Goal: Task Accomplishment & Management: Manage account settings

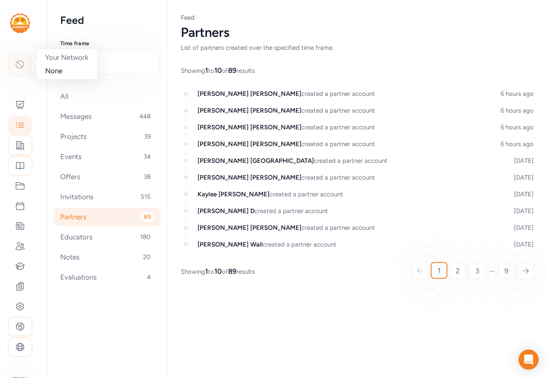
click at [16, 74] on div at bounding box center [19, 64] width 23 height 23
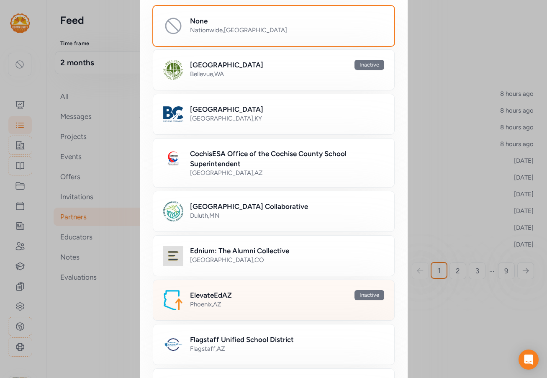
scroll to position [125, 0]
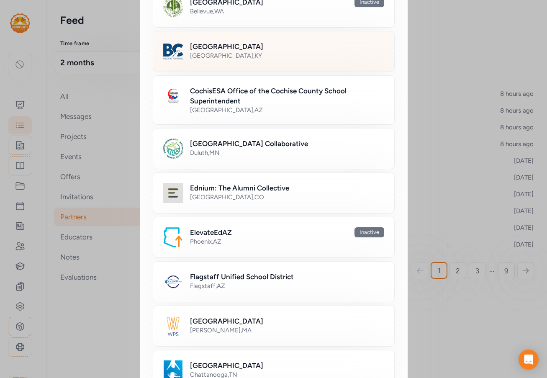
click at [226, 52] on div "Bullitt County , KY" at bounding box center [287, 55] width 194 height 8
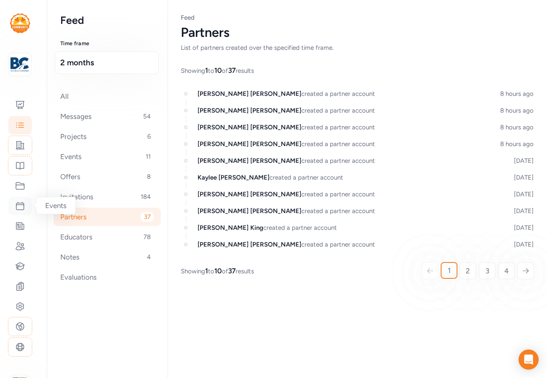
click at [22, 203] on icon at bounding box center [20, 206] width 10 height 10
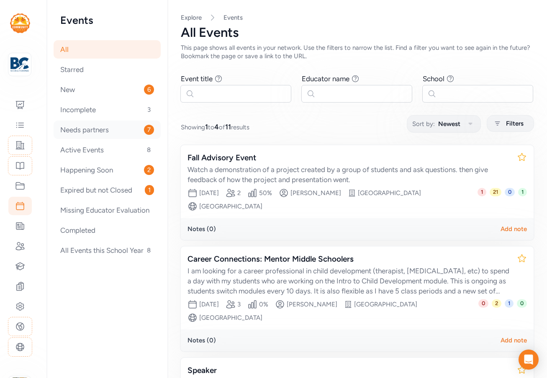
click at [103, 132] on div "Needs partners 7" at bounding box center [107, 129] width 107 height 18
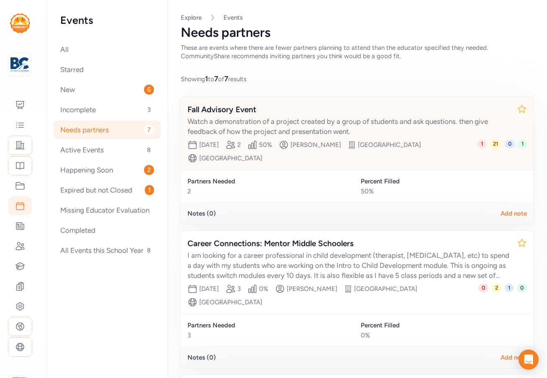
click at [257, 116] on div "Fall Advisory Event Watch a demonstration of a project created by a group of st…" at bounding box center [348, 120] width 322 height 33
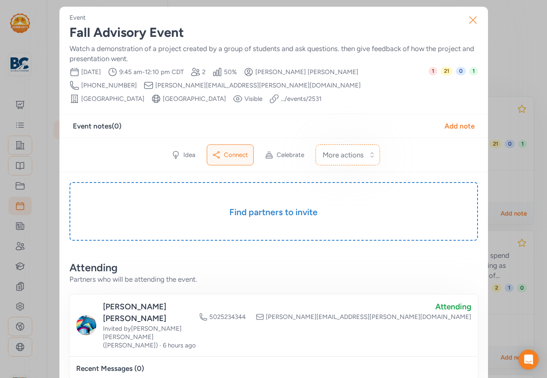
click at [470, 18] on icon "button" at bounding box center [472, 20] width 7 height 7
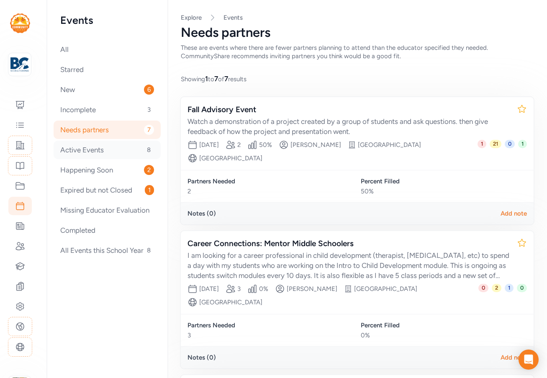
click at [95, 153] on div "Active Events 8" at bounding box center [107, 150] width 107 height 18
click at [93, 172] on div "Happening Soon 2" at bounding box center [107, 170] width 107 height 18
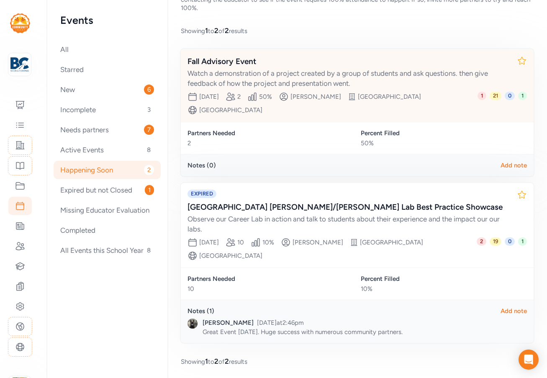
scroll to position [58, 0]
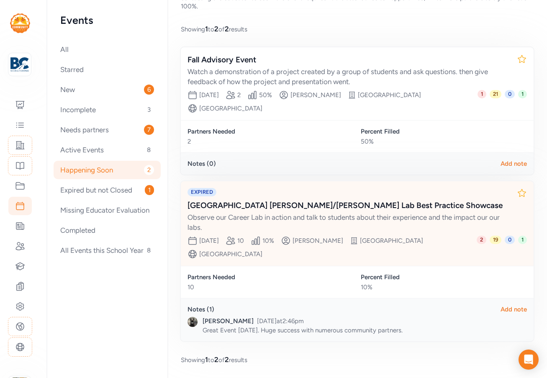
click at [286, 205] on div "Zoneton Middle School Paxton/Patterson Lab Best Practice Showcase" at bounding box center [348, 205] width 322 height 12
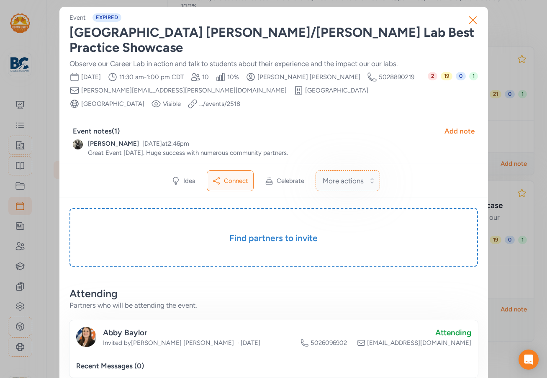
click at [359, 183] on span "More actions" at bounding box center [342, 181] width 41 height 10
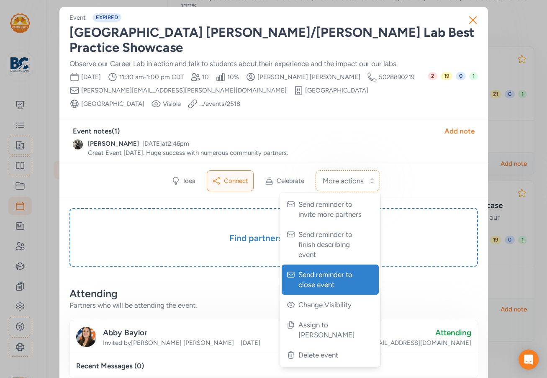
click at [331, 276] on span "Send reminder to close event" at bounding box center [330, 279] width 65 height 20
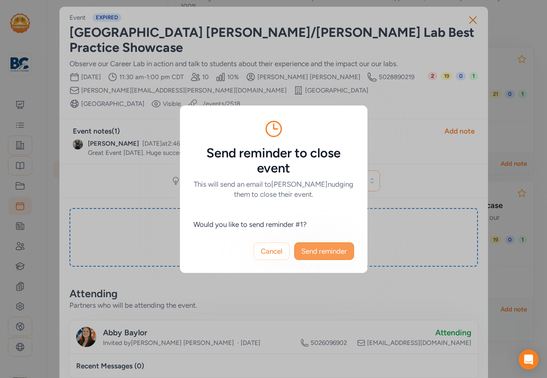
click at [323, 248] on span "Send reminder" at bounding box center [324, 251] width 46 height 10
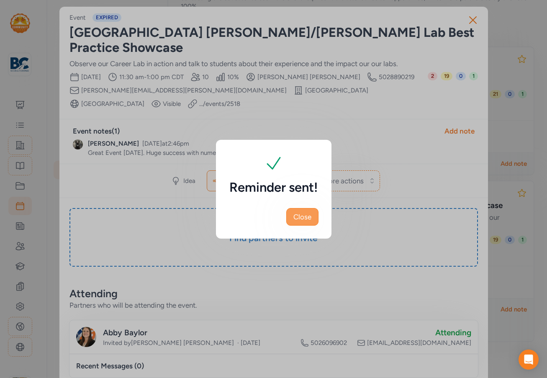
click at [309, 219] on span "Close" at bounding box center [302, 217] width 18 height 10
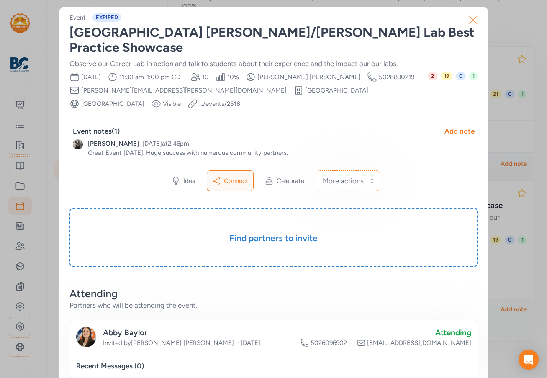
drag, startPoint x: 461, startPoint y: 15, endPoint x: 467, endPoint y: 18, distance: 6.2
click at [463, 15] on button "Close" at bounding box center [472, 20] width 27 height 27
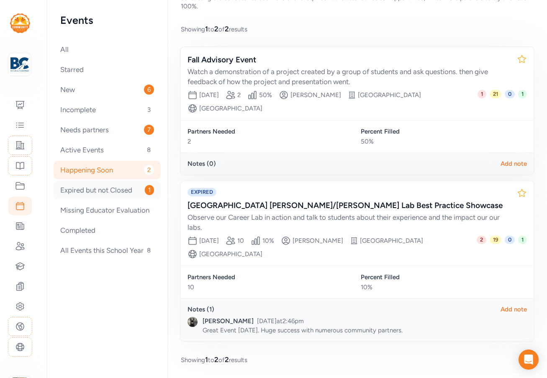
click at [112, 191] on div "Expired but not Closed 1" at bounding box center [107, 190] width 107 height 18
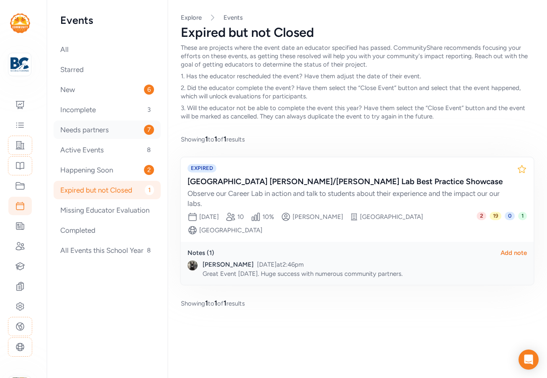
click at [91, 131] on div "Needs partners 7" at bounding box center [107, 129] width 107 height 18
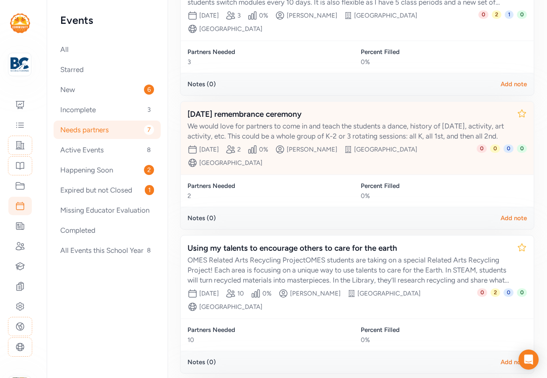
scroll to position [376, 0]
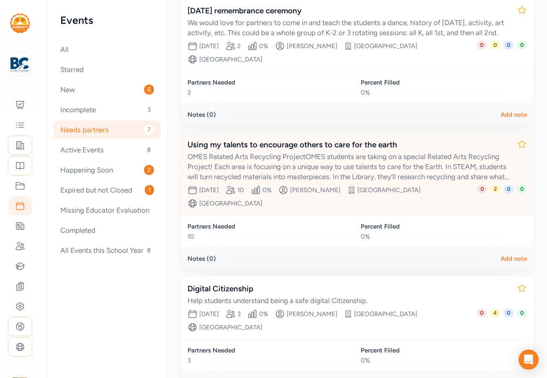
click at [291, 172] on div "OMES Related Arts Recycling ProjectOMES students are taking on a special Relate…" at bounding box center [348, 166] width 322 height 30
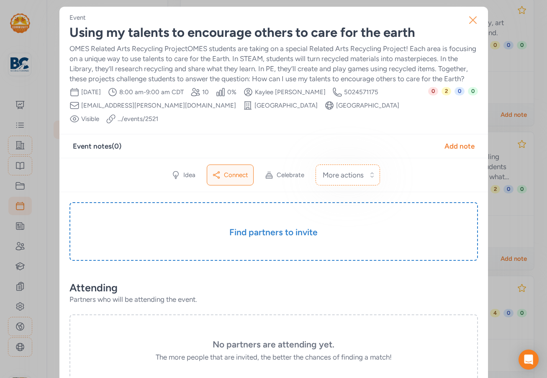
click at [469, 18] on icon "button" at bounding box center [472, 19] width 13 height 13
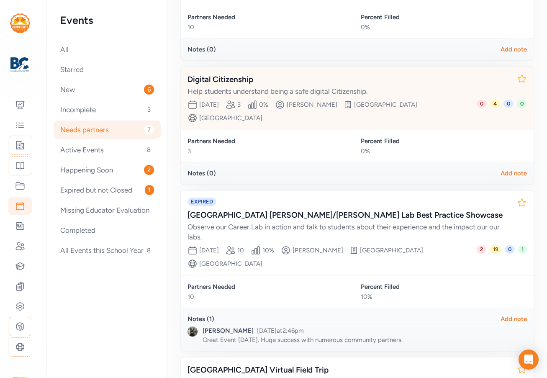
scroll to position [739, 0]
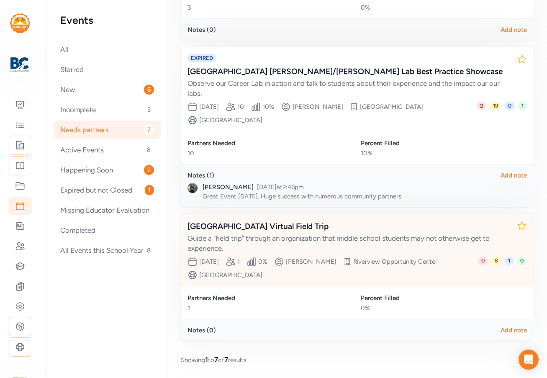
click at [296, 231] on div "BVLA Middle School Virtual Field Trip" at bounding box center [348, 226] width 322 height 12
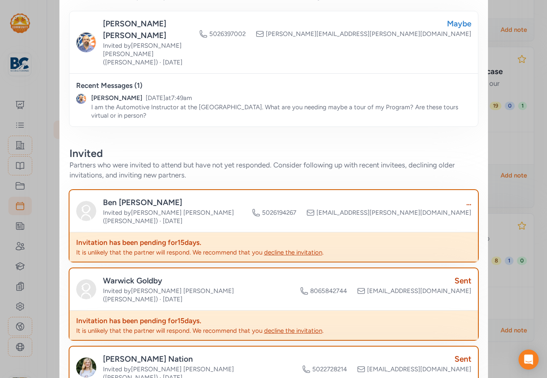
scroll to position [502, 0]
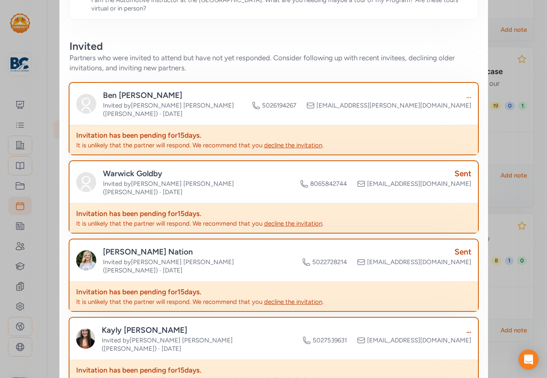
click at [464, 89] on div "..." at bounding box center [361, 95] width 219 height 12
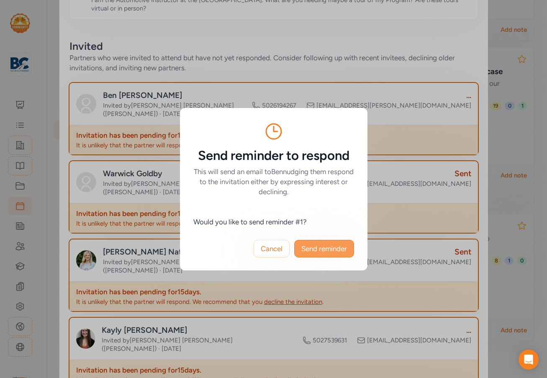
click at [322, 247] on span "Send reminder" at bounding box center [324, 248] width 46 height 10
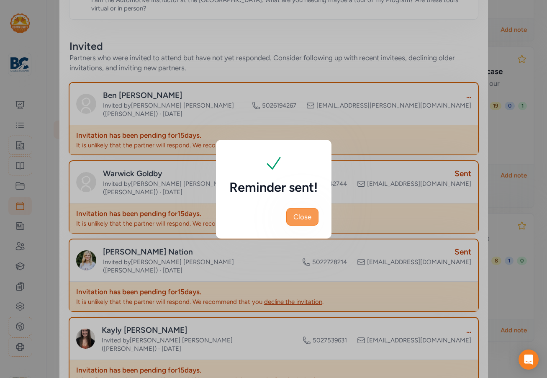
click at [302, 217] on span "Close" at bounding box center [302, 217] width 18 height 10
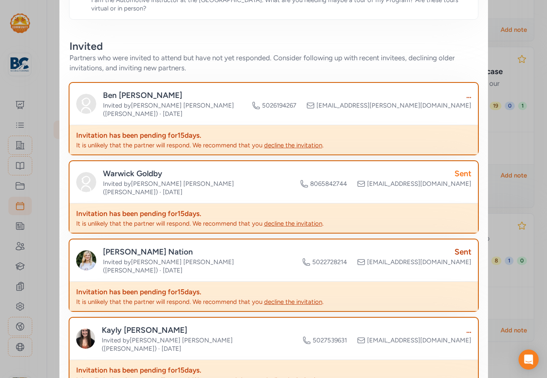
click at [461, 168] on div "Sent" at bounding box center [385, 174] width 171 height 12
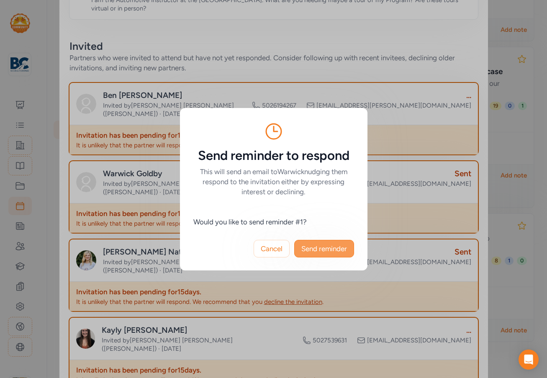
click at [332, 251] on span "Send reminder" at bounding box center [324, 248] width 46 height 10
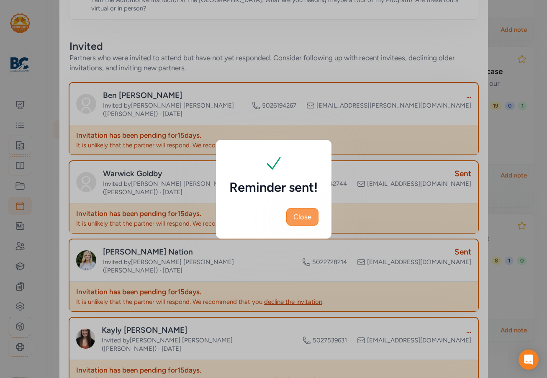
click at [298, 216] on span "Close" at bounding box center [302, 217] width 18 height 10
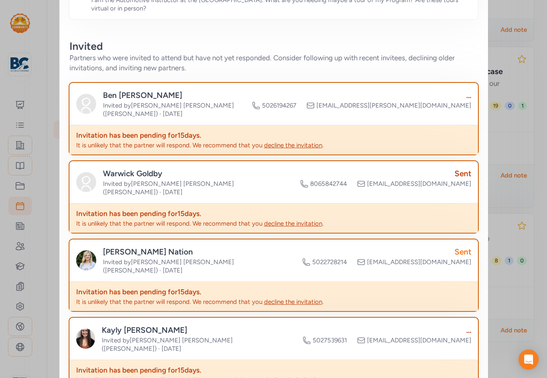
click at [460, 246] on div "Sent" at bounding box center [386, 252] width 169 height 12
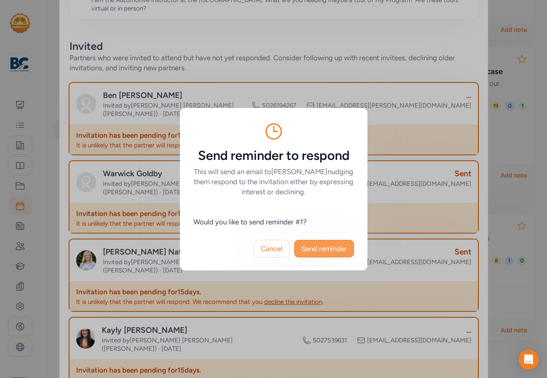
click at [344, 248] on span "Send reminder" at bounding box center [324, 248] width 46 height 10
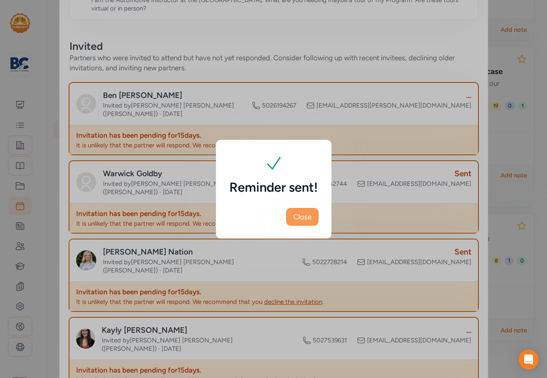
click at [302, 218] on span "Close" at bounding box center [302, 217] width 18 height 10
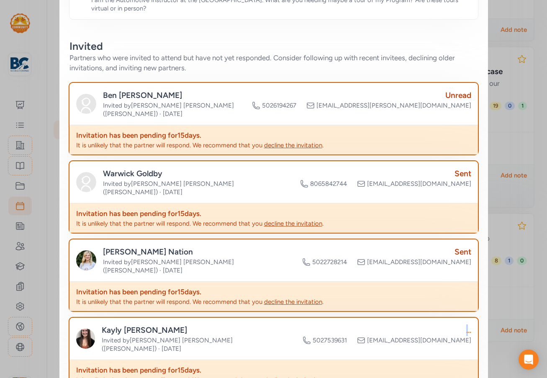
click at [463, 324] on div "..." at bounding box center [386, 330] width 169 height 12
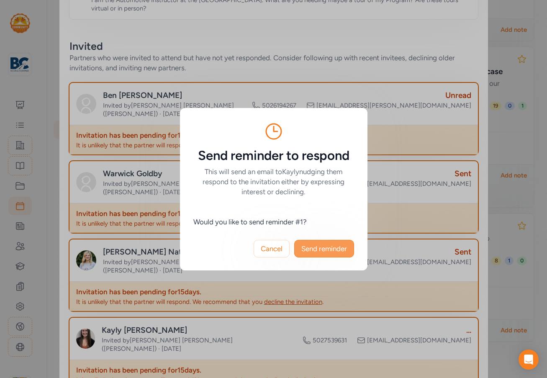
click at [327, 248] on span "Send reminder" at bounding box center [324, 248] width 46 height 10
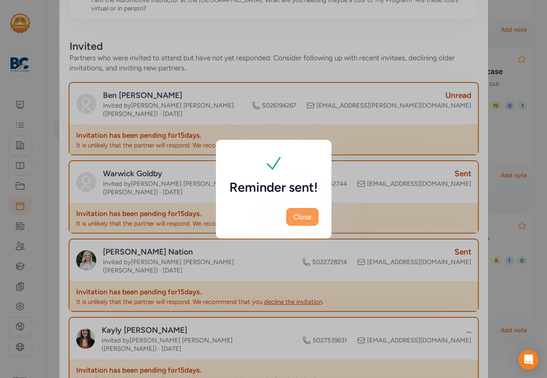
click at [310, 216] on span "Close" at bounding box center [302, 217] width 18 height 10
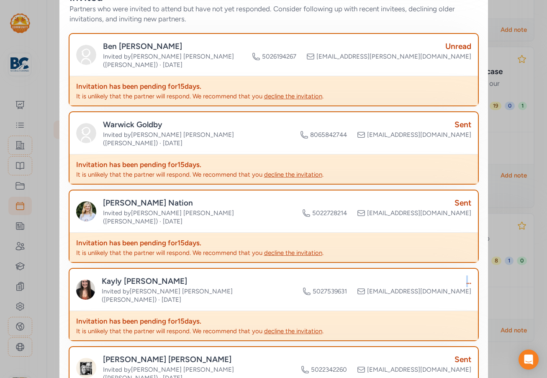
scroll to position [627, 0]
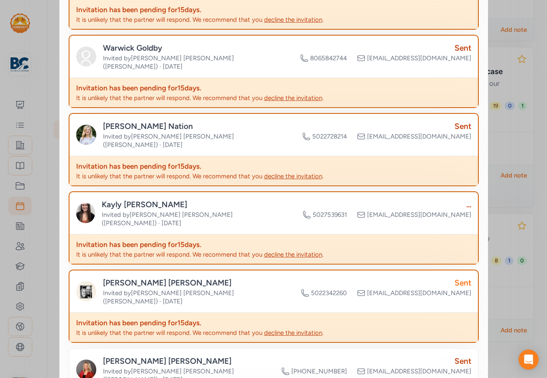
click at [457, 277] on div "Sent" at bounding box center [386, 283] width 170 height 12
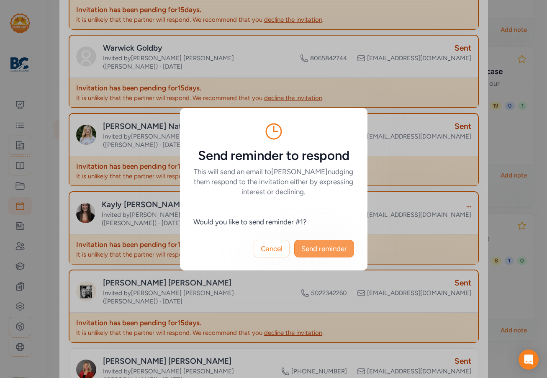
click at [318, 255] on button "Send reminder" at bounding box center [324, 249] width 60 height 18
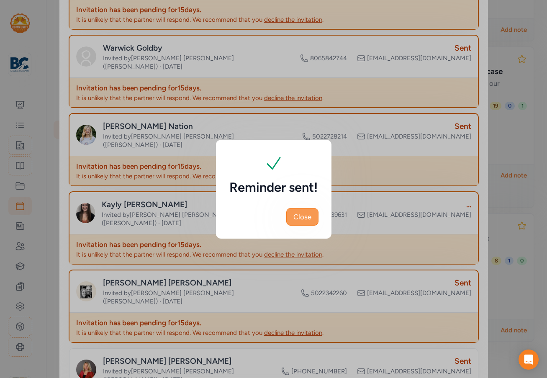
click at [310, 215] on span "Close" at bounding box center [302, 217] width 18 height 10
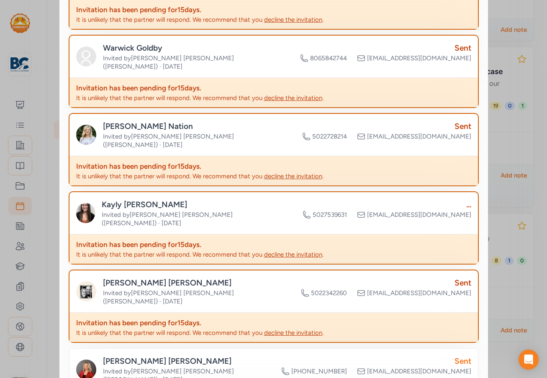
click at [457, 355] on div "Sent" at bounding box center [376, 361] width 190 height 12
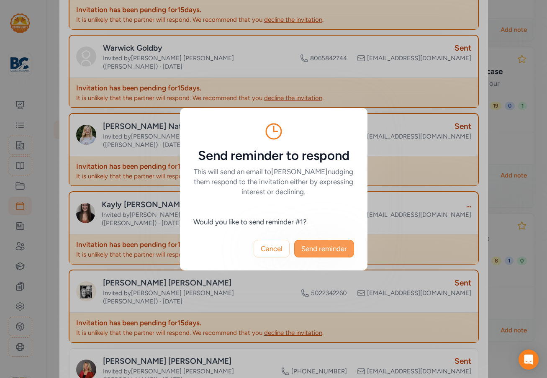
click at [335, 252] on span "Send reminder" at bounding box center [324, 248] width 46 height 10
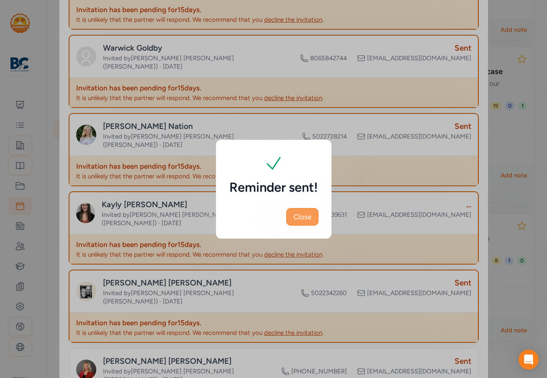
click at [296, 215] on span "Close" at bounding box center [302, 217] width 18 height 10
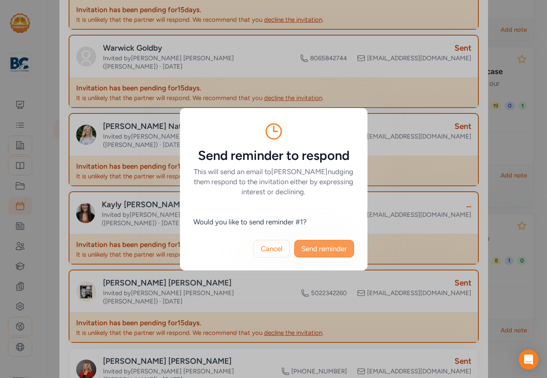
click at [315, 252] on span "Send reminder" at bounding box center [324, 248] width 46 height 10
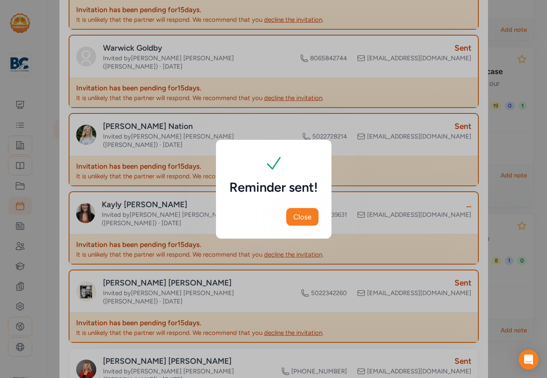
drag, startPoint x: 312, startPoint y: 218, endPoint x: 324, endPoint y: 237, distance: 22.4
click at [317, 228] on div "Close" at bounding box center [273, 216] width 115 height 43
click at [305, 214] on span "Close" at bounding box center [302, 217] width 18 height 10
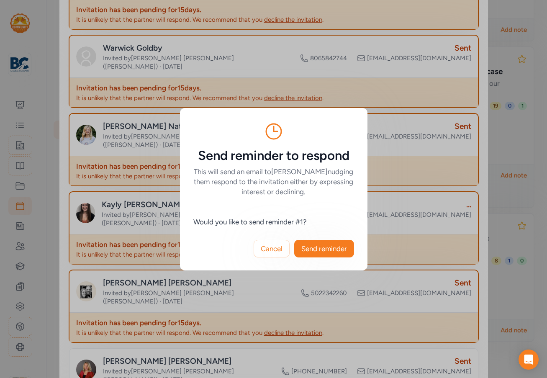
click at [326, 239] on div "Cancel Send reminder" at bounding box center [273, 248] width 187 height 43
click at [322, 245] on span "Send reminder" at bounding box center [324, 248] width 46 height 10
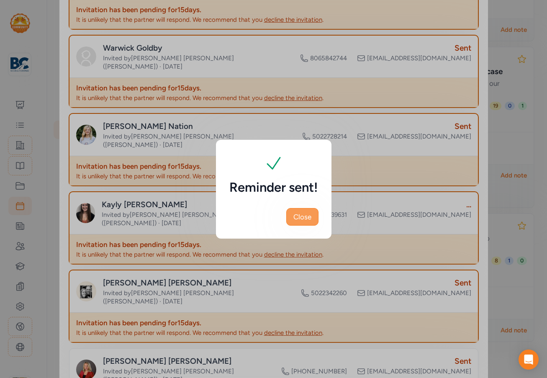
click at [308, 216] on span "Close" at bounding box center [302, 217] width 18 height 10
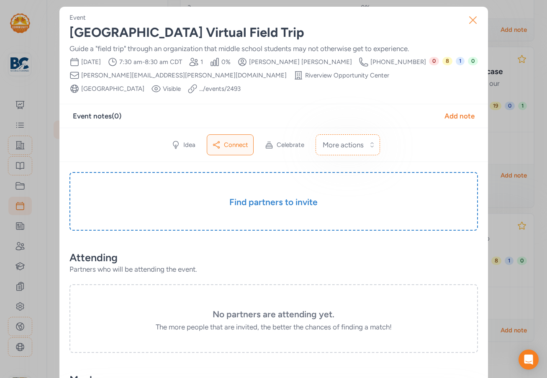
click at [466, 21] on icon "button" at bounding box center [472, 19] width 13 height 13
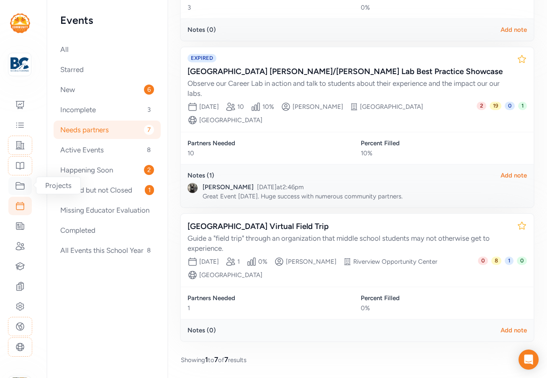
click at [17, 186] on icon at bounding box center [20, 186] width 10 height 10
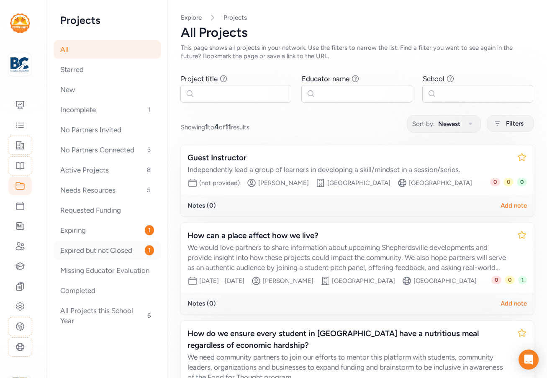
click at [114, 250] on div "Expired but not Closed 1" at bounding box center [107, 250] width 107 height 18
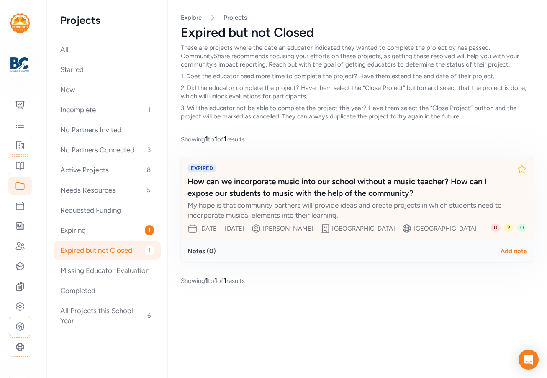
click at [364, 206] on div "My hope is that community partners will provide ideas and create projects in wh…" at bounding box center [348, 210] width 322 height 20
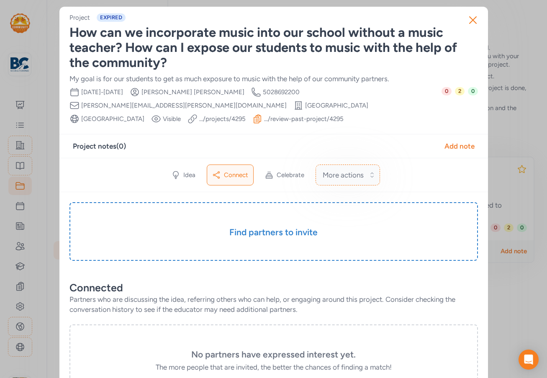
click at [359, 174] on span "More actions" at bounding box center [342, 175] width 41 height 10
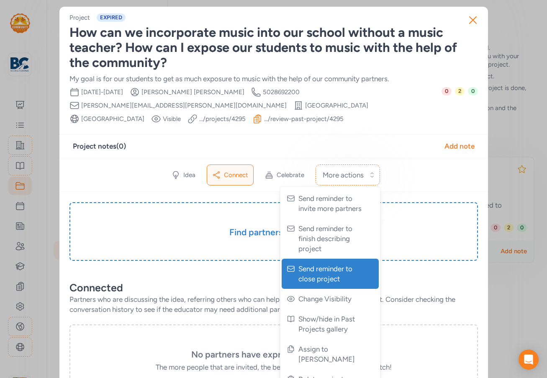
click at [334, 277] on span "Send reminder to close project" at bounding box center [330, 273] width 65 height 20
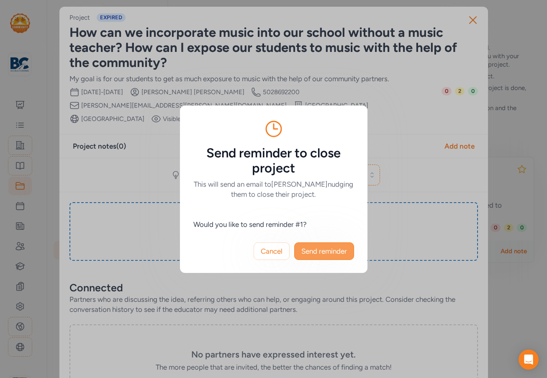
click at [309, 247] on span "Send reminder" at bounding box center [324, 251] width 46 height 10
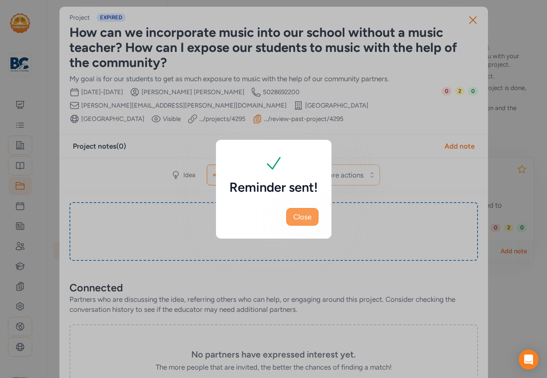
click at [313, 216] on button "Close" at bounding box center [302, 217] width 32 height 18
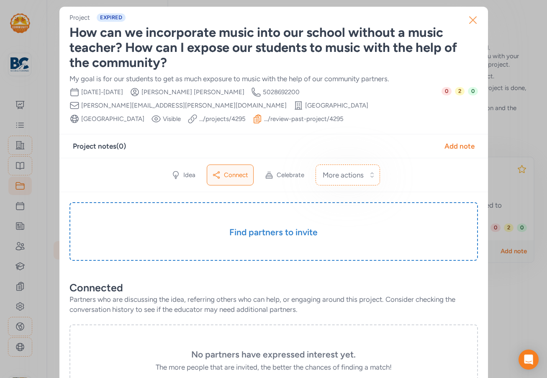
click at [468, 18] on icon "button" at bounding box center [472, 19] width 13 height 13
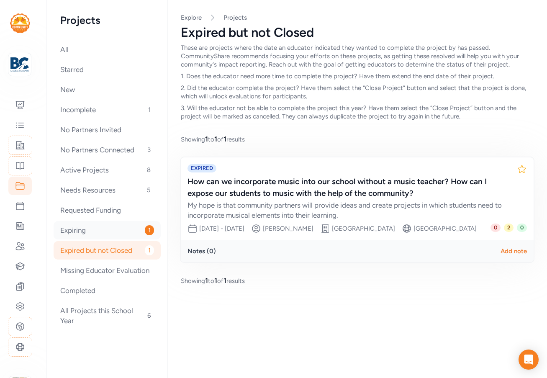
click at [104, 229] on div "Expiring 1" at bounding box center [107, 230] width 107 height 18
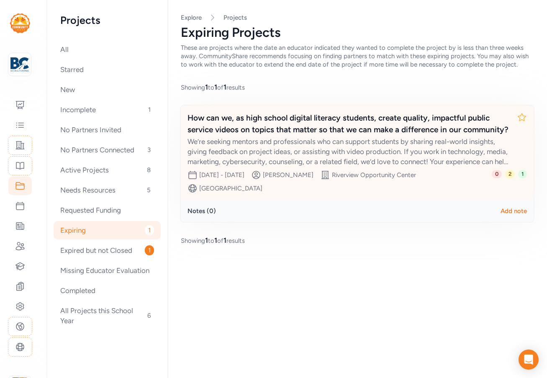
click at [365, 132] on div "How can we, as high school digital literacy students, create quality, impactful…" at bounding box center [348, 123] width 322 height 23
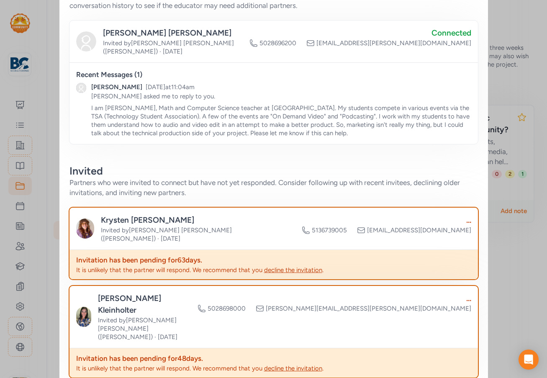
scroll to position [335, 0]
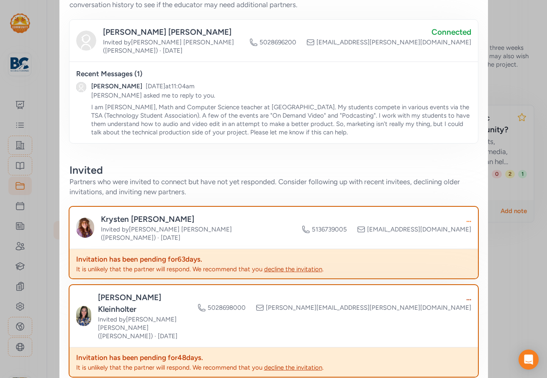
click at [465, 213] on div "..." at bounding box center [386, 219] width 169 height 12
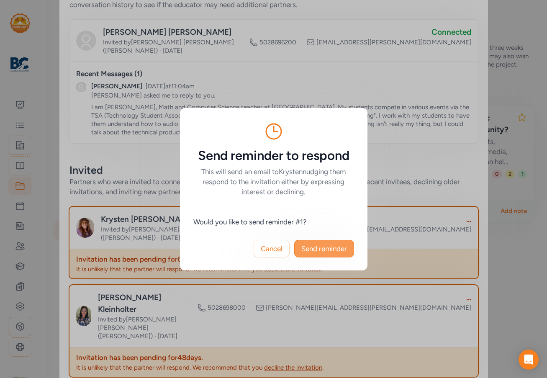
click at [331, 246] on span "Send reminder" at bounding box center [324, 248] width 46 height 10
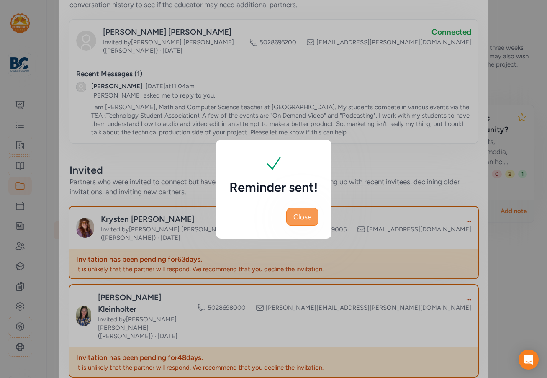
drag, startPoint x: 310, startPoint y: 217, endPoint x: 328, endPoint y: 226, distance: 19.8
click at [312, 219] on button "Close" at bounding box center [302, 217] width 32 height 18
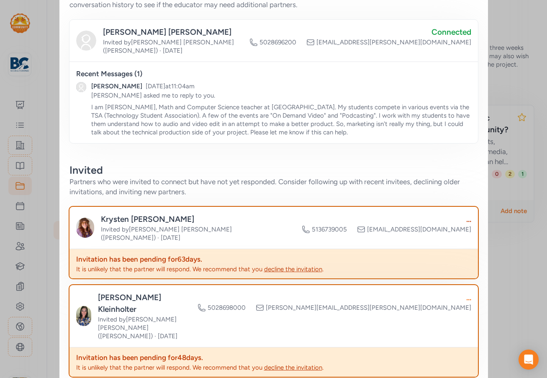
click at [463, 291] on div "..." at bounding box center [333, 297] width 273 height 12
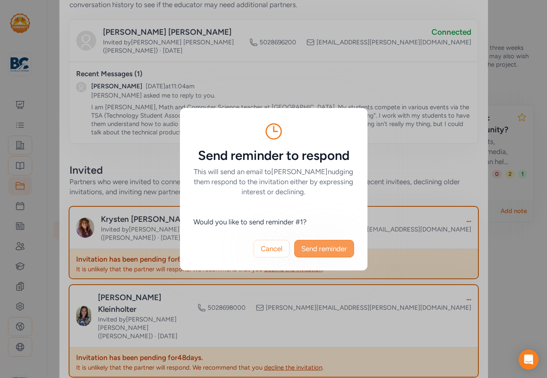
click at [333, 253] on button "Send reminder" at bounding box center [324, 249] width 60 height 18
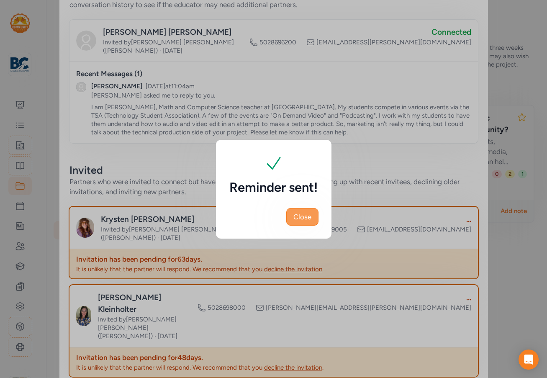
click at [307, 215] on span "Close" at bounding box center [302, 217] width 18 height 10
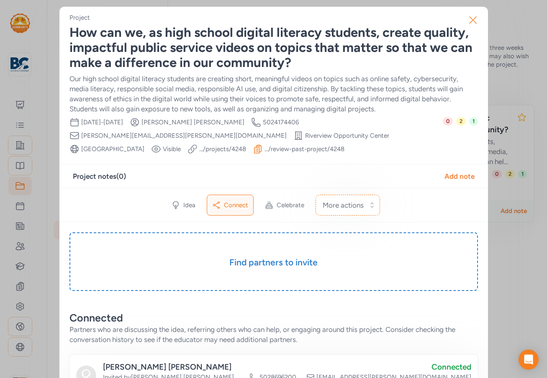
click at [469, 21] on icon "button" at bounding box center [472, 20] width 7 height 7
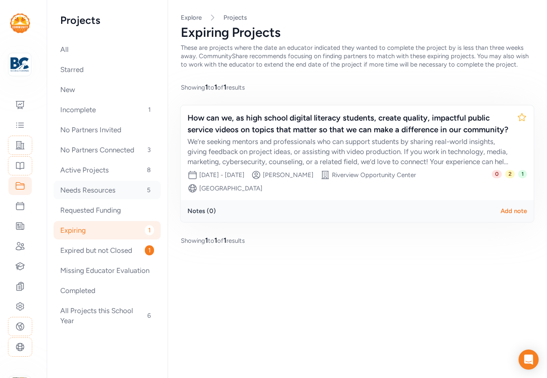
click at [102, 193] on div "Needs Resources 5" at bounding box center [107, 190] width 107 height 18
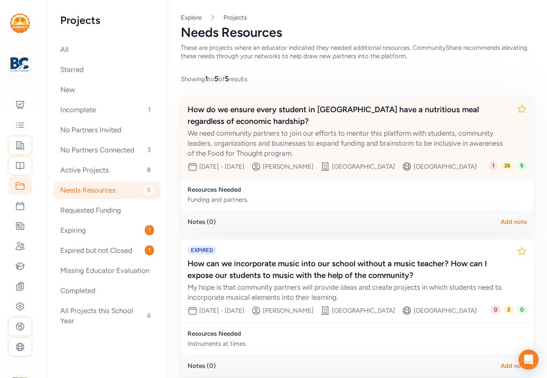
click at [388, 126] on div "How do we ensure every student in Bullitt County have a nutritious meal regardl…" at bounding box center [348, 115] width 322 height 23
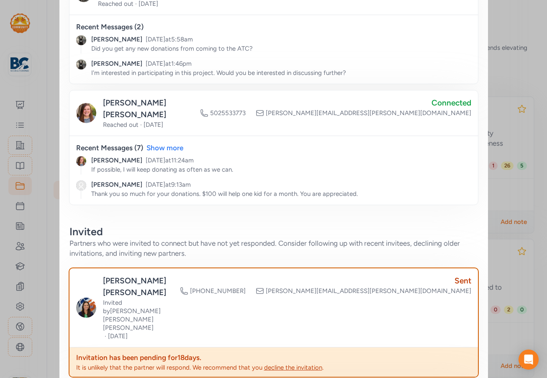
scroll to position [753, 0]
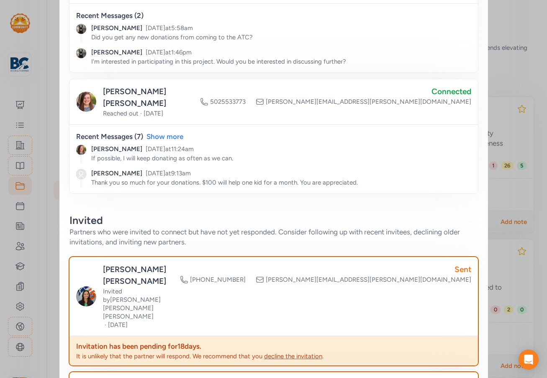
click at [461, 263] on div "Sent" at bounding box center [325, 269] width 291 height 12
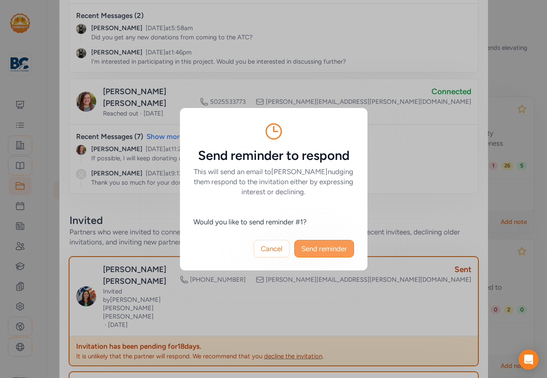
click at [327, 249] on span "Send reminder" at bounding box center [324, 248] width 46 height 10
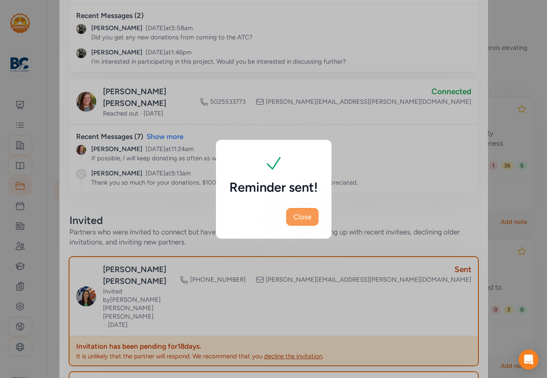
click at [312, 215] on button "Close" at bounding box center [302, 217] width 32 height 18
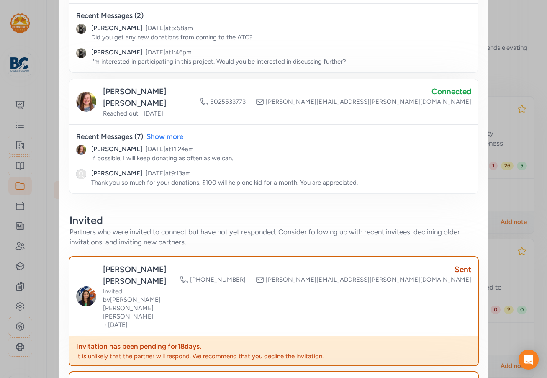
click at [463, 377] on div "Sent" at bounding box center [334, 384] width 273 height 12
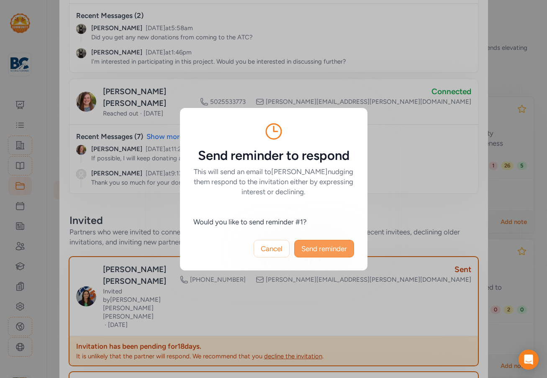
click at [312, 249] on span "Send reminder" at bounding box center [324, 248] width 46 height 10
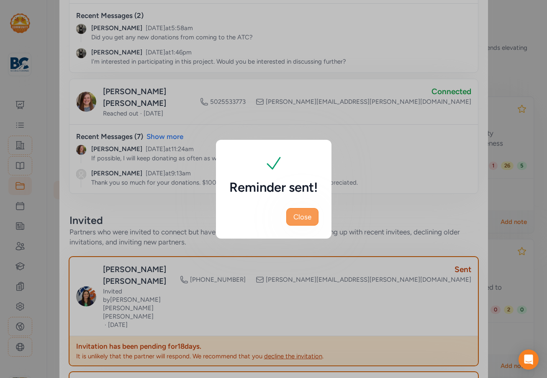
click at [308, 217] on span "Close" at bounding box center [302, 217] width 18 height 10
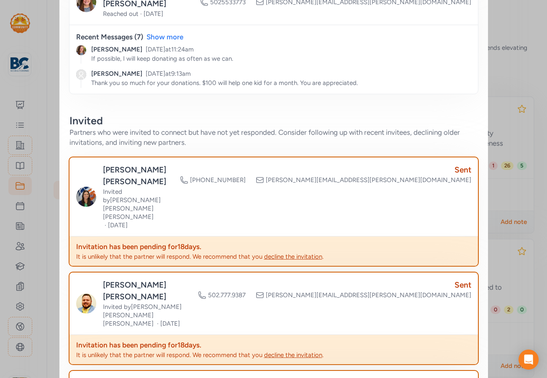
scroll to position [878, 0]
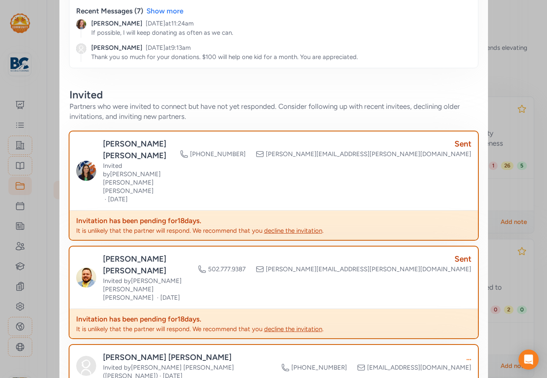
click at [463, 351] on div "..." at bounding box center [376, 357] width 190 height 12
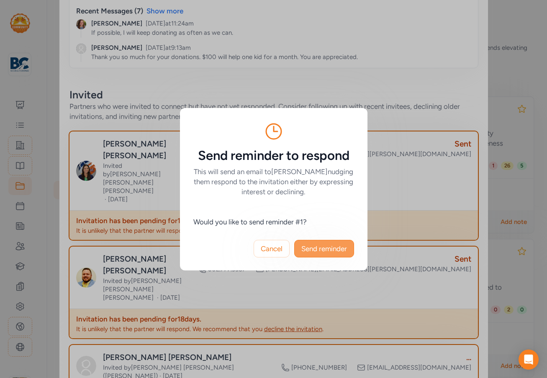
click at [323, 244] on span "Send reminder" at bounding box center [324, 248] width 46 height 10
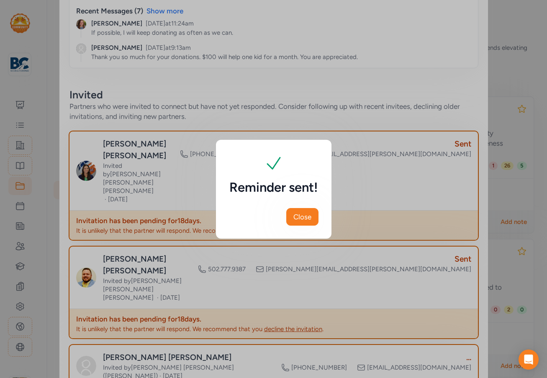
click at [463, 265] on div "Reminder sent! Close" at bounding box center [273, 189] width 547 height 378
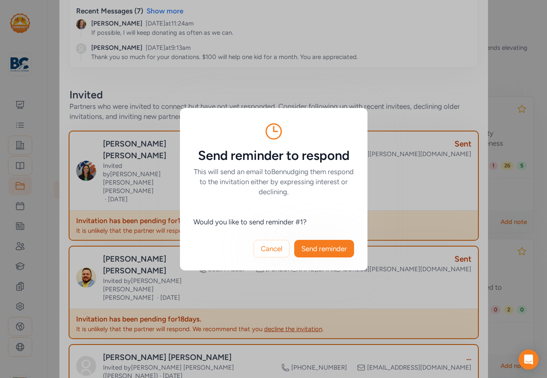
click at [323, 246] on span "Send reminder" at bounding box center [324, 248] width 46 height 10
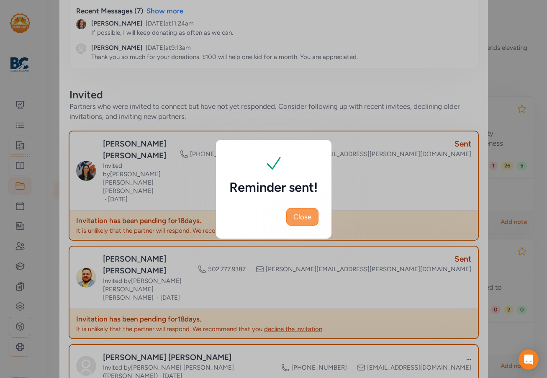
click at [309, 218] on span "Close" at bounding box center [302, 217] width 18 height 10
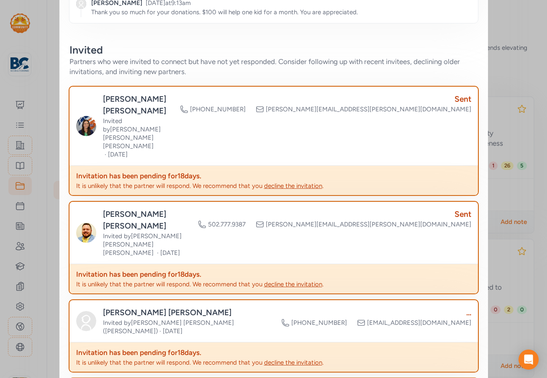
scroll to position [962, 0]
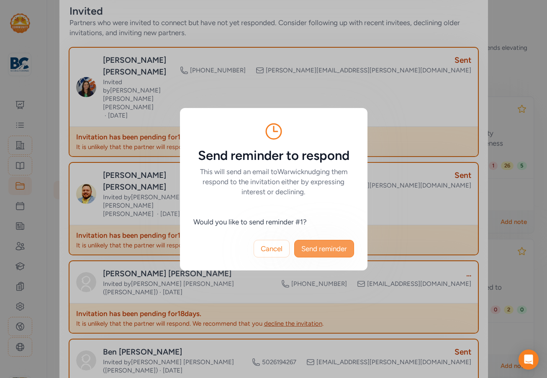
click at [307, 247] on span "Send reminder" at bounding box center [324, 248] width 46 height 10
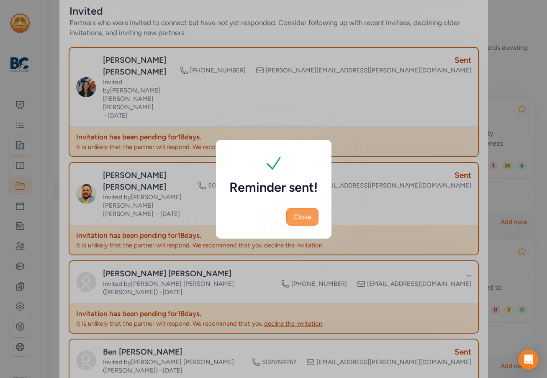
click at [309, 219] on span "Close" at bounding box center [302, 217] width 18 height 10
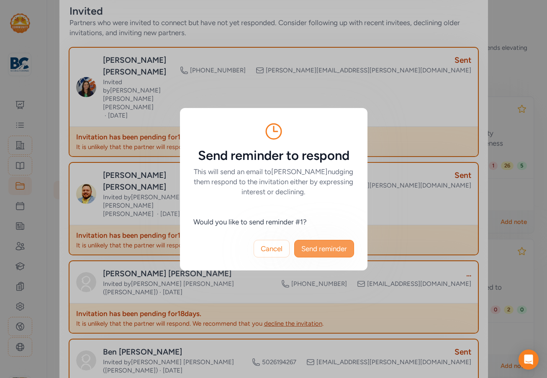
click at [331, 245] on span "Send reminder" at bounding box center [324, 248] width 46 height 10
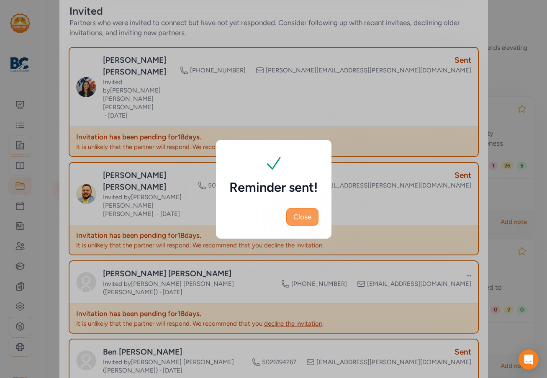
click at [307, 216] on span "Close" at bounding box center [302, 217] width 18 height 10
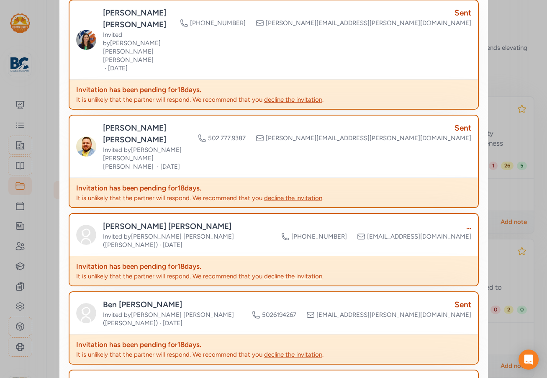
scroll to position [1129, 0]
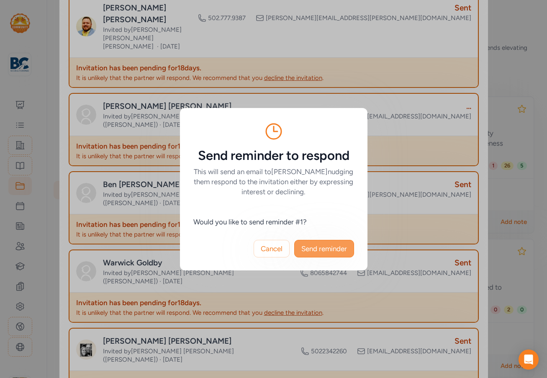
click at [322, 241] on button "Send reminder" at bounding box center [324, 249] width 60 height 18
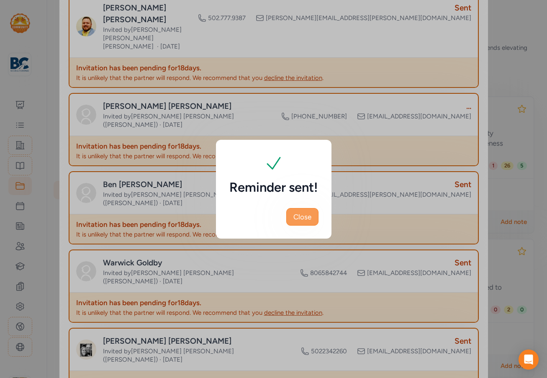
click at [312, 215] on button "Close" at bounding box center [302, 217] width 32 height 18
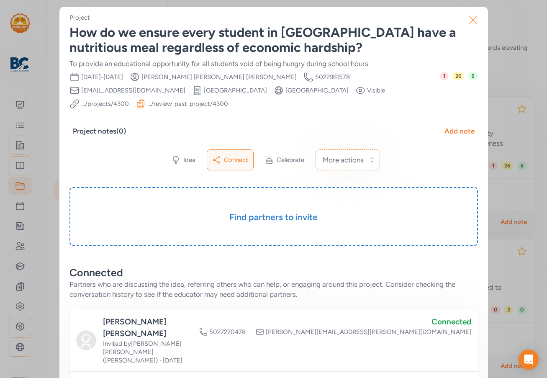
click at [472, 21] on icon "button" at bounding box center [472, 19] width 13 height 13
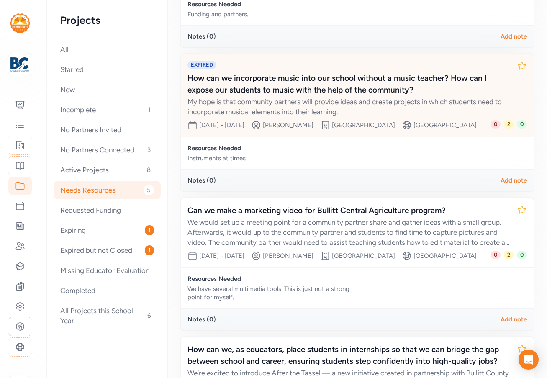
scroll to position [293, 0]
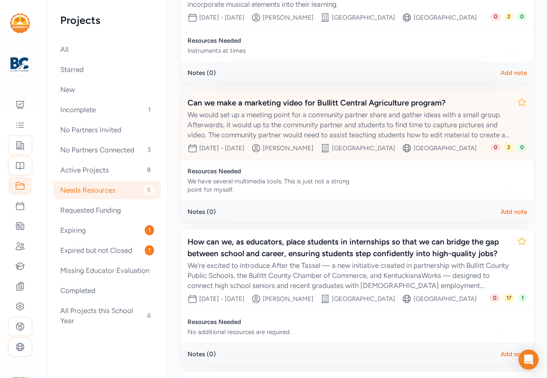
click at [319, 140] on div "We would set up a meeting point for a community partner share and gather ideas …" at bounding box center [348, 125] width 322 height 30
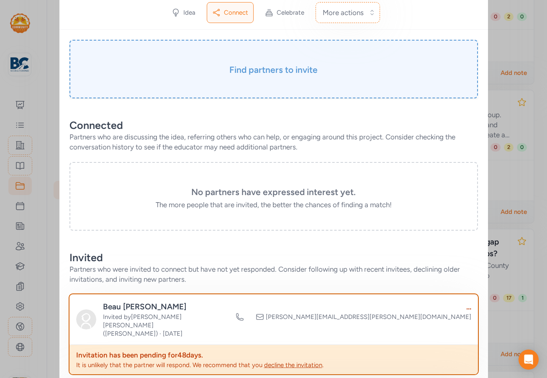
scroll to position [335, 0]
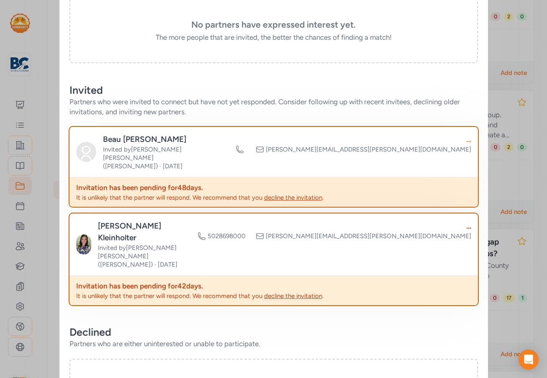
click at [463, 141] on div "..." at bounding box center [352, 139] width 235 height 12
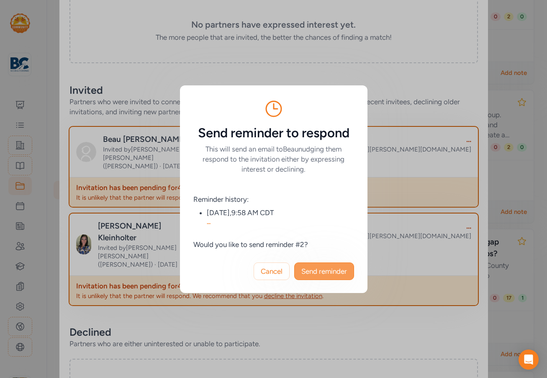
click at [337, 265] on button "Send reminder" at bounding box center [324, 271] width 60 height 18
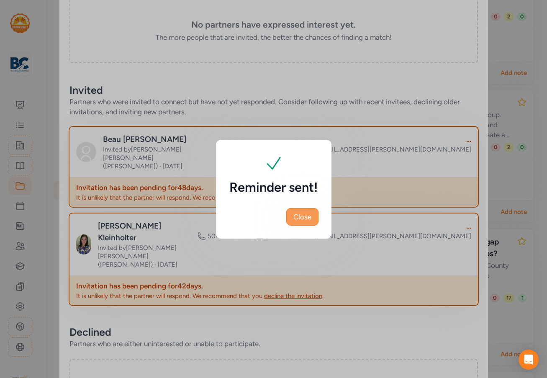
click at [309, 216] on span "Close" at bounding box center [302, 217] width 18 height 10
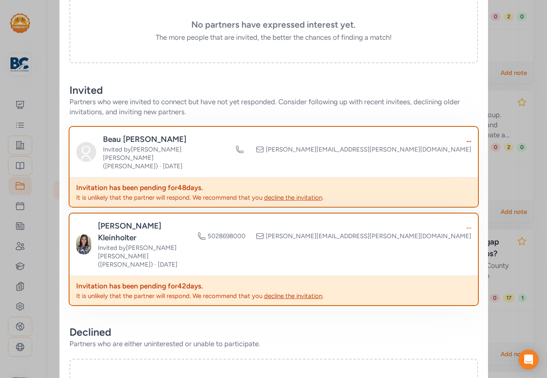
click at [465, 220] on div "..." at bounding box center [333, 226] width 273 height 12
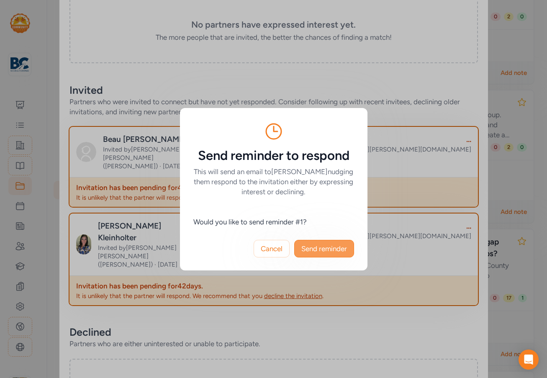
click at [336, 250] on span "Send reminder" at bounding box center [324, 248] width 46 height 10
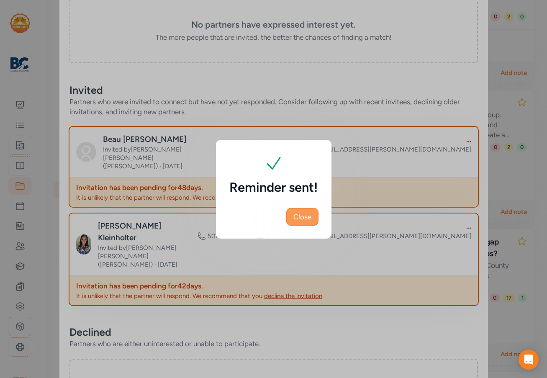
click at [309, 215] on span "Close" at bounding box center [302, 217] width 18 height 10
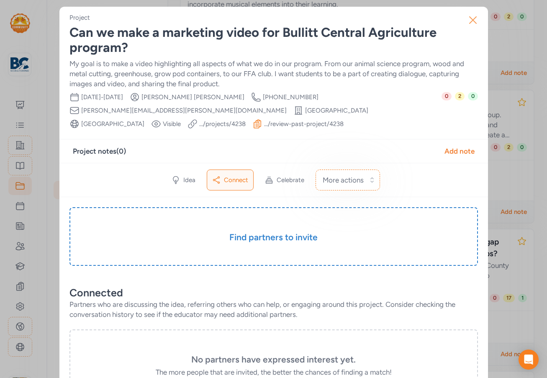
click at [470, 19] on icon "button" at bounding box center [472, 20] width 7 height 7
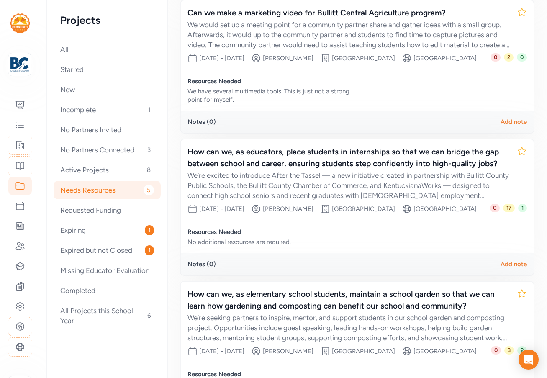
scroll to position [460, 0]
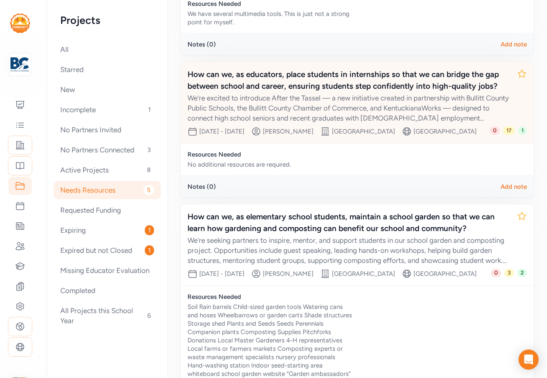
click at [370, 123] on div "We’re excited to introduce After the Tassel — a new initiative created in partn…" at bounding box center [348, 108] width 322 height 30
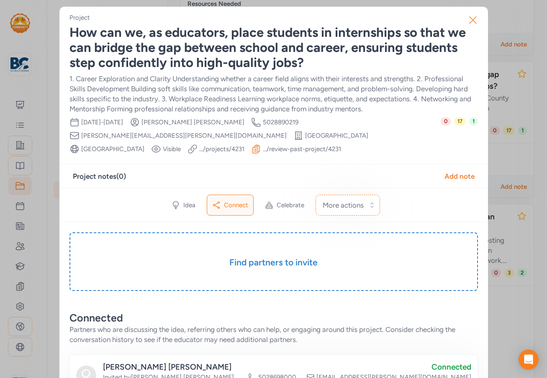
click at [469, 20] on icon "button" at bounding box center [472, 20] width 7 height 7
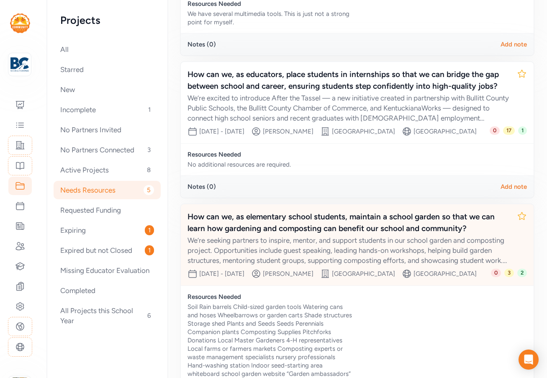
scroll to position [639, 0]
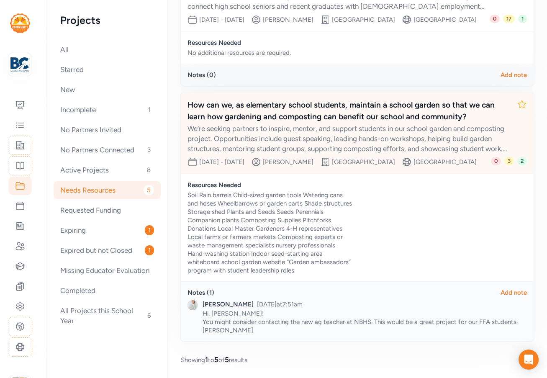
click at [491, 157] on span "0" at bounding box center [496, 161] width 10 height 8
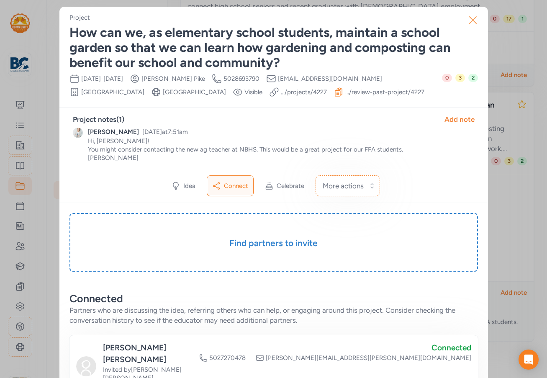
click at [472, 17] on icon "button" at bounding box center [472, 20] width 7 height 7
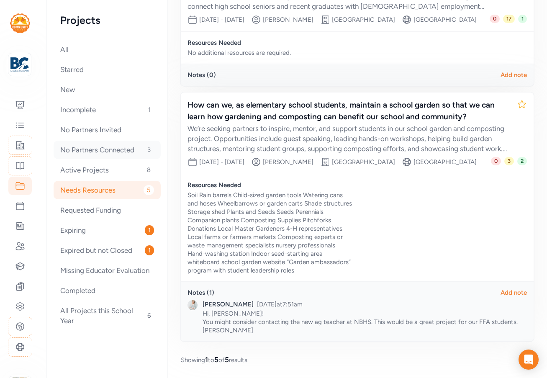
click at [115, 148] on div "No Partners Connected 3" at bounding box center [107, 150] width 107 height 18
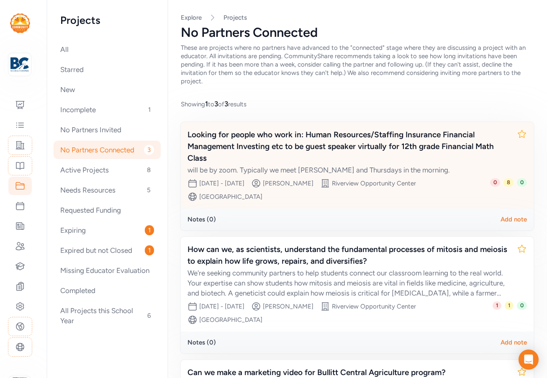
click at [356, 141] on div "Looking for people who work in: Human Resources/Staffing Insurance Financial Ma…" at bounding box center [348, 146] width 322 height 35
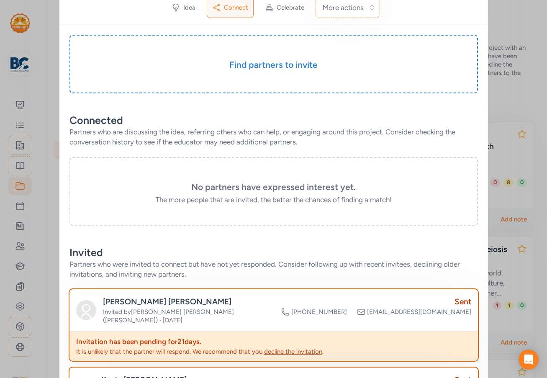
scroll to position [335, 0]
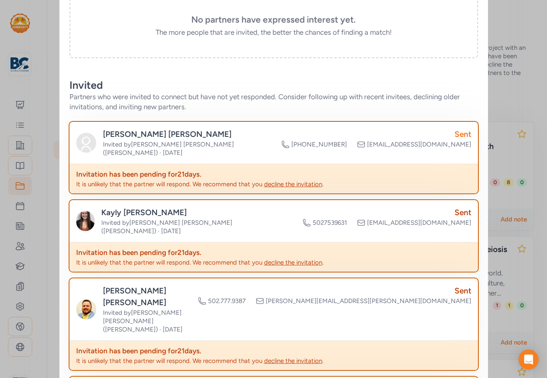
click at [460, 134] on div "Sent" at bounding box center [376, 134] width 190 height 12
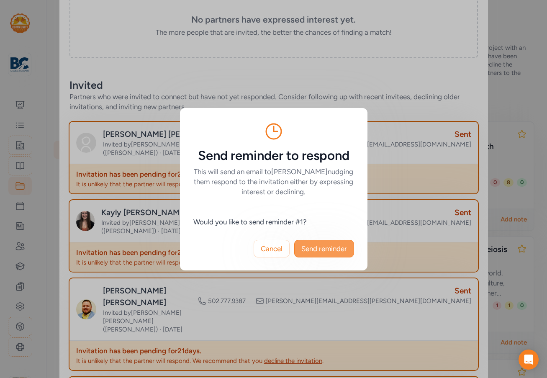
click at [330, 249] on span "Send reminder" at bounding box center [324, 248] width 46 height 10
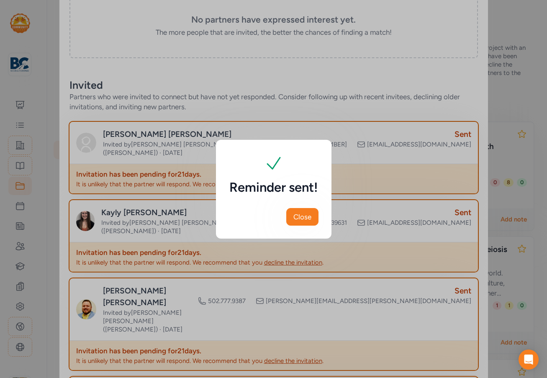
drag, startPoint x: 306, startPoint y: 215, endPoint x: 396, endPoint y: 207, distance: 90.7
click at [309, 218] on span "Close" at bounding box center [302, 217] width 18 height 10
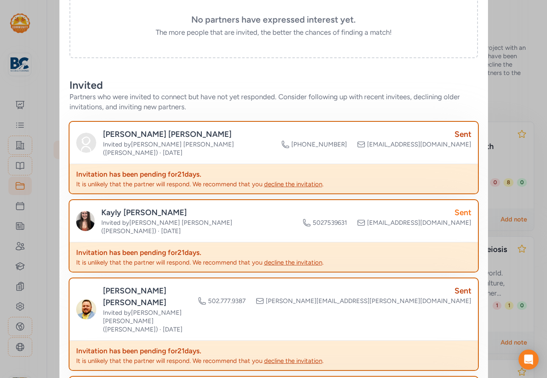
click at [457, 207] on div "Sent" at bounding box center [386, 213] width 169 height 12
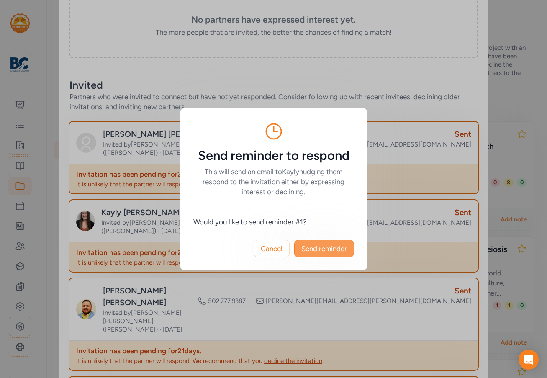
click at [337, 247] on span "Send reminder" at bounding box center [324, 248] width 46 height 10
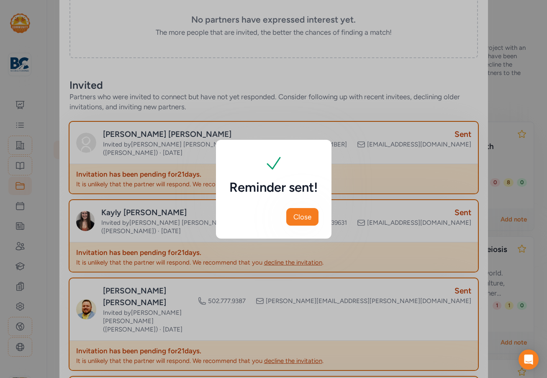
drag, startPoint x: 311, startPoint y: 217, endPoint x: 336, endPoint y: 237, distance: 31.9
click at [311, 218] on span "Close" at bounding box center [302, 217] width 18 height 10
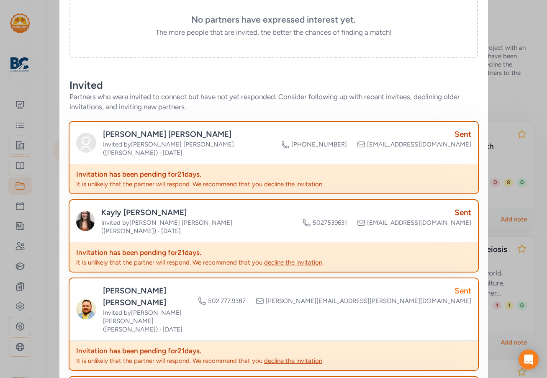
click at [457, 285] on div "Sent" at bounding box center [334, 291] width 273 height 12
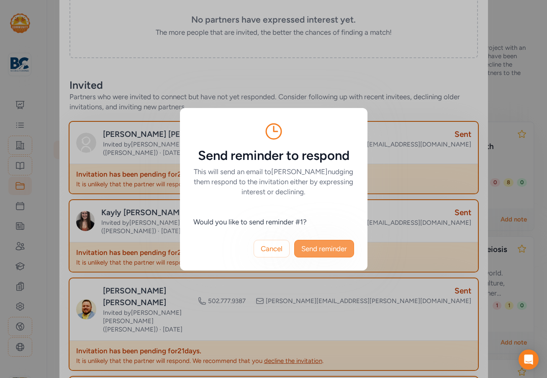
click at [307, 246] on span "Send reminder" at bounding box center [324, 248] width 46 height 10
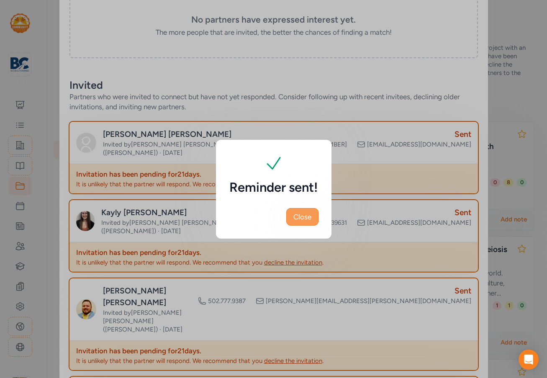
click at [289, 215] on button "Close" at bounding box center [302, 217] width 32 height 18
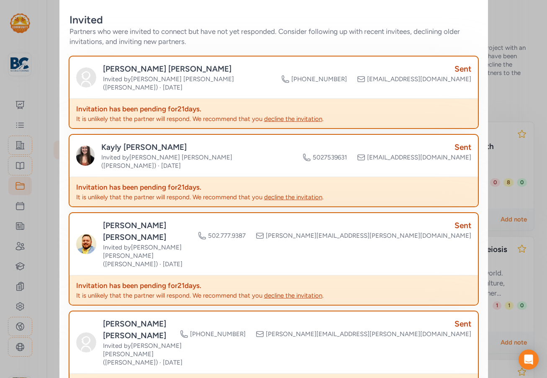
scroll to position [460, 0]
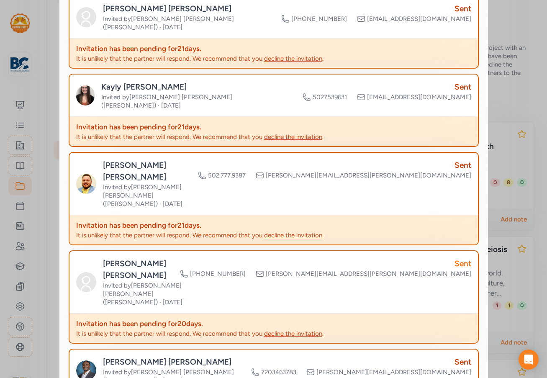
click at [465, 258] on div "Sent" at bounding box center [325, 264] width 291 height 12
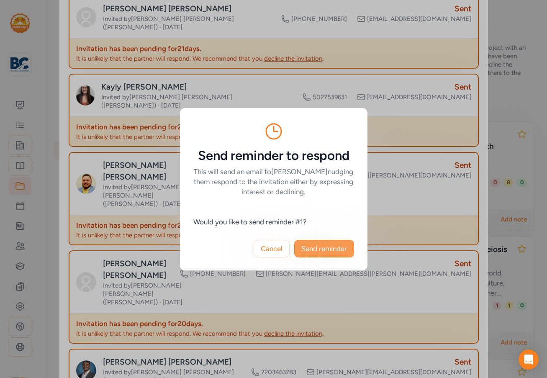
click at [309, 255] on button "Send reminder" at bounding box center [324, 249] width 60 height 18
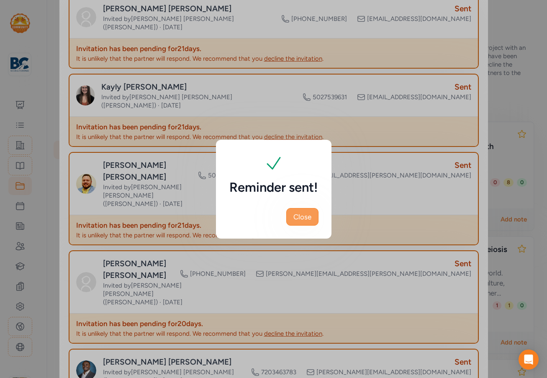
drag, startPoint x: 302, startPoint y: 216, endPoint x: 432, endPoint y: 297, distance: 153.1
click at [303, 217] on span "Close" at bounding box center [302, 217] width 18 height 10
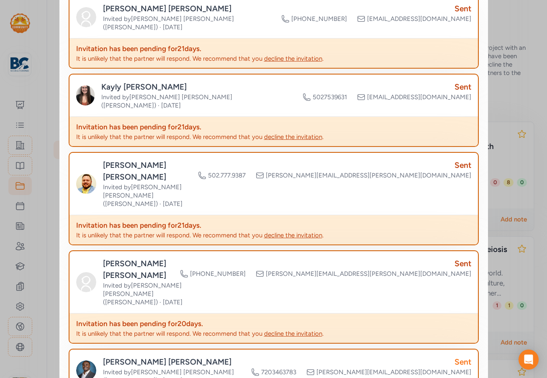
click at [465, 356] on div "Sent" at bounding box center [361, 362] width 220 height 12
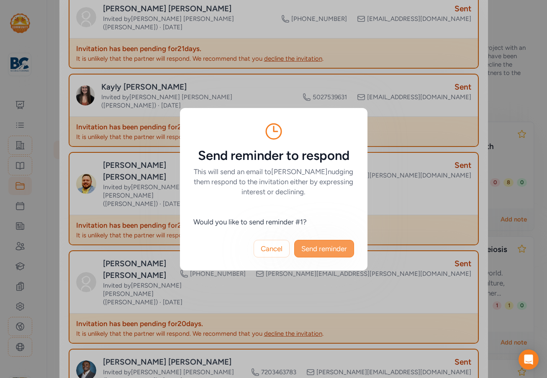
click at [327, 247] on span "Send reminder" at bounding box center [324, 248] width 46 height 10
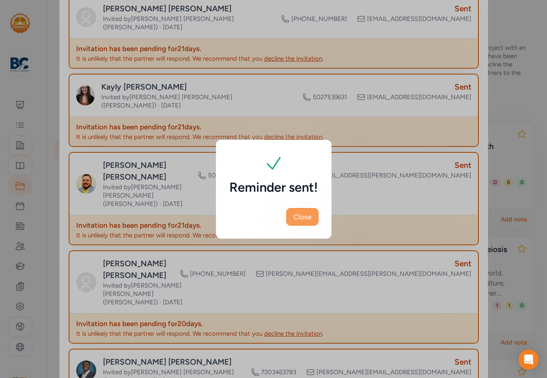
click at [306, 220] on span "Close" at bounding box center [302, 217] width 18 height 10
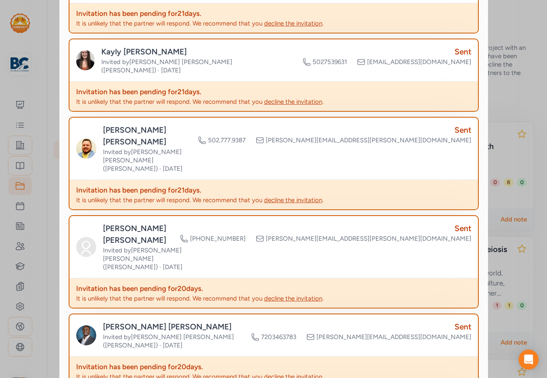
scroll to position [544, 0]
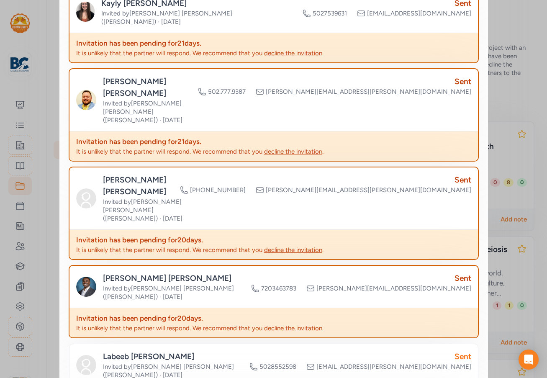
click at [459, 350] on div "Sent" at bounding box center [360, 356] width 222 height 12
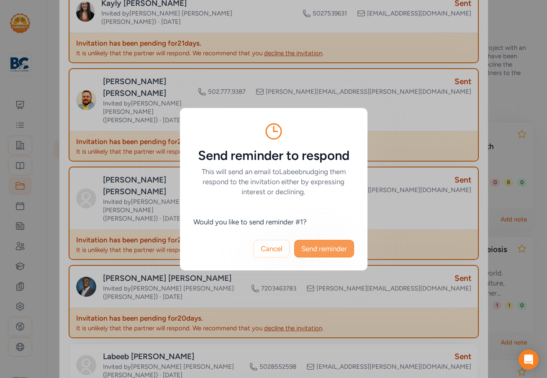
click at [337, 250] on span "Send reminder" at bounding box center [324, 248] width 46 height 10
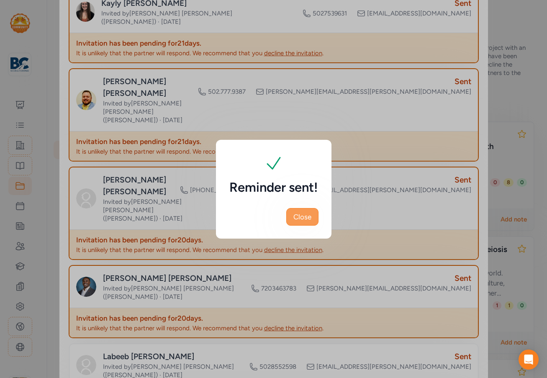
drag, startPoint x: 301, startPoint y: 215, endPoint x: 309, endPoint y: 224, distance: 12.1
click at [302, 218] on span "Close" at bounding box center [302, 217] width 18 height 10
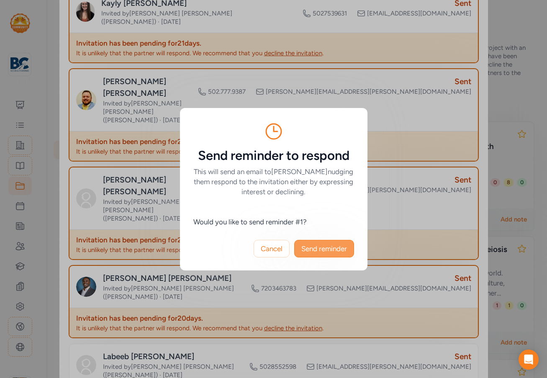
click at [313, 246] on span "Send reminder" at bounding box center [324, 248] width 46 height 10
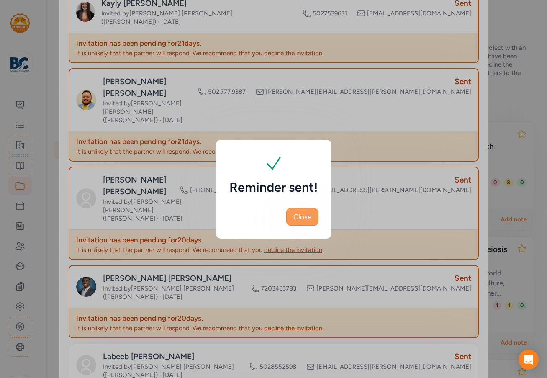
click at [316, 219] on button "Close" at bounding box center [302, 217] width 32 height 18
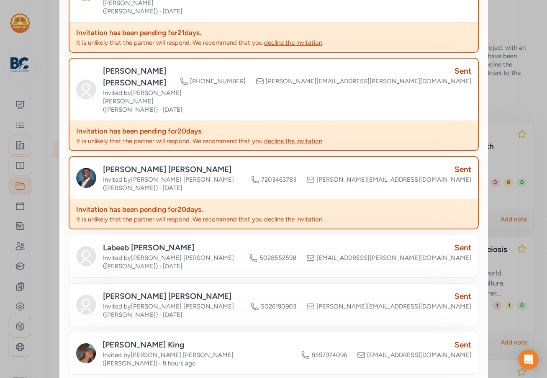
scroll to position [669, 0]
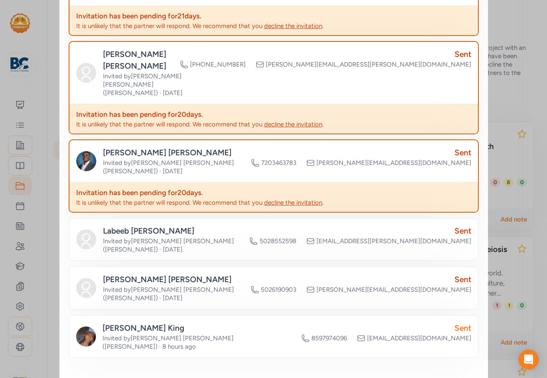
click at [458, 322] on div "Sent" at bounding box center [386, 328] width 170 height 12
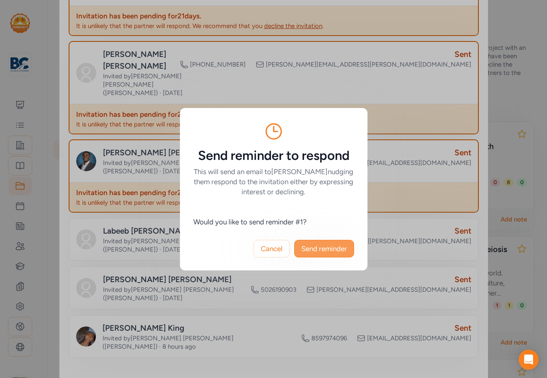
click at [326, 245] on span "Send reminder" at bounding box center [324, 248] width 46 height 10
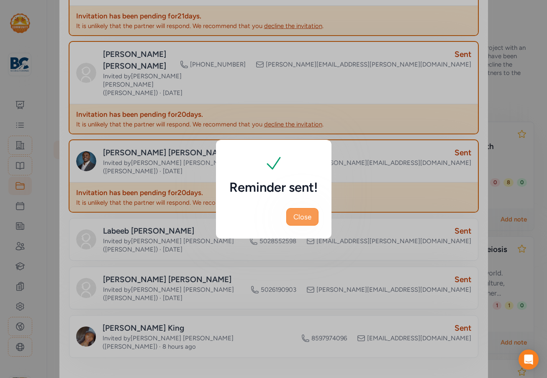
click at [316, 215] on button "Close" at bounding box center [302, 217] width 32 height 18
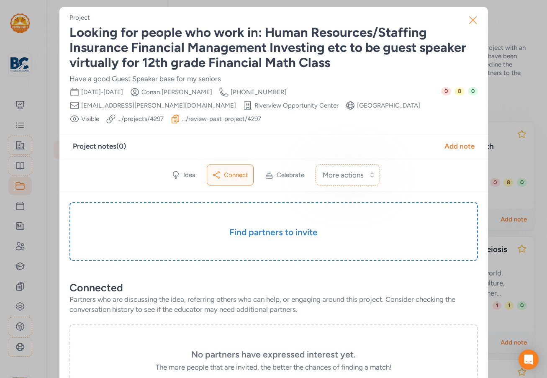
click at [473, 23] on icon "button" at bounding box center [472, 20] width 7 height 7
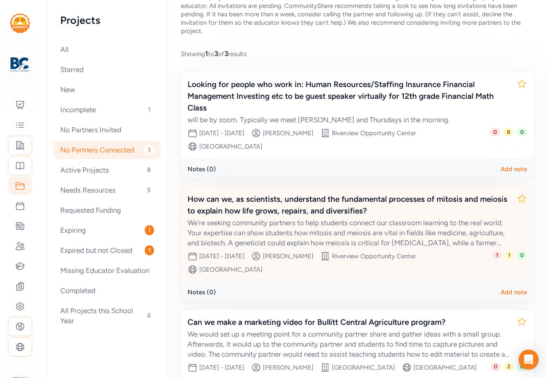
scroll to position [123, 0]
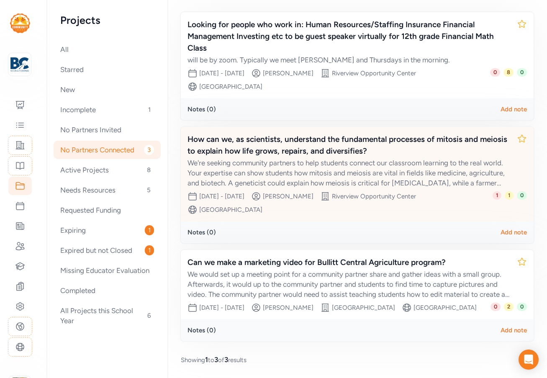
click at [345, 158] on div "We're seeking community partners to help students connect our classroom learnin…" at bounding box center [348, 173] width 322 height 30
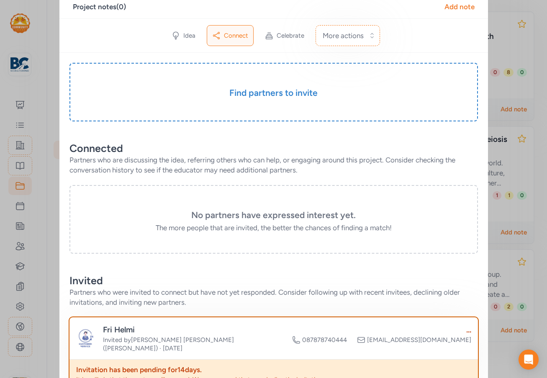
scroll to position [209, 0]
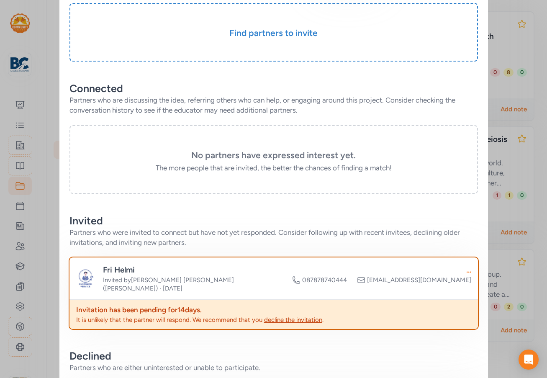
click at [466, 271] on div "..." at bounding box center [381, 270] width 179 height 12
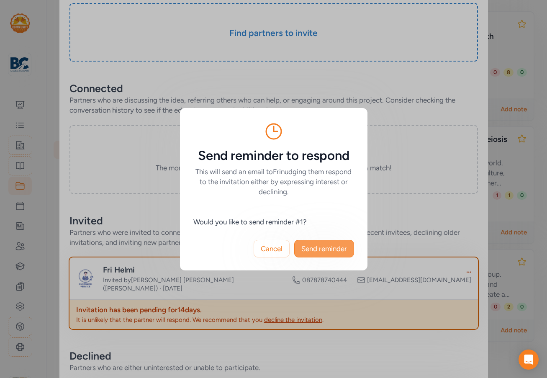
click at [319, 250] on span "Send reminder" at bounding box center [324, 248] width 46 height 10
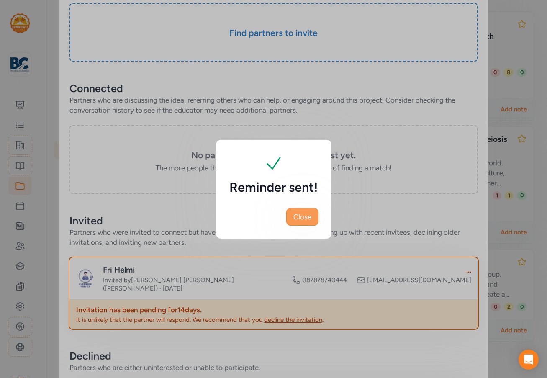
click at [295, 212] on span "Close" at bounding box center [302, 217] width 18 height 10
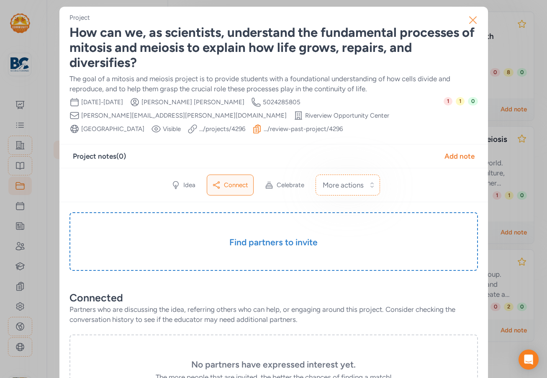
click at [466, 21] on icon "button" at bounding box center [472, 19] width 13 height 13
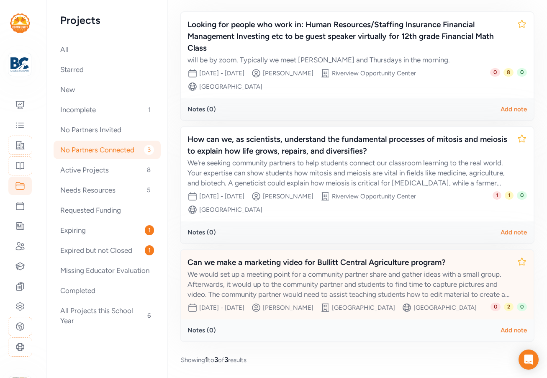
click at [359, 269] on div "We would set up a meeting point for a community partner share and gather ideas …" at bounding box center [348, 284] width 322 height 30
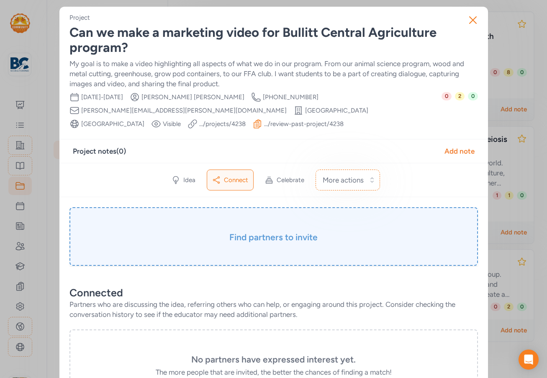
click at [269, 245] on div "Find partners to invite" at bounding box center [273, 236] width 408 height 59
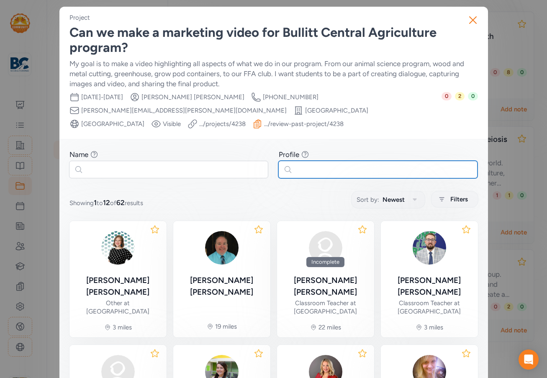
click at [305, 169] on input "text" at bounding box center [377, 170] width 199 height 18
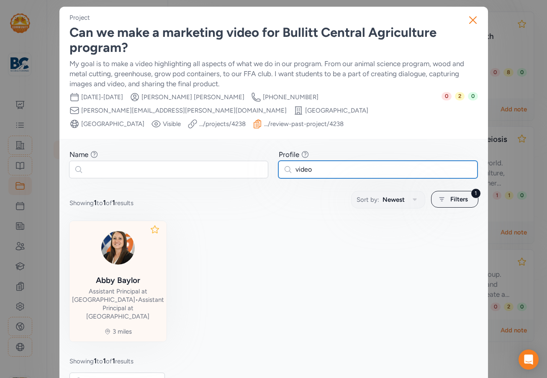
type input "video"
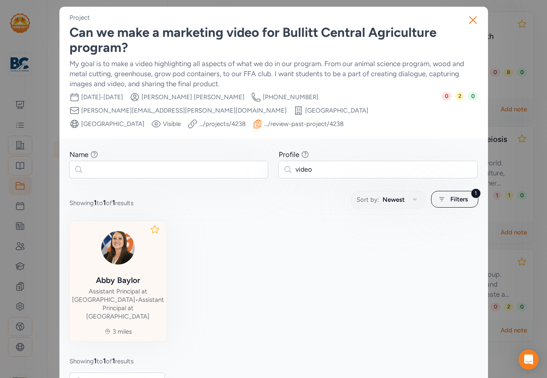
click at [143, 292] on div "Assistant Principal at Riverview Opportunity Center • Assistant Principal at Ar…" at bounding box center [118, 303] width 92 height 33
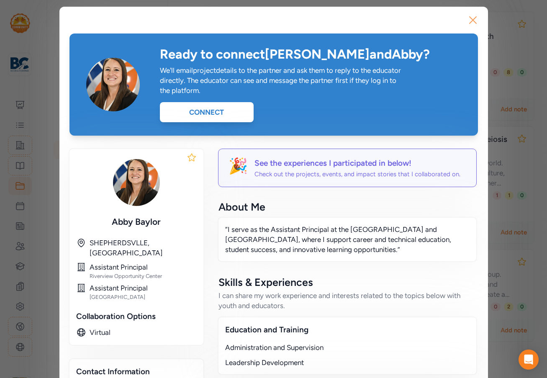
click at [472, 18] on icon "button" at bounding box center [472, 20] width 7 height 7
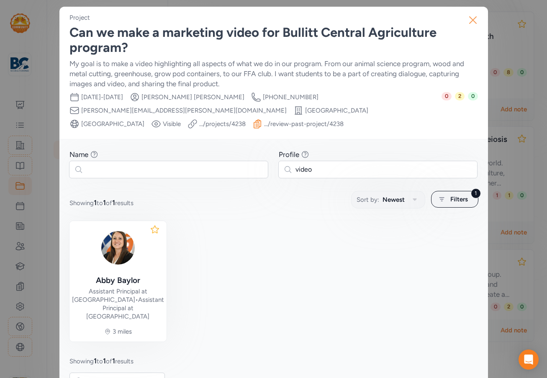
click at [470, 22] on icon "button" at bounding box center [472, 19] width 13 height 13
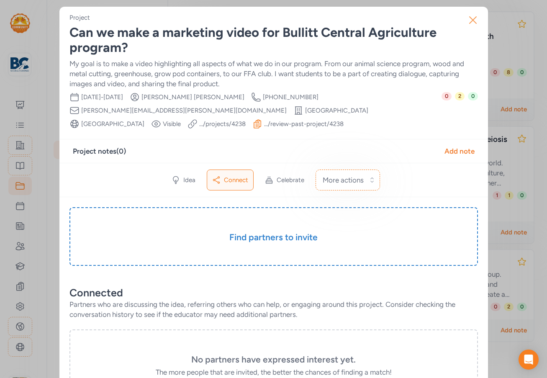
click at [469, 19] on icon "button" at bounding box center [472, 20] width 7 height 7
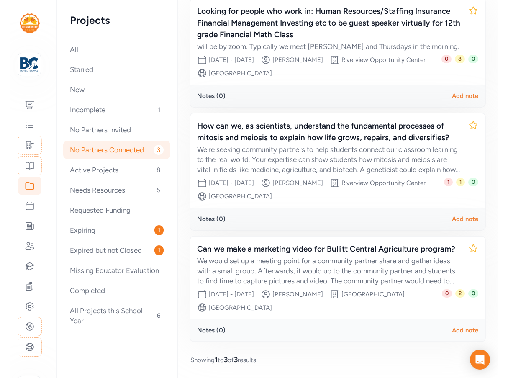
scroll to position [123, 0]
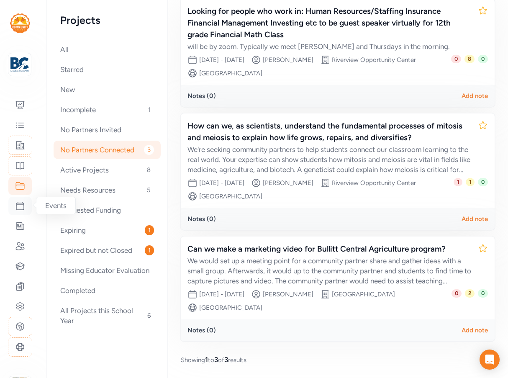
click at [24, 204] on icon at bounding box center [20, 206] width 10 height 10
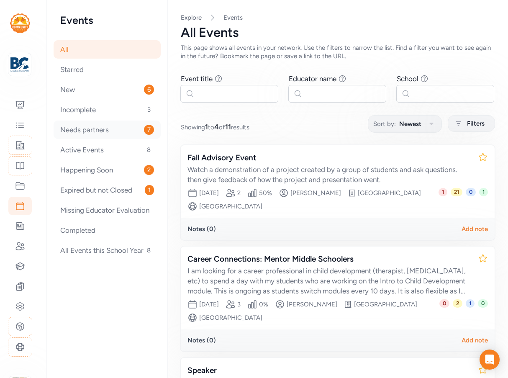
click at [79, 128] on div "Needs partners 7" at bounding box center [107, 129] width 107 height 18
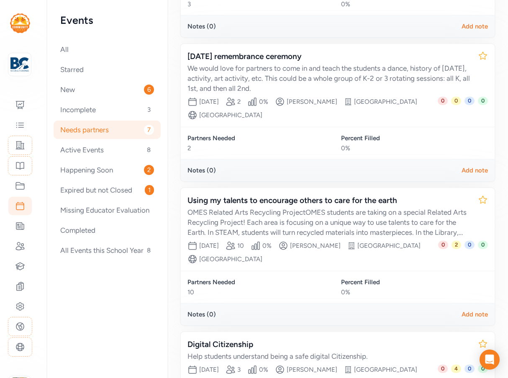
scroll to position [335, 0]
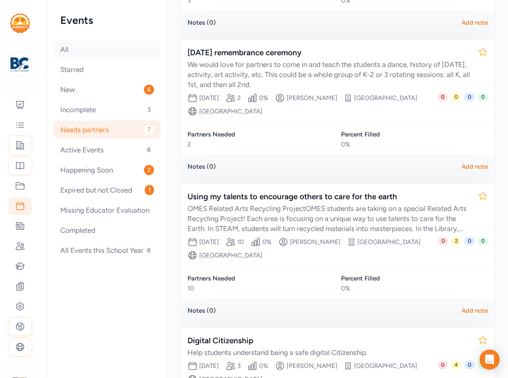
click at [84, 51] on div "All" at bounding box center [107, 49] width 107 height 18
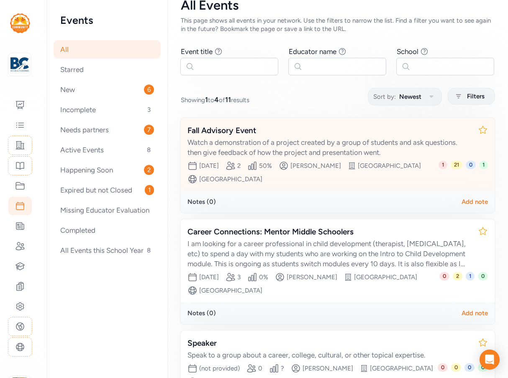
scroll to position [125, 0]
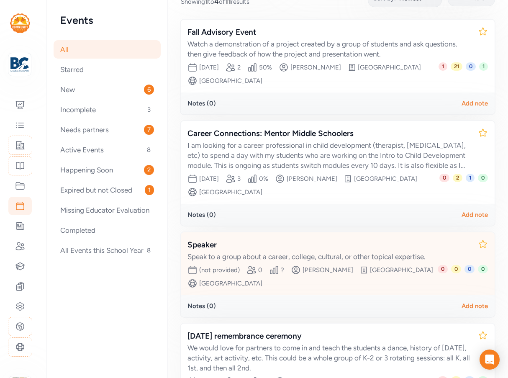
click at [351, 255] on div "Speak to a group about a career, college, cultural, or other topical expertise." at bounding box center [329, 256] width 284 height 10
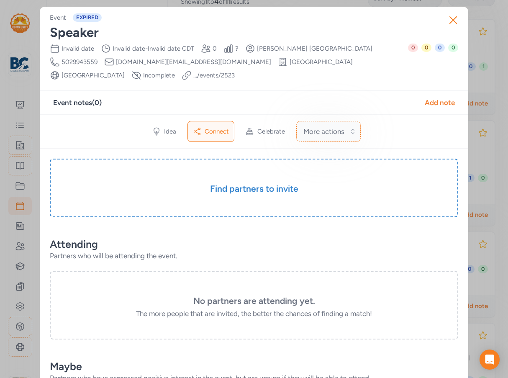
click at [319, 128] on span "More actions" at bounding box center [323, 131] width 41 height 10
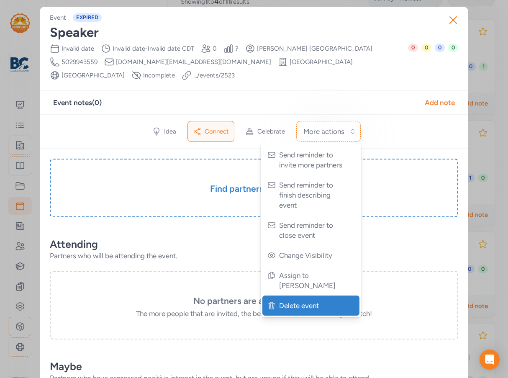
click at [305, 300] on span "Delete event" at bounding box center [311, 305] width 65 height 10
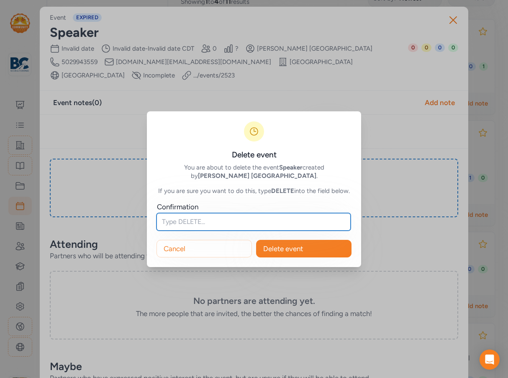
click at [240, 222] on input "text" at bounding box center [253, 222] width 194 height 18
type input "DELETE"
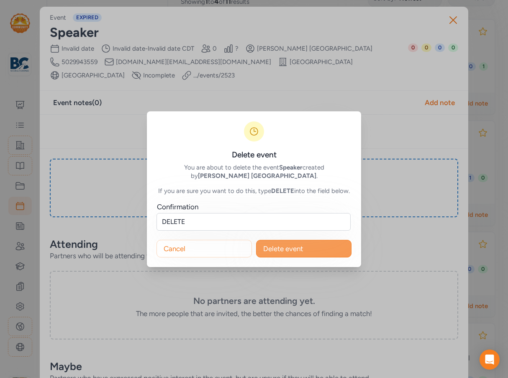
click at [295, 245] on span "Delete event" at bounding box center [283, 248] width 40 height 10
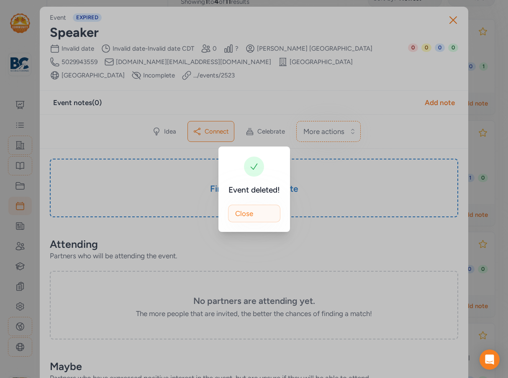
click at [271, 205] on button "Close" at bounding box center [254, 213] width 52 height 18
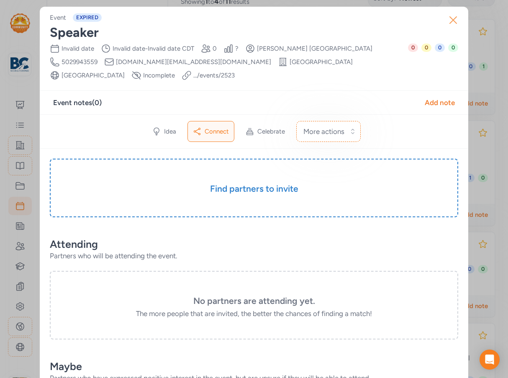
click at [452, 18] on icon "button" at bounding box center [453, 20] width 7 height 7
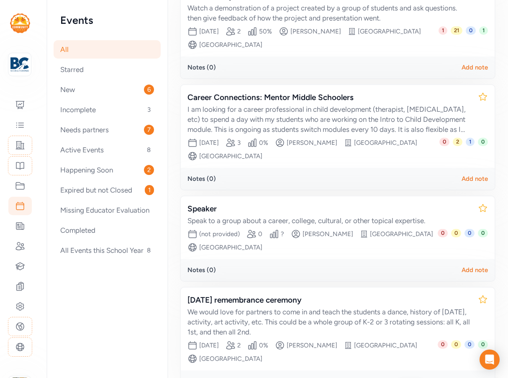
scroll to position [209, 0]
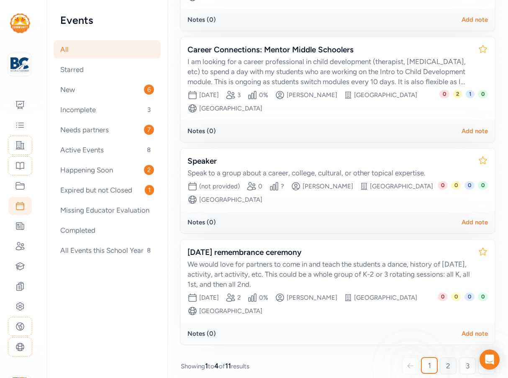
click at [446, 364] on span "2" at bounding box center [448, 365] width 4 height 10
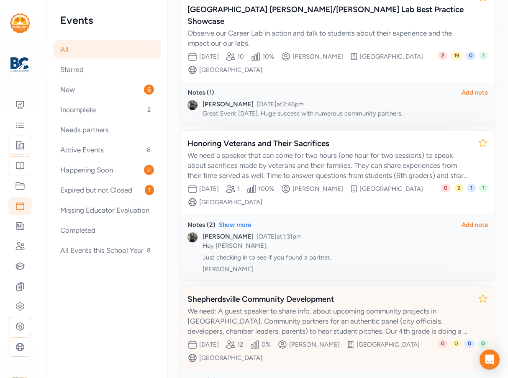
scroll to position [295, 0]
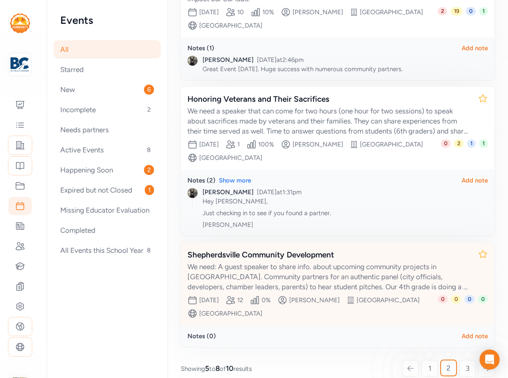
click at [362, 261] on div "We need: A guest speaker to share info. about upcoming community projects in Sh…" at bounding box center [329, 276] width 284 height 30
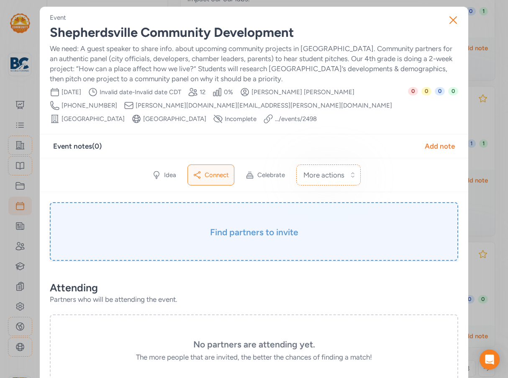
click at [265, 237] on h3 "Find partners to invite" at bounding box center [254, 232] width 366 height 12
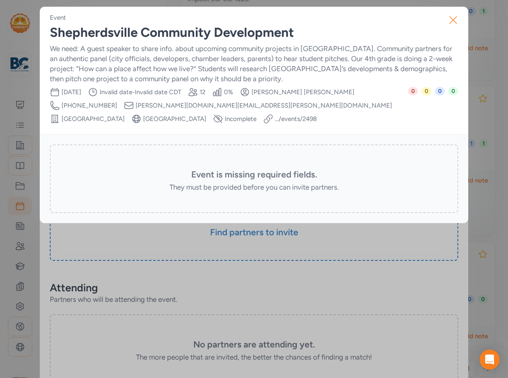
click at [456, 19] on icon "button" at bounding box center [452, 19] width 13 height 13
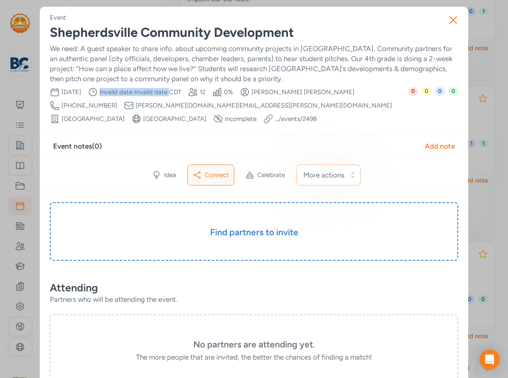
drag, startPoint x: 120, startPoint y: 90, endPoint x: 190, endPoint y: 91, distance: 70.7
click at [181, 91] on span "Invalid date - Invalid date CDT" at bounding box center [141, 92] width 82 height 8
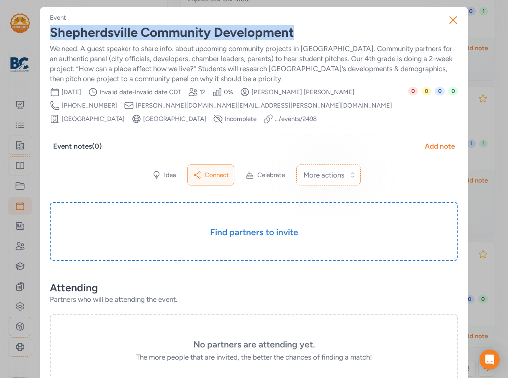
drag, startPoint x: 309, startPoint y: 32, endPoint x: 38, endPoint y: 38, distance: 271.5
click at [40, 38] on div "Event Shepherdsville Community Development We need: A guest speaker to share in…" at bounding box center [254, 373] width 428 height 732
click at [451, 18] on icon "button" at bounding box center [452, 19] width 13 height 13
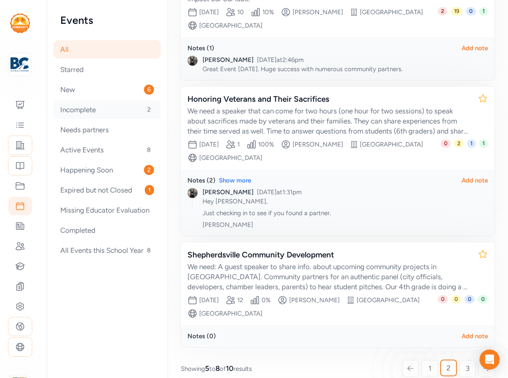
click at [97, 115] on div "Incomplete 2" at bounding box center [107, 109] width 107 height 18
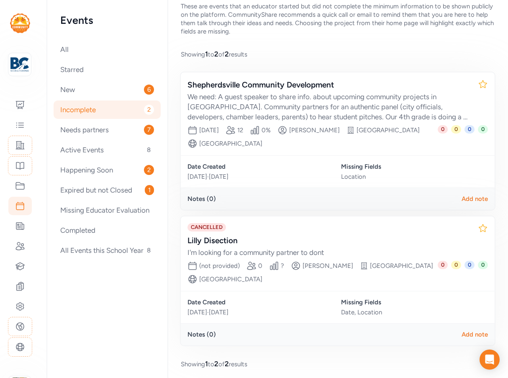
scroll to position [42, 0]
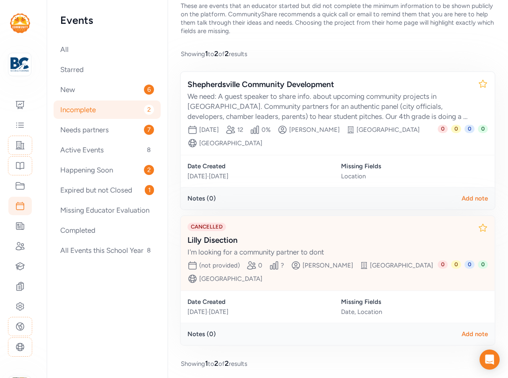
click at [311, 242] on div "Lilly Disection" at bounding box center [329, 240] width 284 height 12
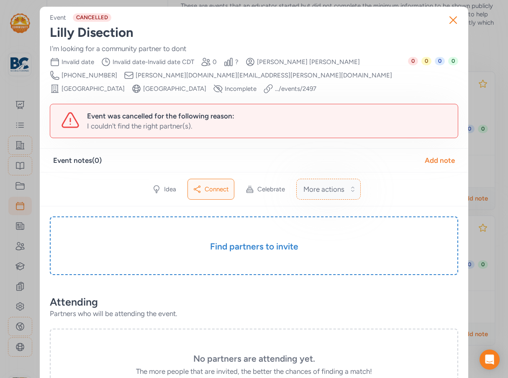
click at [312, 190] on span "More actions" at bounding box center [323, 189] width 41 height 10
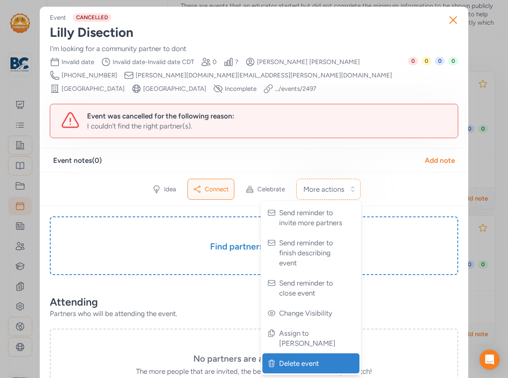
click at [315, 358] on span "Delete event" at bounding box center [311, 363] width 65 height 10
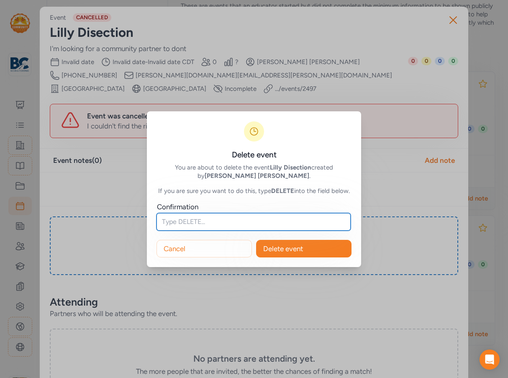
click at [239, 225] on input "text" at bounding box center [253, 222] width 194 height 18
type input "DELETE"
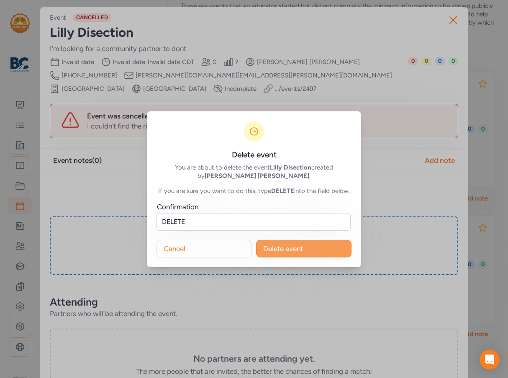
click at [302, 250] on span "Delete event" at bounding box center [283, 248] width 40 height 10
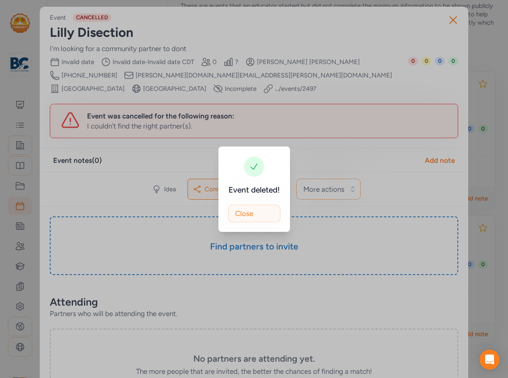
click at [245, 214] on span "Close" at bounding box center [244, 213] width 18 height 10
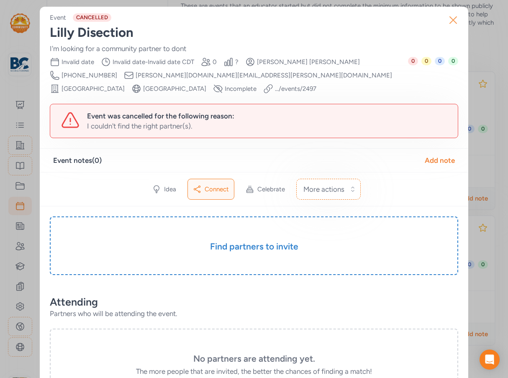
click at [453, 21] on icon "button" at bounding box center [452, 19] width 13 height 13
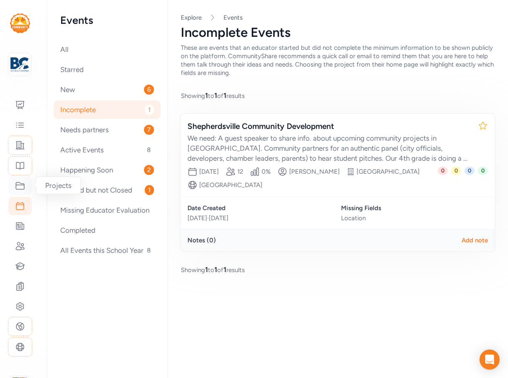
click at [22, 184] on icon at bounding box center [20, 185] width 8 height 7
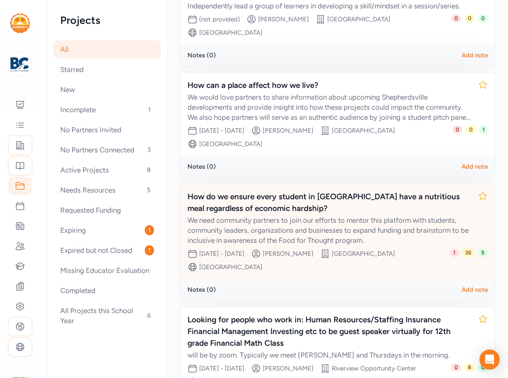
scroll to position [167, 0]
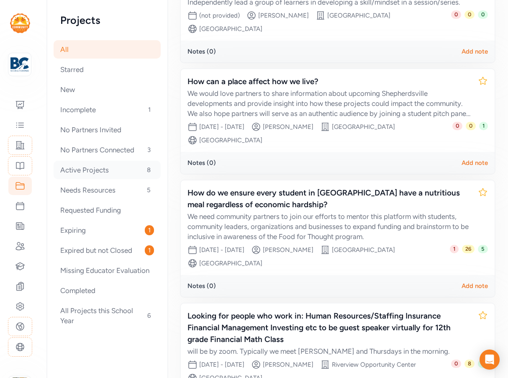
click at [109, 170] on div "Active Projects 8" at bounding box center [107, 170] width 107 height 18
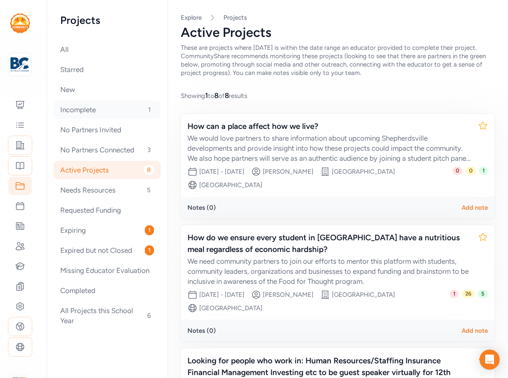
click at [97, 110] on div "Incomplete 1" at bounding box center [107, 109] width 107 height 18
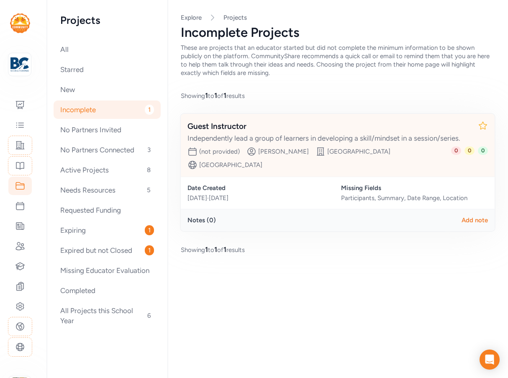
click at [310, 134] on div "Independently lead a group of learners in developing a skill/mindset in a sessi…" at bounding box center [329, 138] width 284 height 10
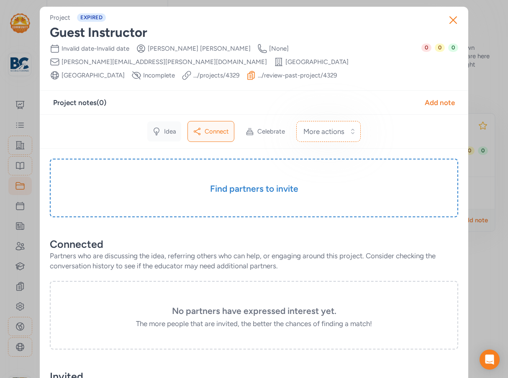
click at [164, 127] on span "Idea" at bounding box center [170, 131] width 12 height 8
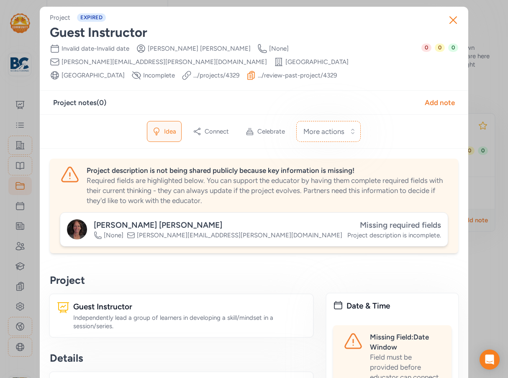
click at [406, 220] on span "Missing required fields" at bounding box center [400, 225] width 81 height 10
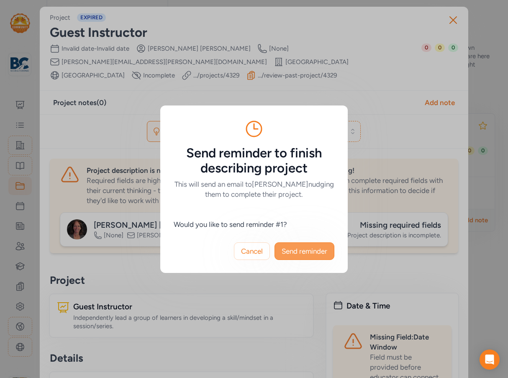
click at [313, 253] on span "Send reminder" at bounding box center [304, 251] width 46 height 10
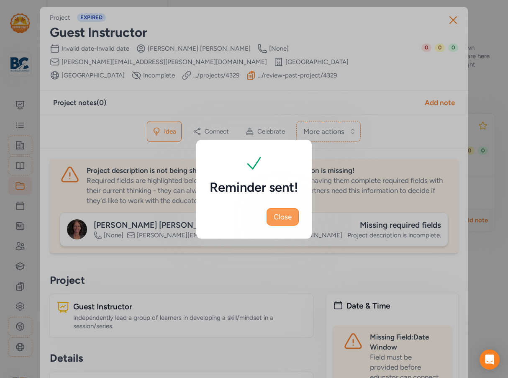
click at [289, 217] on span "Close" at bounding box center [282, 217] width 18 height 10
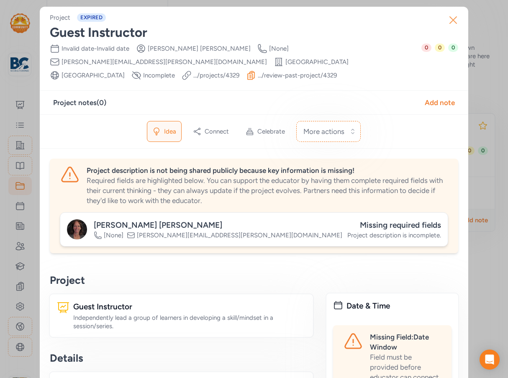
drag, startPoint x: 448, startPoint y: 23, endPoint x: 89, endPoint y: 120, distance: 371.9
click at [446, 23] on icon "button" at bounding box center [452, 19] width 13 height 13
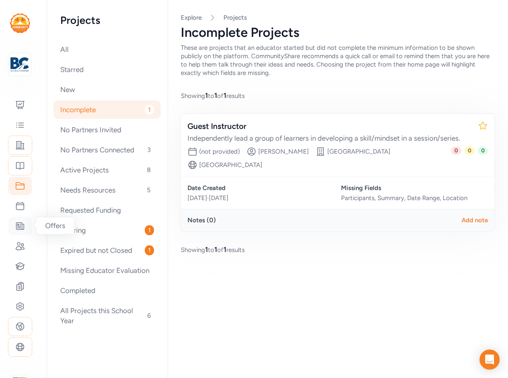
click at [19, 228] on icon at bounding box center [20, 226] width 10 height 10
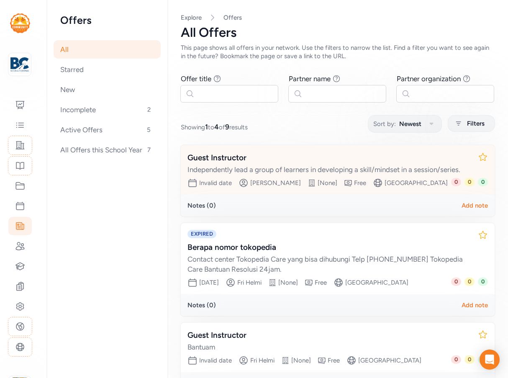
click at [307, 163] on div "Guest Instructor" at bounding box center [329, 158] width 284 height 12
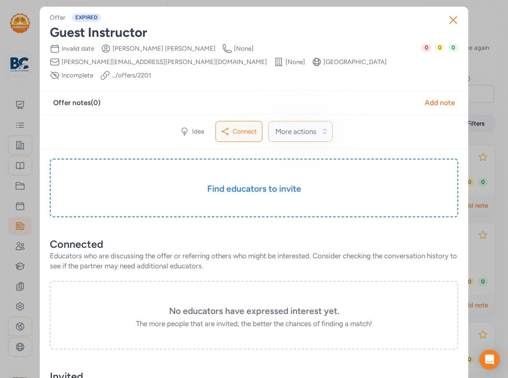
click at [302, 126] on span "More actions" at bounding box center [295, 131] width 41 height 10
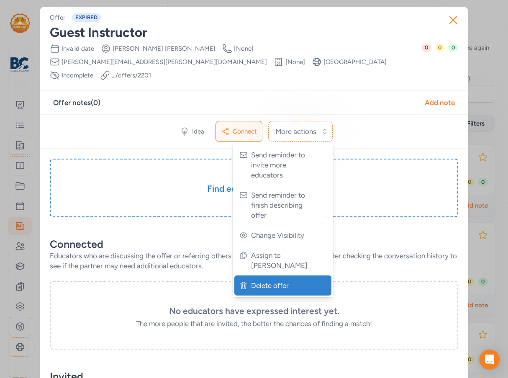
click at [276, 280] on span "Delete offer" at bounding box center [283, 285] width 65 height 10
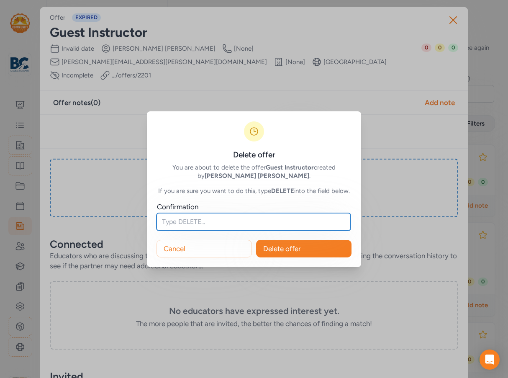
click at [239, 215] on input "text" at bounding box center [253, 222] width 194 height 18
type input "DELETE"
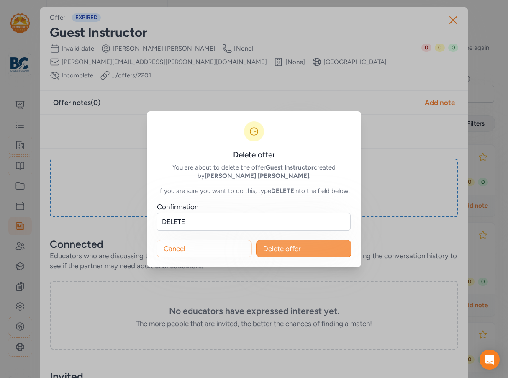
click at [286, 249] on span "Delete offer" at bounding box center [282, 248] width 38 height 10
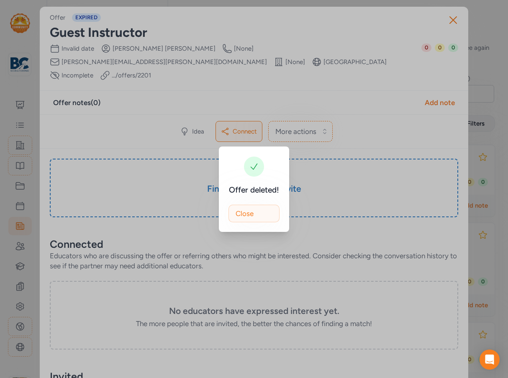
click at [260, 213] on button "Close" at bounding box center [253, 213] width 51 height 18
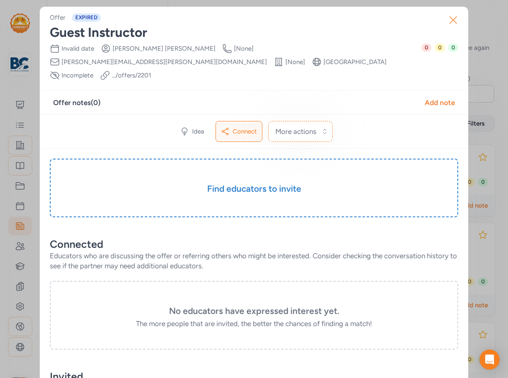
click at [454, 18] on icon "button" at bounding box center [452, 19] width 13 height 13
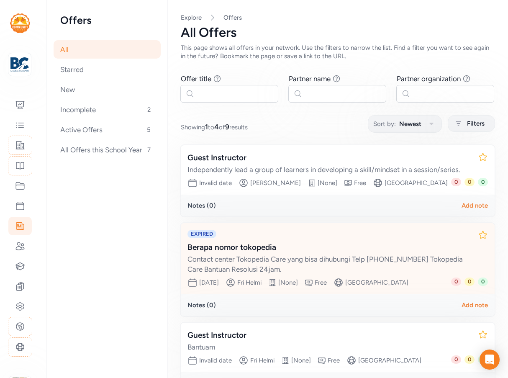
click at [282, 269] on div "Contact center Tokopedia Care yang bisa dihubungi Telp 0815-4043-907 Tokopedia …" at bounding box center [329, 264] width 284 height 20
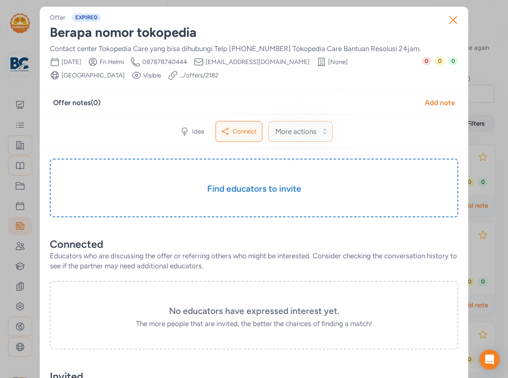
click at [307, 133] on span "More actions" at bounding box center [295, 131] width 41 height 10
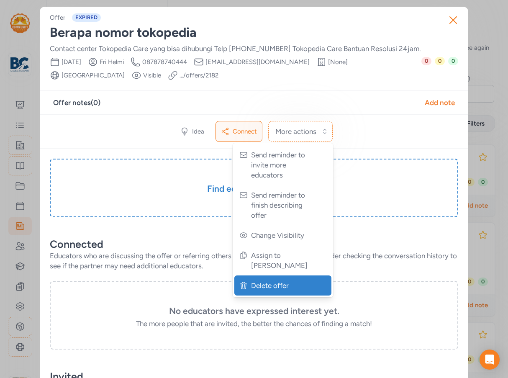
click at [273, 280] on span "Delete offer" at bounding box center [283, 285] width 65 height 10
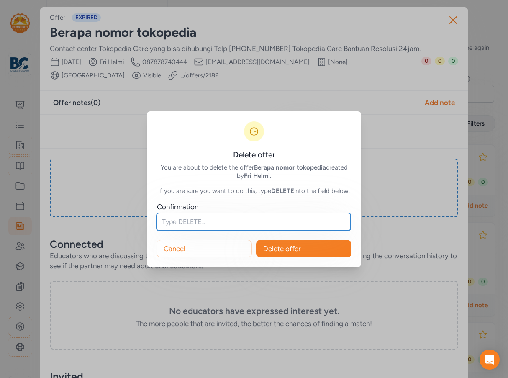
click at [200, 221] on input "text" at bounding box center [253, 222] width 194 height 18
type input "DELETE"
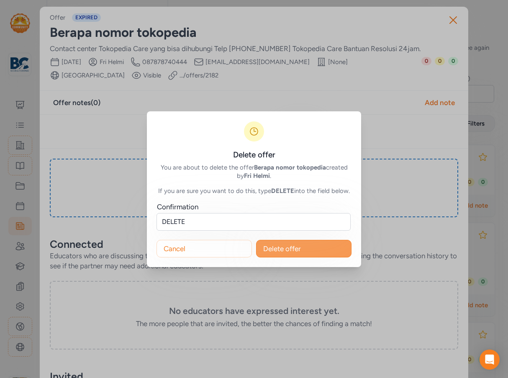
click at [321, 254] on button "Delete offer" at bounding box center [303, 249] width 95 height 18
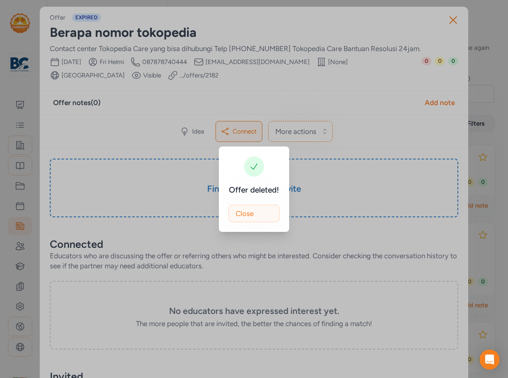
click at [250, 216] on span "Close" at bounding box center [244, 213] width 18 height 10
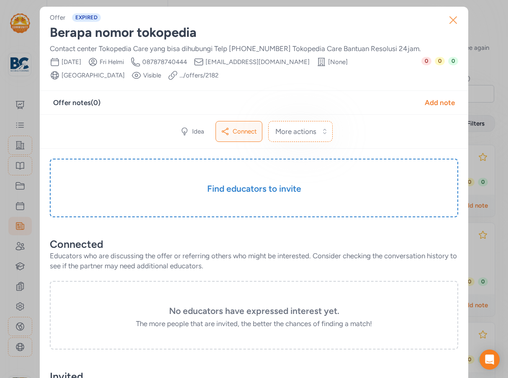
click at [450, 23] on icon "button" at bounding box center [452, 19] width 13 height 13
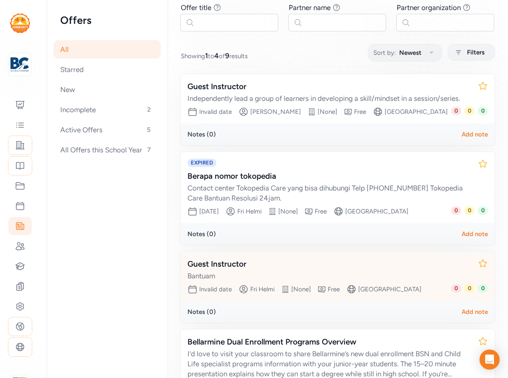
scroll to position [125, 0]
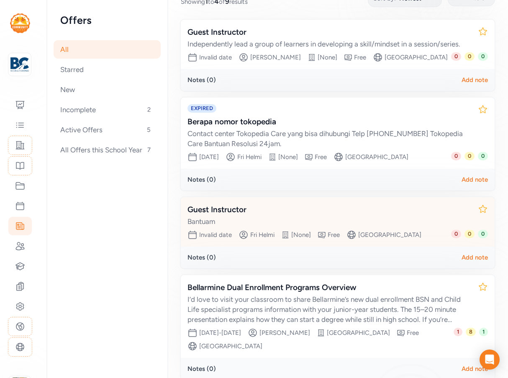
click at [329, 215] on div "Guest Instructor" at bounding box center [329, 210] width 284 height 12
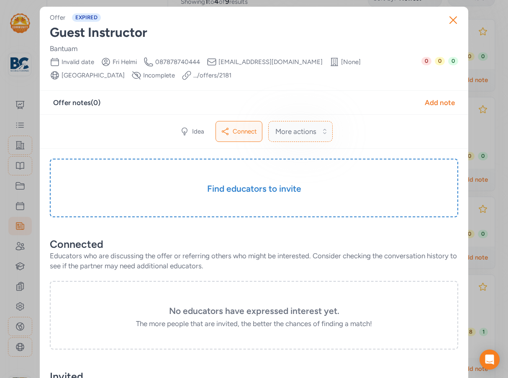
click at [295, 133] on span "More actions" at bounding box center [295, 131] width 41 height 10
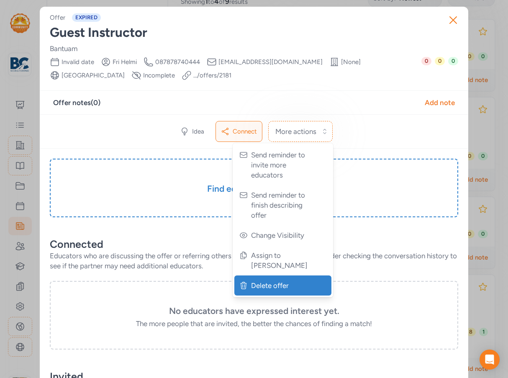
click at [271, 280] on span "Delete offer" at bounding box center [283, 285] width 65 height 10
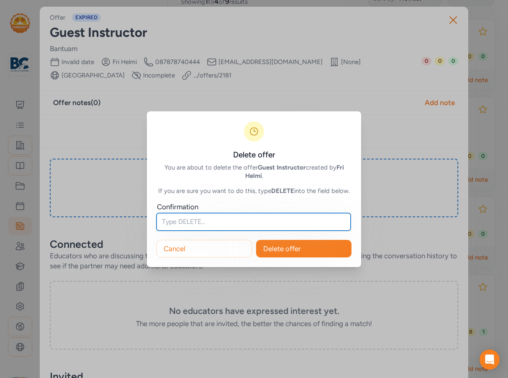
click at [240, 221] on input "text" at bounding box center [253, 222] width 194 height 18
type input "DELETE"
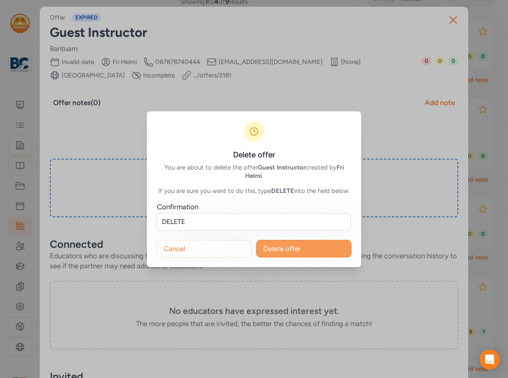
click at [339, 247] on button "Delete offer" at bounding box center [303, 249] width 95 height 18
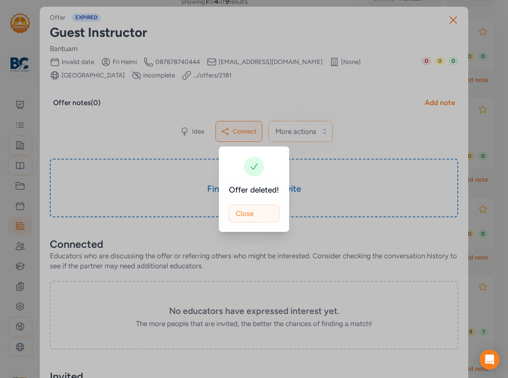
click at [264, 210] on button "Close" at bounding box center [253, 213] width 51 height 18
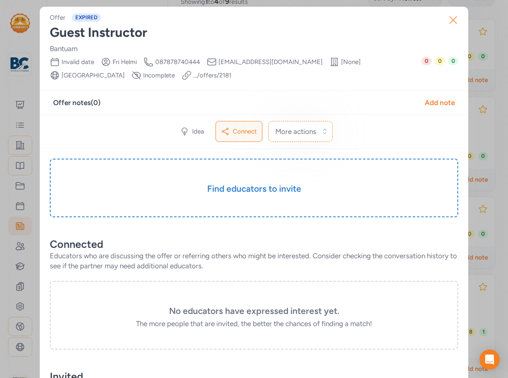
click at [449, 22] on icon "button" at bounding box center [452, 19] width 13 height 13
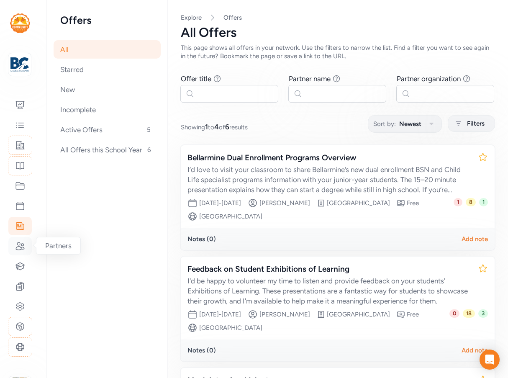
click at [21, 248] on icon at bounding box center [20, 246] width 8 height 8
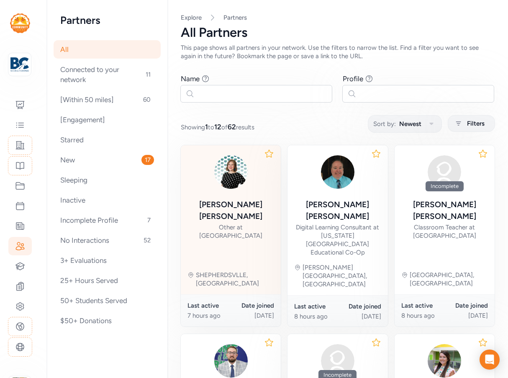
click at [242, 206] on div "Laura Mann" at bounding box center [230, 210] width 87 height 23
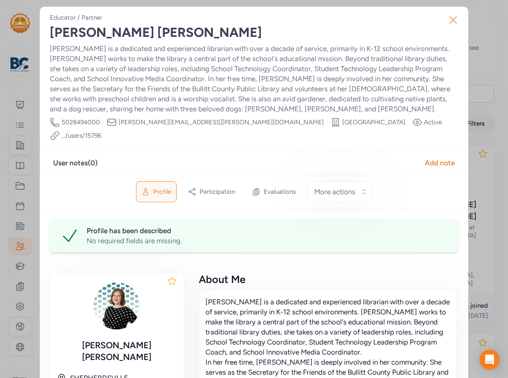
click at [450, 21] on icon "button" at bounding box center [453, 20] width 7 height 7
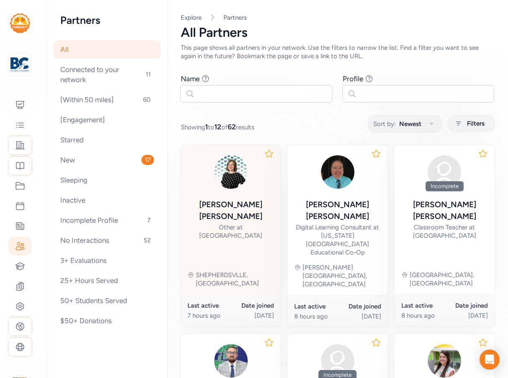
click at [253, 223] on div "Other at Bernheim Middle School" at bounding box center [230, 231] width 87 height 17
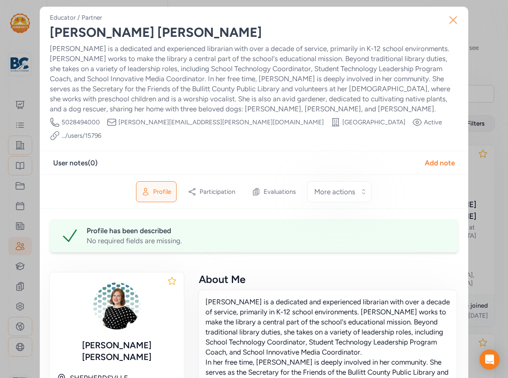
click at [446, 24] on icon "button" at bounding box center [452, 19] width 13 height 13
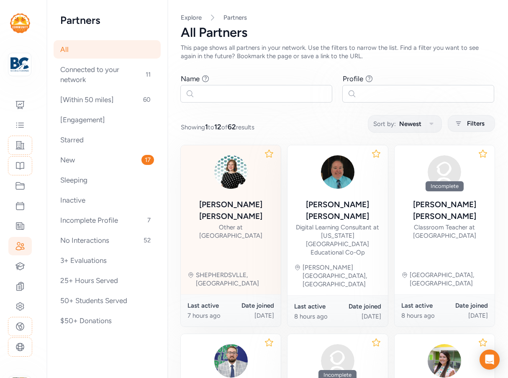
click at [227, 223] on div "Other at Bernheim Middle School" at bounding box center [230, 231] width 87 height 17
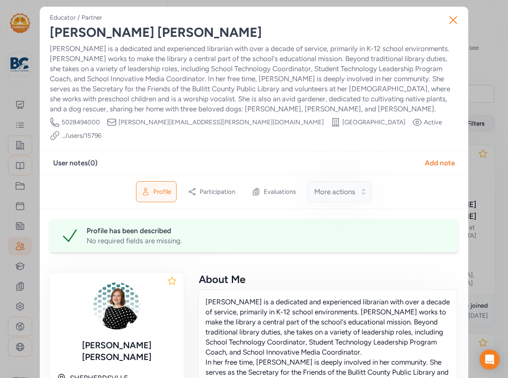
click at [347, 187] on span "More actions" at bounding box center [334, 192] width 41 height 10
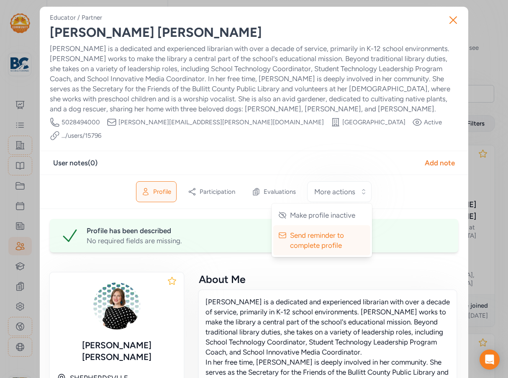
click at [343, 102] on div "Laura is a dedicated and experienced librarian with over a decade of service, p…" at bounding box center [254, 78] width 408 height 70
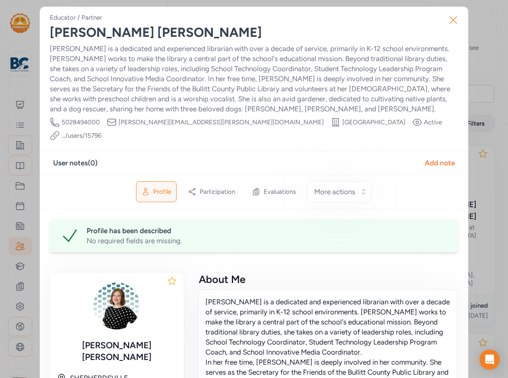
click at [449, 23] on icon "button" at bounding box center [452, 19] width 13 height 13
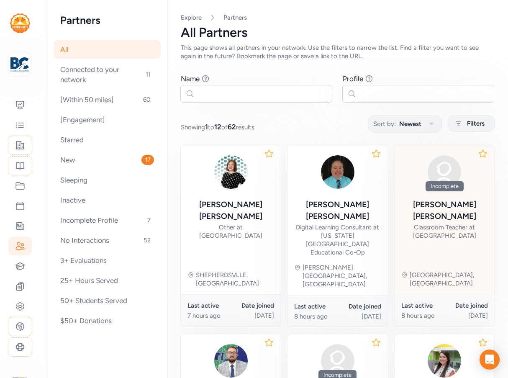
click at [421, 223] on div "Classroom Teacher at Bernheim Middle School" at bounding box center [444, 231] width 87 height 17
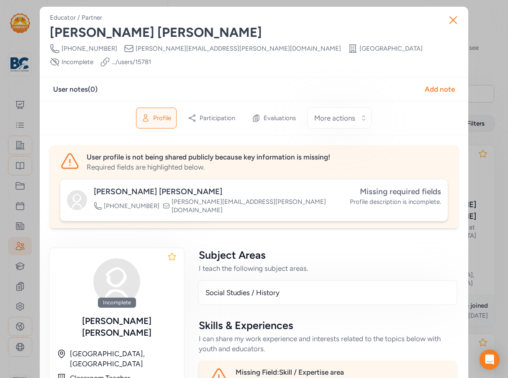
click at [396, 187] on span "Missing required fields" at bounding box center [400, 192] width 81 height 10
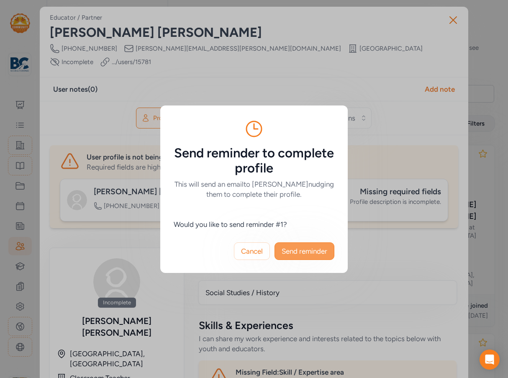
click at [316, 250] on span "Send reminder" at bounding box center [304, 251] width 46 height 10
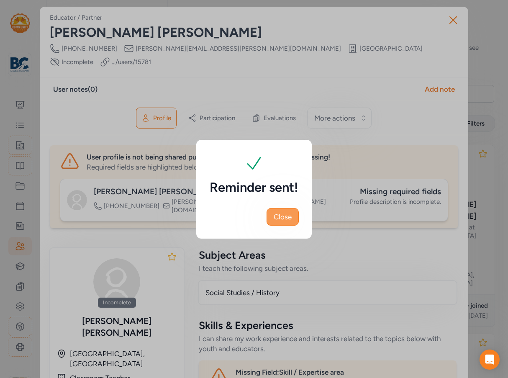
drag, startPoint x: 284, startPoint y: 216, endPoint x: 293, endPoint y: 208, distance: 12.5
click at [285, 216] on span "Close" at bounding box center [282, 217] width 18 height 10
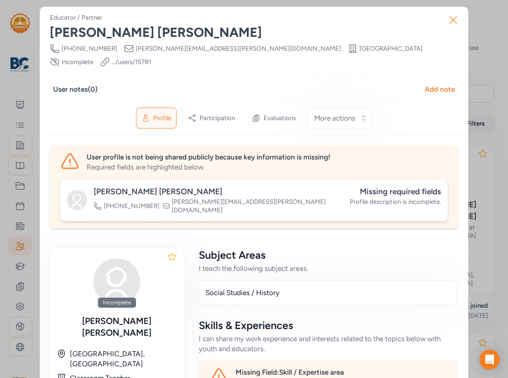
click at [448, 15] on icon "button" at bounding box center [452, 19] width 13 height 13
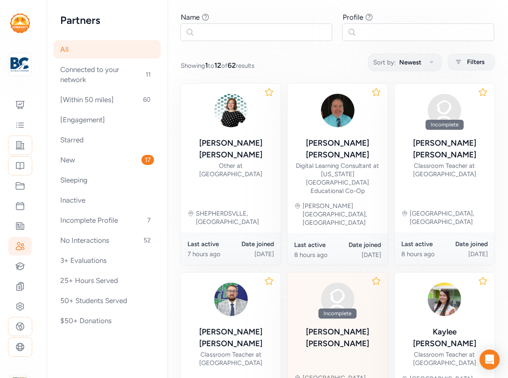
scroll to position [125, 0]
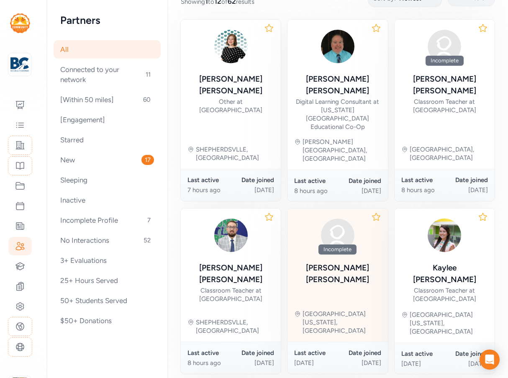
click at [339, 262] on div "Christy Rogers" at bounding box center [337, 273] width 87 height 23
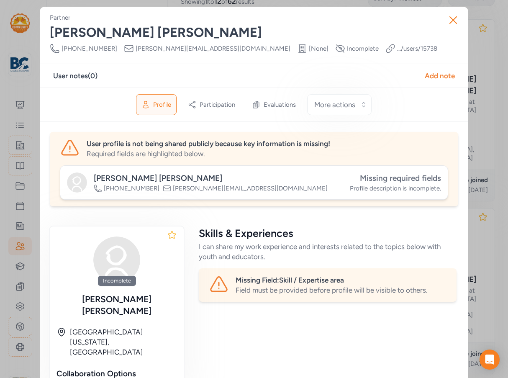
click at [387, 181] on span "Missing required fields" at bounding box center [400, 178] width 81 height 10
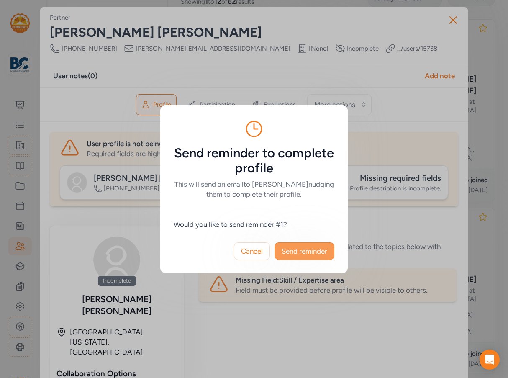
click at [323, 247] on span "Send reminder" at bounding box center [304, 251] width 46 height 10
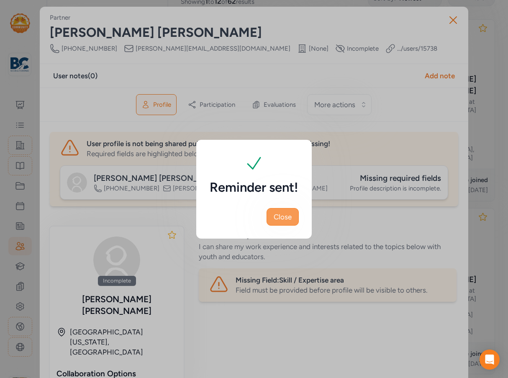
click at [289, 218] on span "Close" at bounding box center [282, 217] width 18 height 10
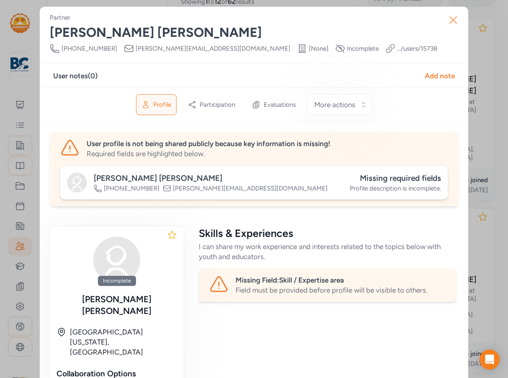
click at [457, 20] on button "Close" at bounding box center [453, 20] width 27 height 27
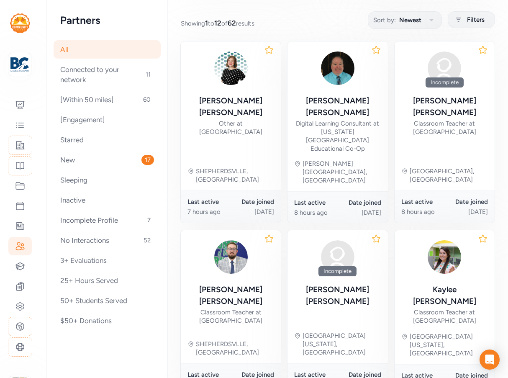
scroll to position [25, 0]
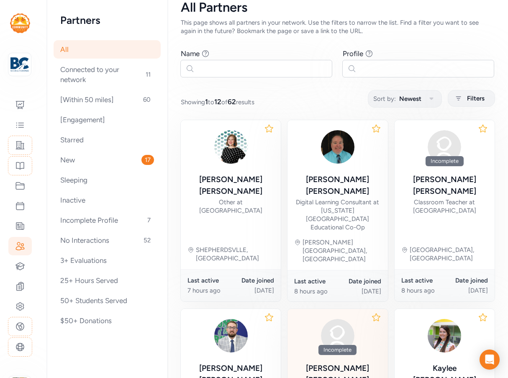
click at [337, 315] on img at bounding box center [337, 335] width 40 height 40
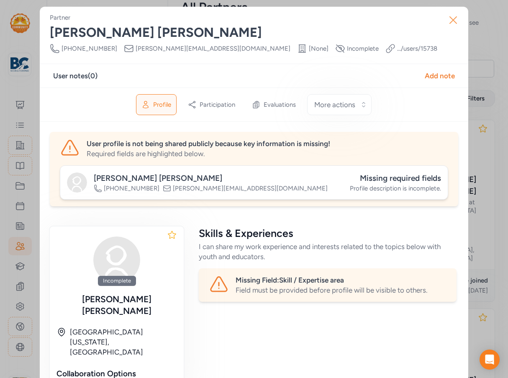
click at [449, 20] on icon "button" at bounding box center [452, 19] width 13 height 13
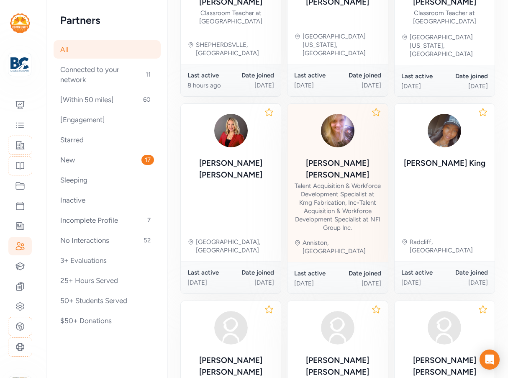
scroll to position [443, 0]
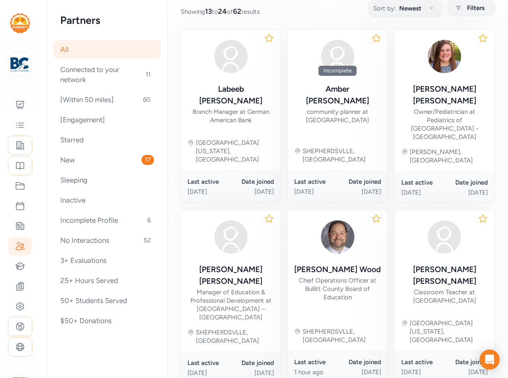
scroll to position [325, 0]
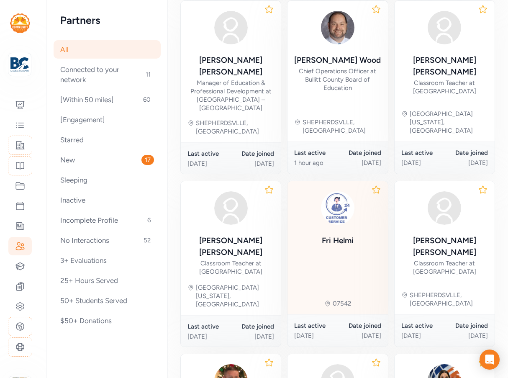
click at [348, 235] on div "Fri Helmi" at bounding box center [338, 241] width 32 height 12
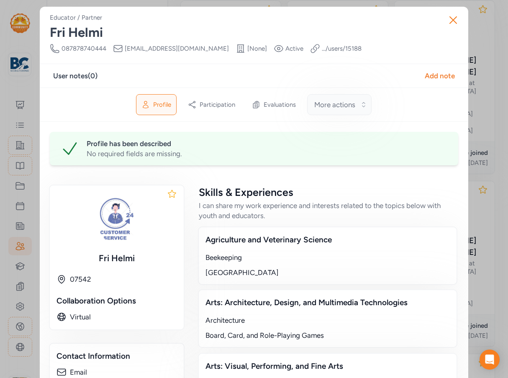
click at [341, 106] on span "More actions" at bounding box center [334, 105] width 41 height 10
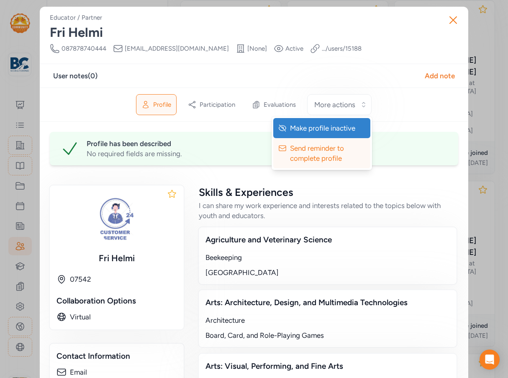
click at [322, 131] on span "Make profile inactive" at bounding box center [322, 128] width 65 height 10
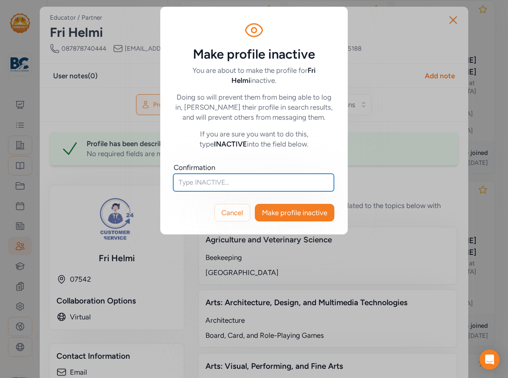
click at [247, 187] on input "text" at bounding box center [253, 183] width 161 height 18
click at [450, 21] on div "Make profile inactive You are about to make the profile for Fri Helmi inactive.…" at bounding box center [254, 120] width 508 height 241
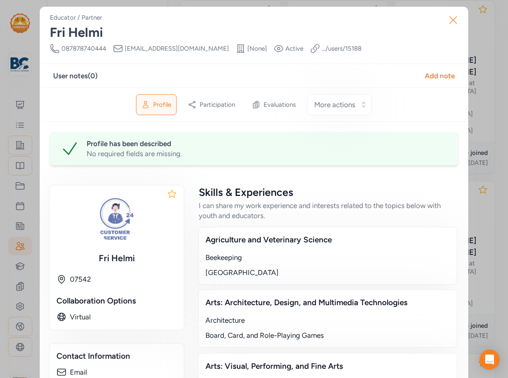
click at [450, 23] on icon "button" at bounding box center [452, 19] width 13 height 13
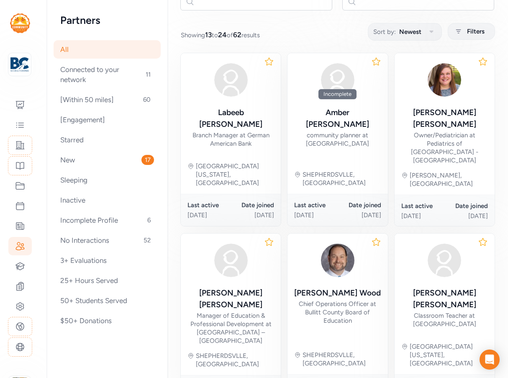
scroll to position [32, 0]
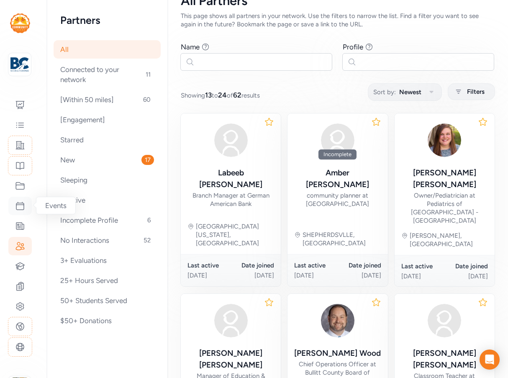
click at [20, 210] on icon at bounding box center [20, 206] width 10 height 10
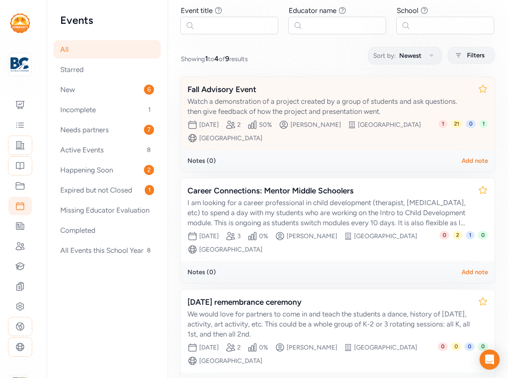
scroll to position [84, 0]
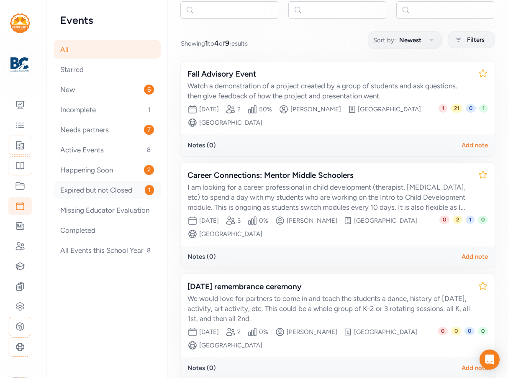
click at [112, 194] on div "Expired but not Closed 1" at bounding box center [107, 190] width 107 height 18
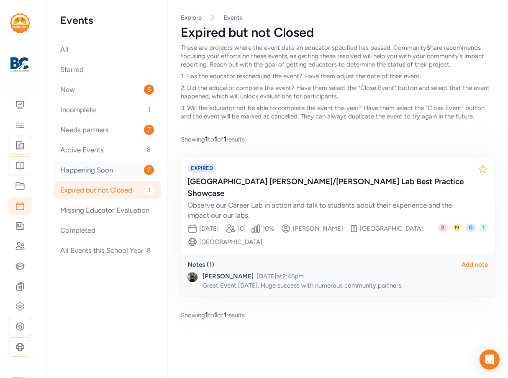
click at [110, 173] on div "Happening Soon 2" at bounding box center [107, 170] width 107 height 18
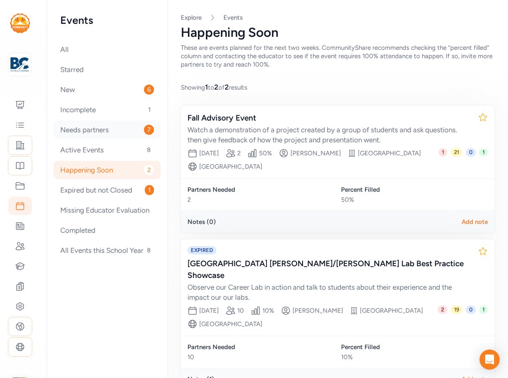
click at [99, 133] on div "Needs partners 7" at bounding box center [107, 129] width 107 height 18
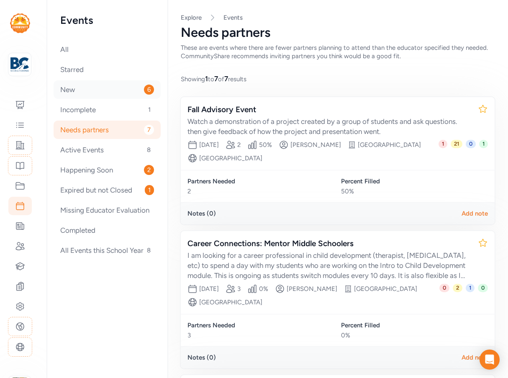
click at [89, 96] on div "New 6" at bounding box center [107, 89] width 107 height 18
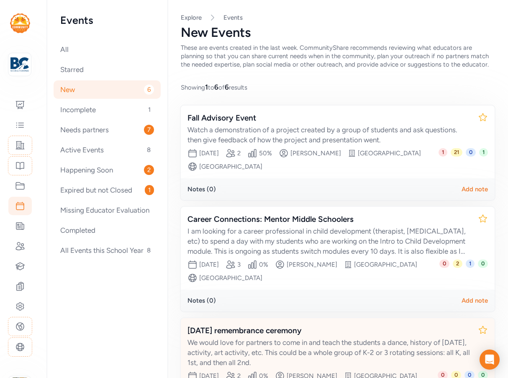
click at [291, 349] on div "We would love for partners to come in and teach the students a dance, history o…" at bounding box center [329, 352] width 284 height 30
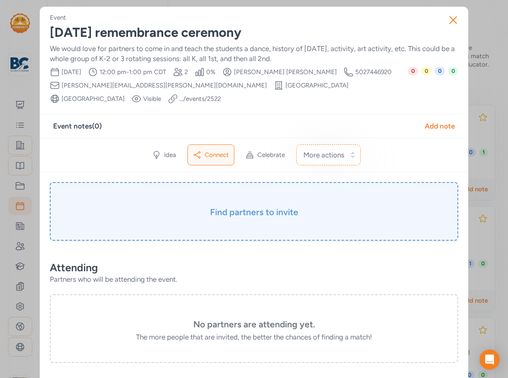
click at [224, 205] on div "Find partners to invite" at bounding box center [254, 211] width 408 height 59
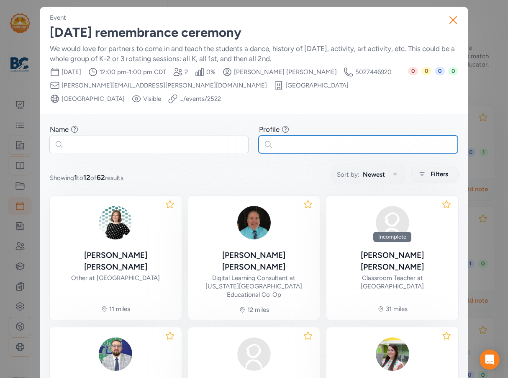
click at [290, 143] on input "text" at bounding box center [357, 144] width 199 height 18
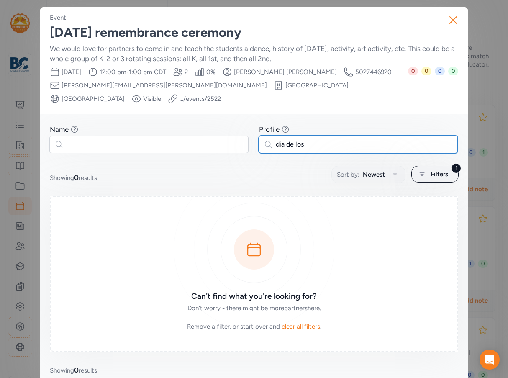
type input "dia de los"
drag, startPoint x: 302, startPoint y: 146, endPoint x: 255, endPoint y: 145, distance: 47.3
click at [255, 145] on div "Name Find partners whose first or last name matches any of the words you enter.…" at bounding box center [254, 138] width 408 height 28
drag, startPoint x: 299, startPoint y: 147, endPoint x: 259, endPoint y: 144, distance: 40.7
click at [259, 144] on input "ofrenda" at bounding box center [357, 144] width 199 height 18
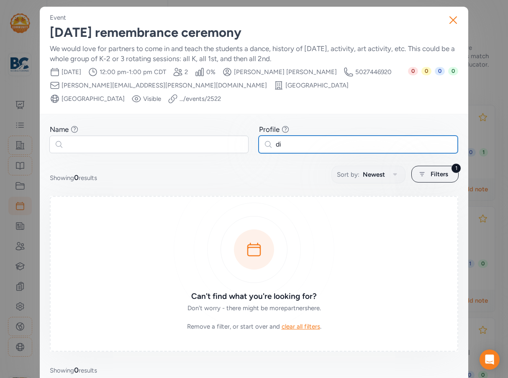
type input "d"
drag, startPoint x: 323, startPoint y: 148, endPoint x: 213, endPoint y: 143, distance: 110.1
click at [213, 143] on div "Name Find partners whose first or last name matches any of the words you enter.…" at bounding box center [254, 138] width 408 height 28
type input "culture"
click at [425, 175] on div "1 Filters" at bounding box center [434, 174] width 47 height 17
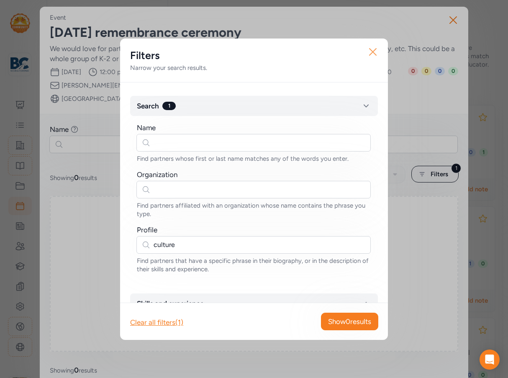
click at [373, 49] on icon "button" at bounding box center [372, 51] width 13 height 13
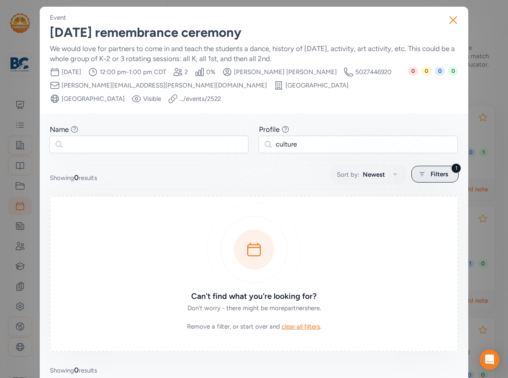
click at [425, 172] on div "1 Filters" at bounding box center [434, 174] width 47 height 17
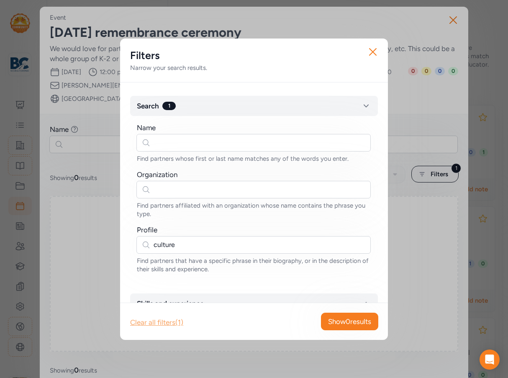
click at [171, 319] on div "Clear all filters (1)" at bounding box center [156, 322] width 53 height 10
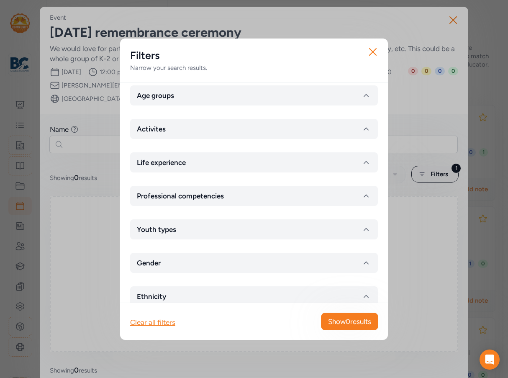
scroll to position [192, 0]
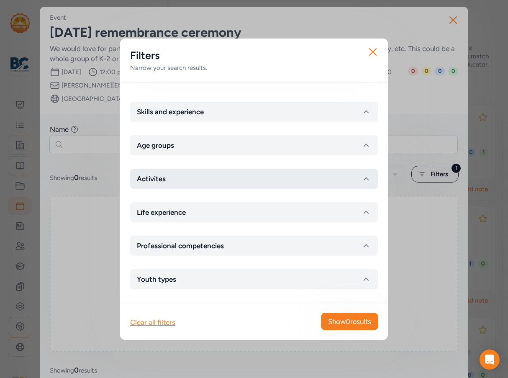
click at [195, 184] on button "Activites" at bounding box center [254, 179] width 248 height 20
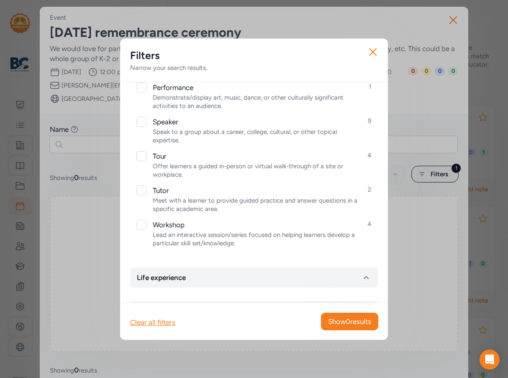
scroll to position [693, 0]
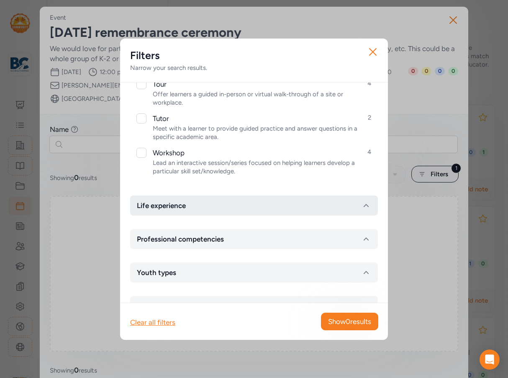
click at [196, 208] on button "Life experience" at bounding box center [254, 205] width 248 height 20
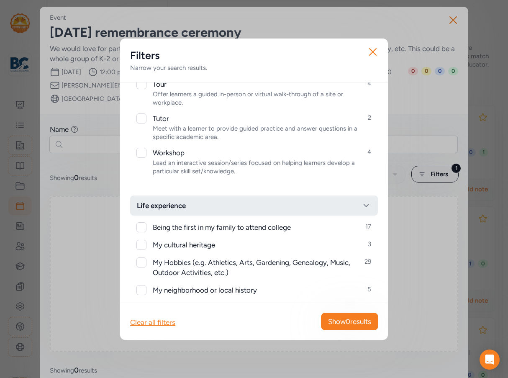
scroll to position [777, 0]
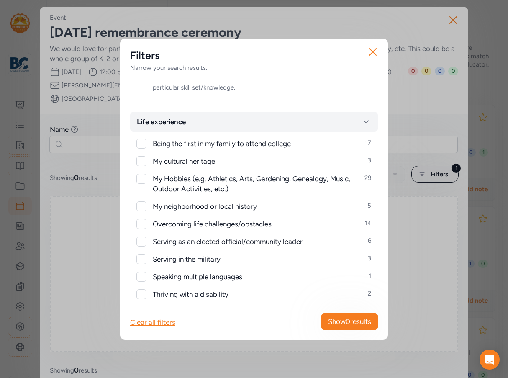
click at [146, 163] on div at bounding box center [141, 161] width 10 height 10
checkbox input "true"
click at [353, 320] on span "Show 3 results" at bounding box center [350, 321] width 42 height 10
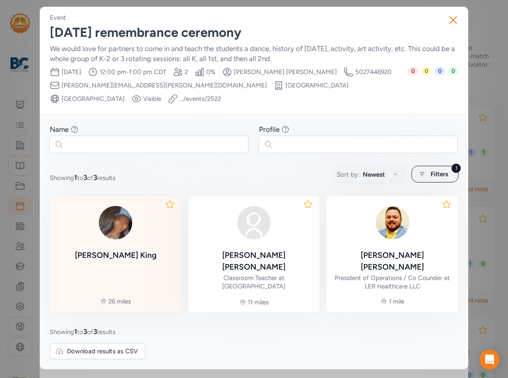
click at [135, 243] on div "Tamika King" at bounding box center [116, 231] width 82 height 59
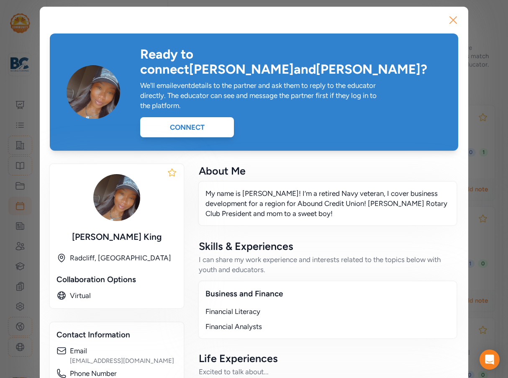
click at [455, 15] on icon "button" at bounding box center [452, 19] width 13 height 13
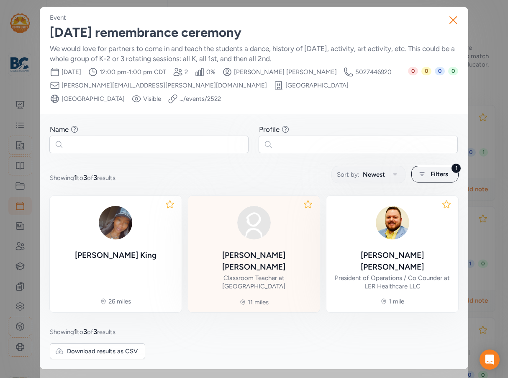
click at [280, 255] on div "Zachary Greenwell" at bounding box center [254, 260] width 118 height 23
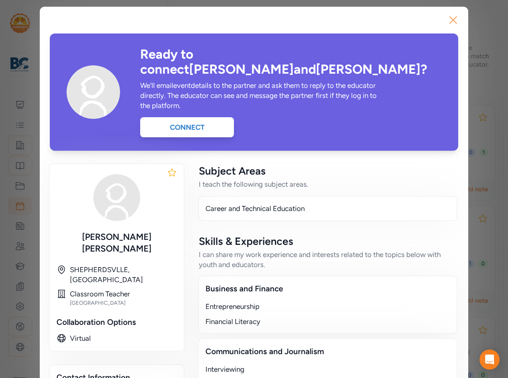
click at [454, 14] on icon "button" at bounding box center [452, 19] width 13 height 13
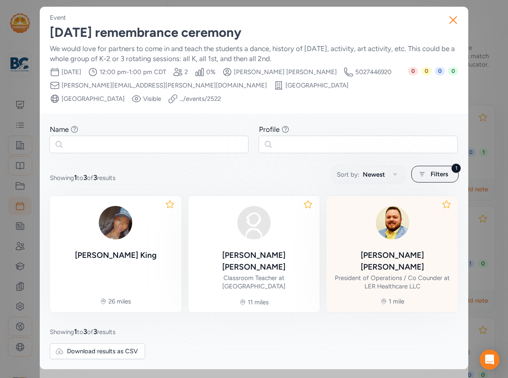
click at [384, 249] on div "Cody Rivera" at bounding box center [392, 260] width 118 height 23
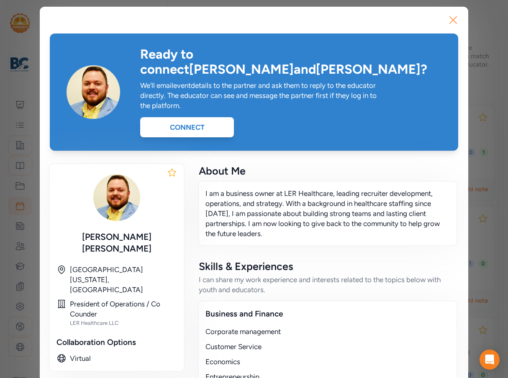
click at [453, 21] on icon "button" at bounding box center [452, 19] width 13 height 13
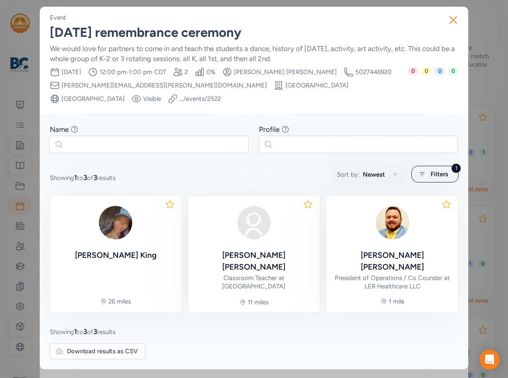
click at [179, 101] on link ".../events/ 2522" at bounding box center [199, 99] width 41 height 8
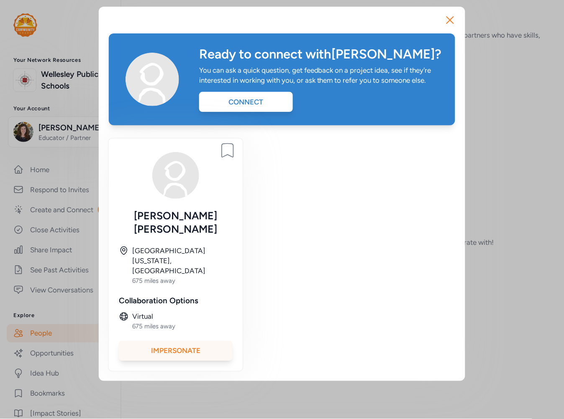
click at [175, 341] on div "Impersonate" at bounding box center [176, 351] width 114 height 20
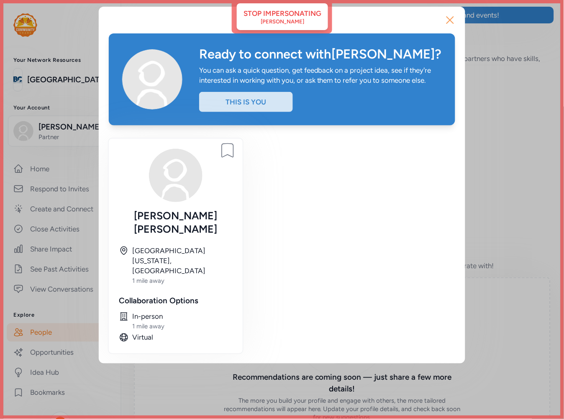
click at [453, 20] on icon "button" at bounding box center [449, 19] width 13 height 13
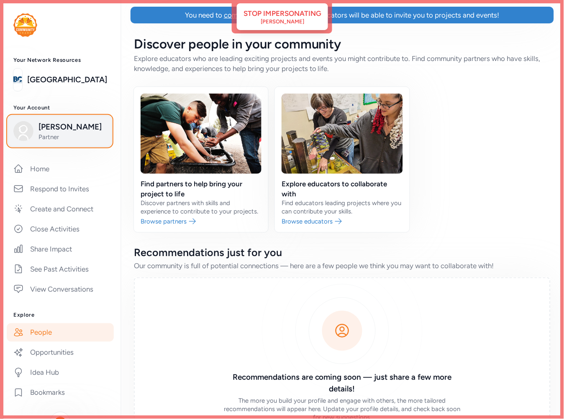
click at [48, 130] on span "[PERSON_NAME]" at bounding box center [72, 127] width 68 height 12
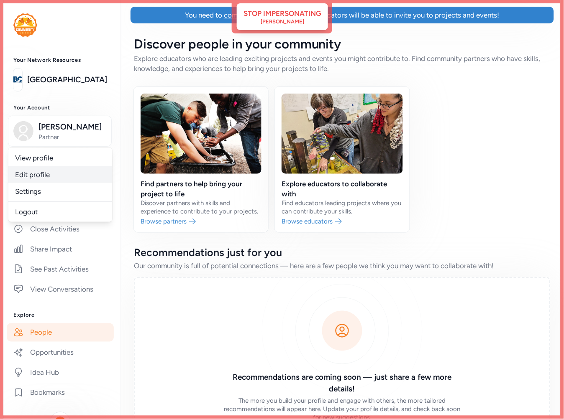
click at [46, 171] on link "Edit profile" at bounding box center [60, 174] width 104 height 17
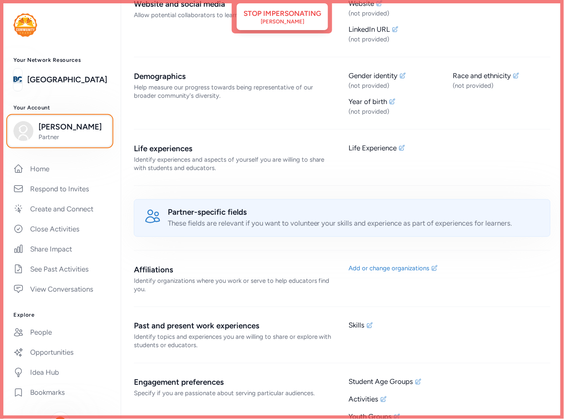
scroll to position [557, 0]
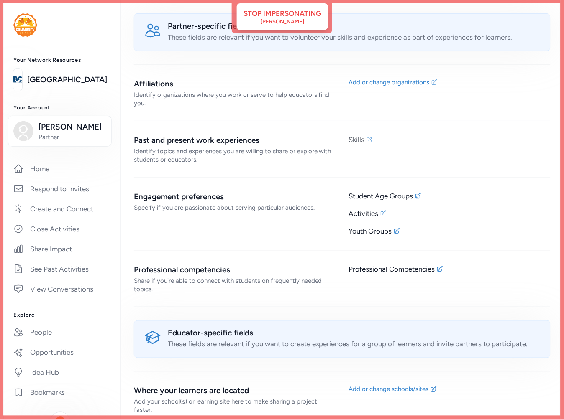
click at [359, 141] on div "Skills" at bounding box center [357, 140] width 16 height 10
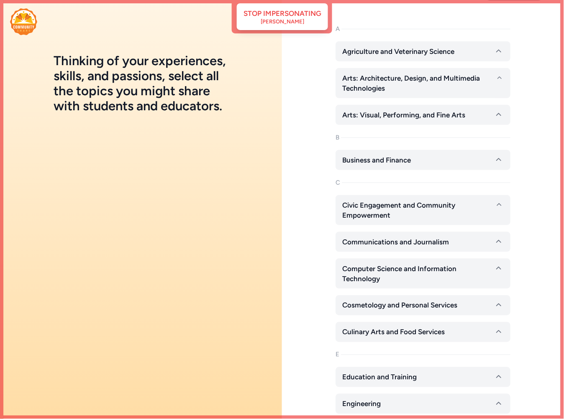
scroll to position [46, 0]
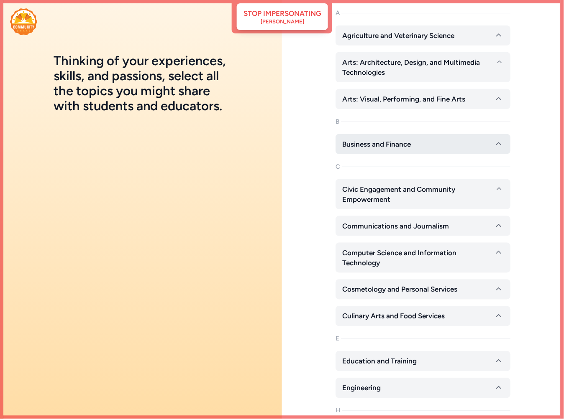
click at [460, 150] on button "Business and Finance" at bounding box center [422, 144] width 175 height 20
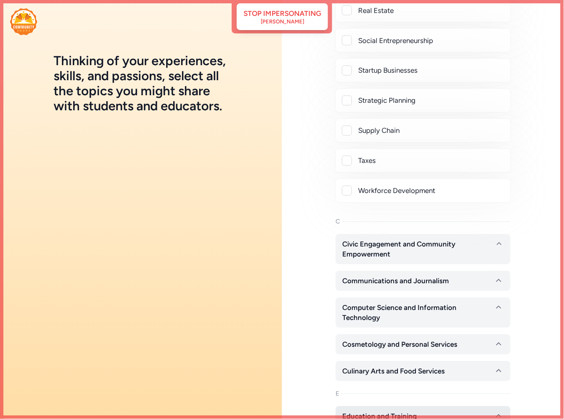
scroll to position [1068, 0]
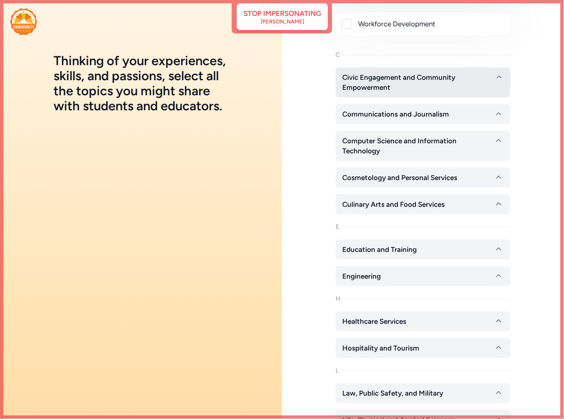
click at [437, 87] on span "Civic Engagement and Community Empowerment" at bounding box center [418, 82] width 152 height 20
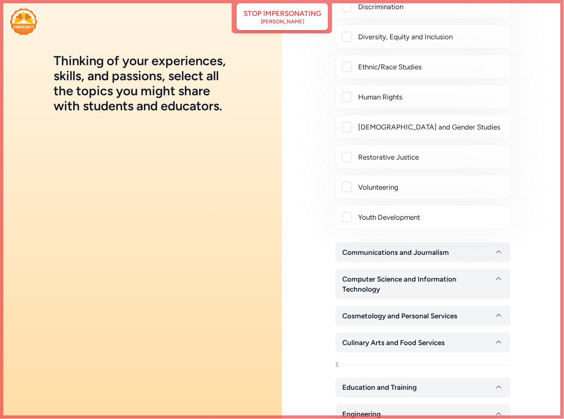
scroll to position [1255, 0]
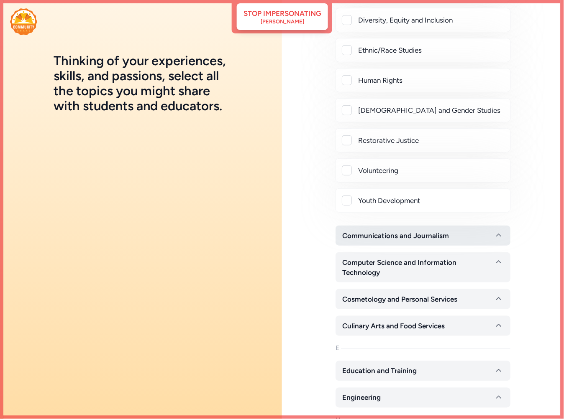
click at [381, 240] on span "Communications and Journalism" at bounding box center [395, 236] width 107 height 10
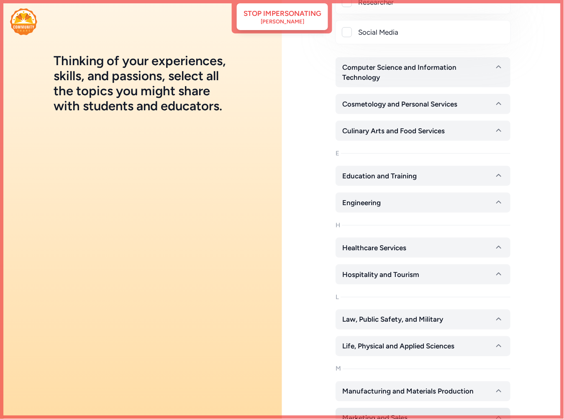
scroll to position [1858, 0]
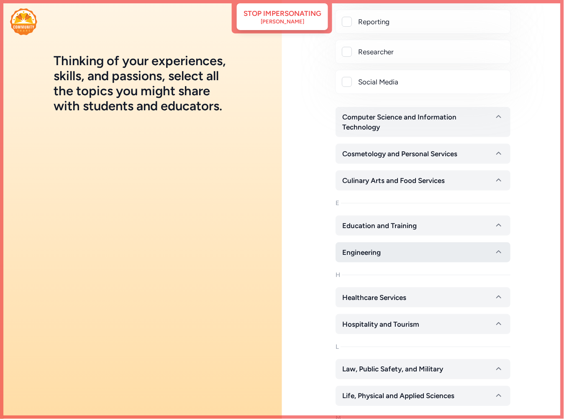
click at [378, 256] on span "Engineering" at bounding box center [361, 253] width 38 height 10
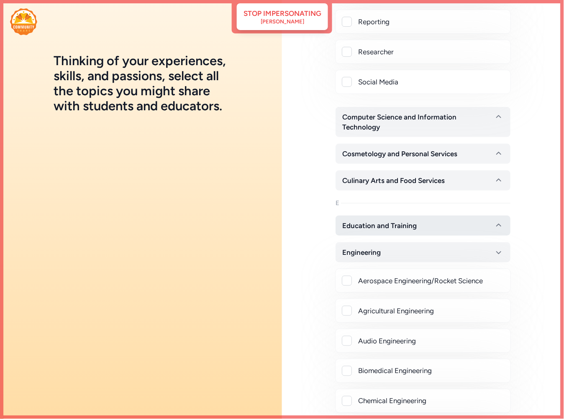
click at [380, 231] on span "Education and Training" at bounding box center [379, 226] width 74 height 10
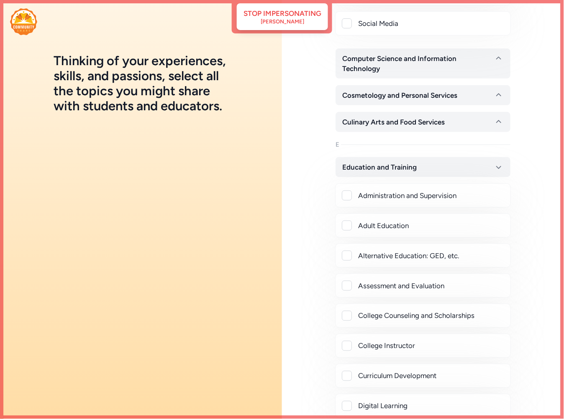
scroll to position [1951, 0]
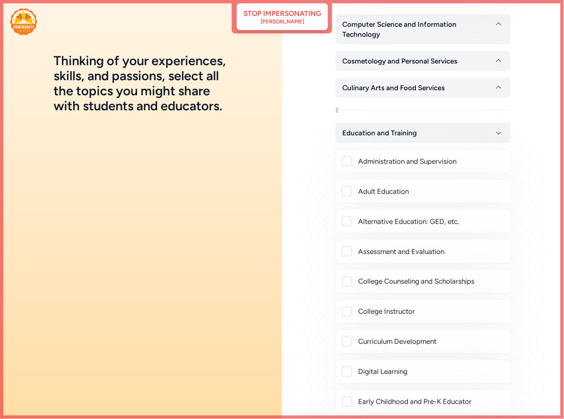
click at [352, 166] on div "Administration and Supervision" at bounding box center [422, 161] width 161 height 10
click at [347, 166] on div at bounding box center [347, 161] width 10 height 10
checkbox input "true"
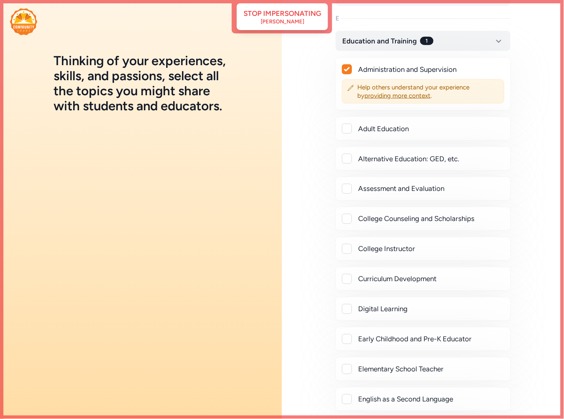
scroll to position [2044, 0]
click at [345, 223] on div at bounding box center [347, 218] width 10 height 10
checkbox input "true"
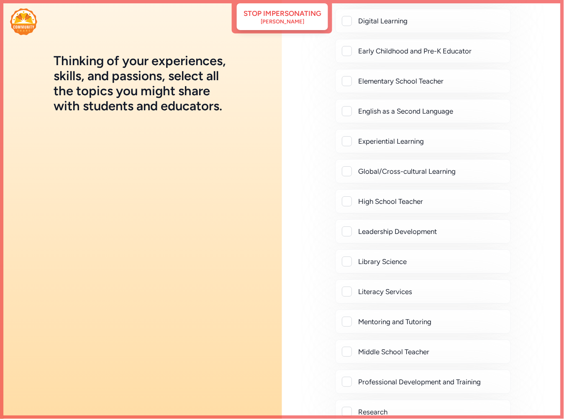
scroll to position [2369, 0]
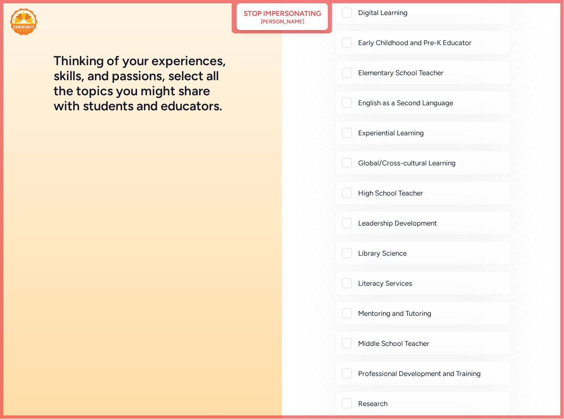
click at [345, 228] on div at bounding box center [347, 223] width 10 height 10
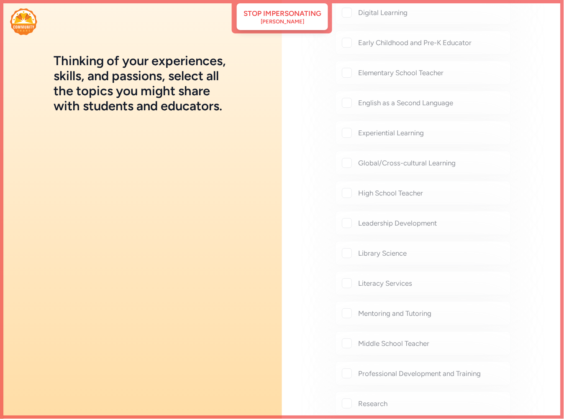
checkbox input "true"
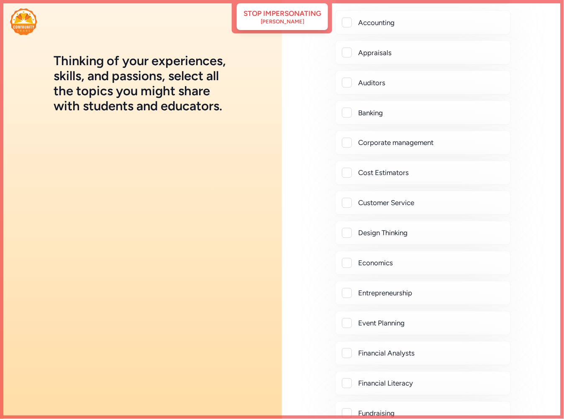
scroll to position [0, 0]
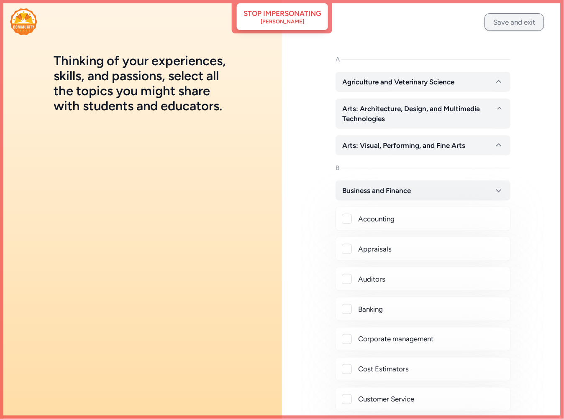
click at [501, 21] on button "Save and exit" at bounding box center [513, 22] width 59 height 18
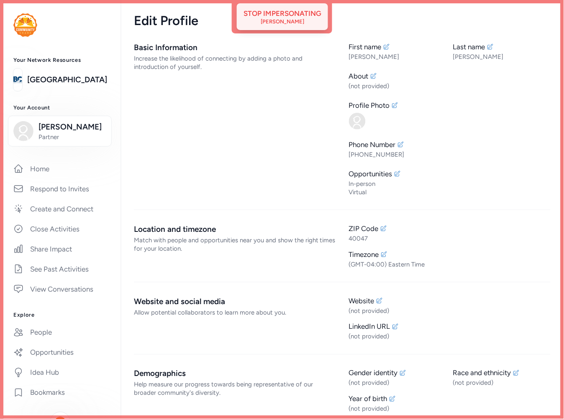
click at [294, 24] on div "[PERSON_NAME]" at bounding box center [282, 21] width 43 height 7
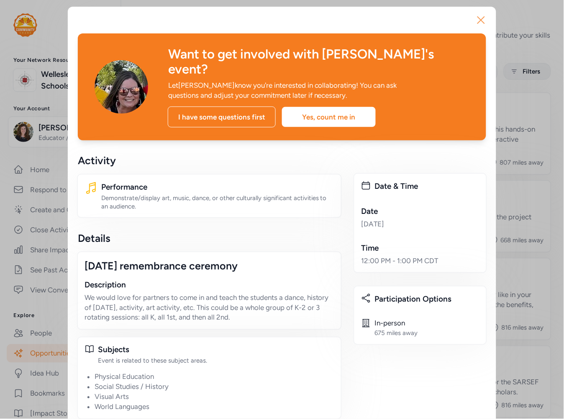
click at [478, 19] on icon "button" at bounding box center [481, 20] width 7 height 7
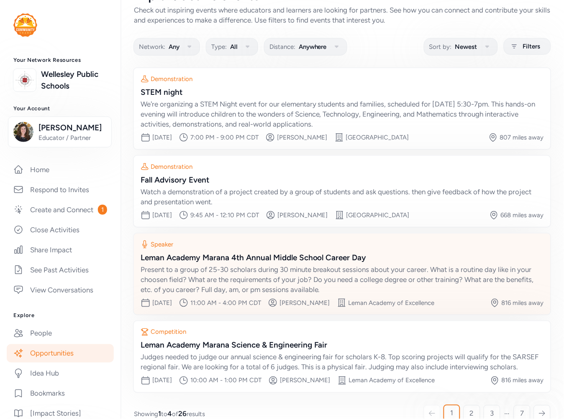
scroll to position [49, 0]
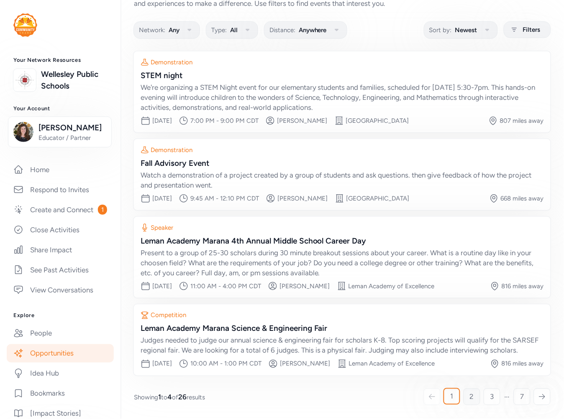
click at [470, 398] on span "2" at bounding box center [472, 397] width 4 height 10
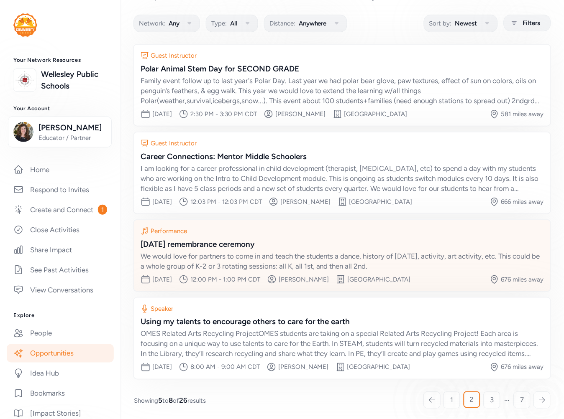
click at [403, 251] on div "We would love for partners to come in and teach the students a dance, history o…" at bounding box center [342, 261] width 403 height 20
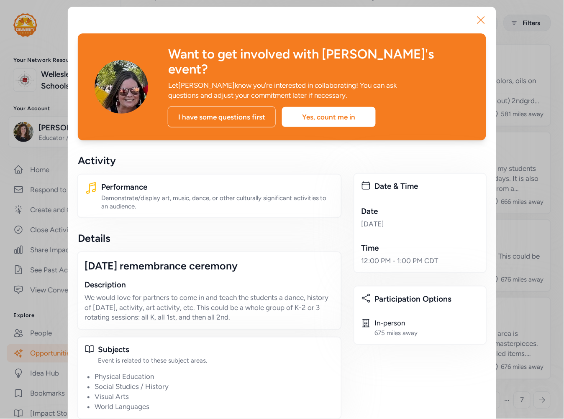
click at [475, 20] on icon "button" at bounding box center [480, 19] width 13 height 13
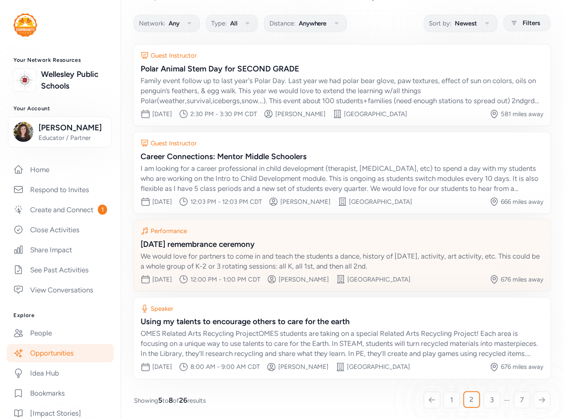
click at [232, 240] on div "[DATE] remembrance ceremony" at bounding box center [342, 245] width 403 height 12
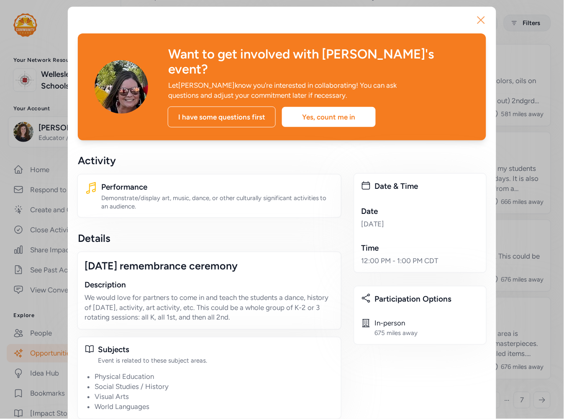
click at [475, 19] on icon "button" at bounding box center [480, 19] width 13 height 13
